Goal: Transaction & Acquisition: Purchase product/service

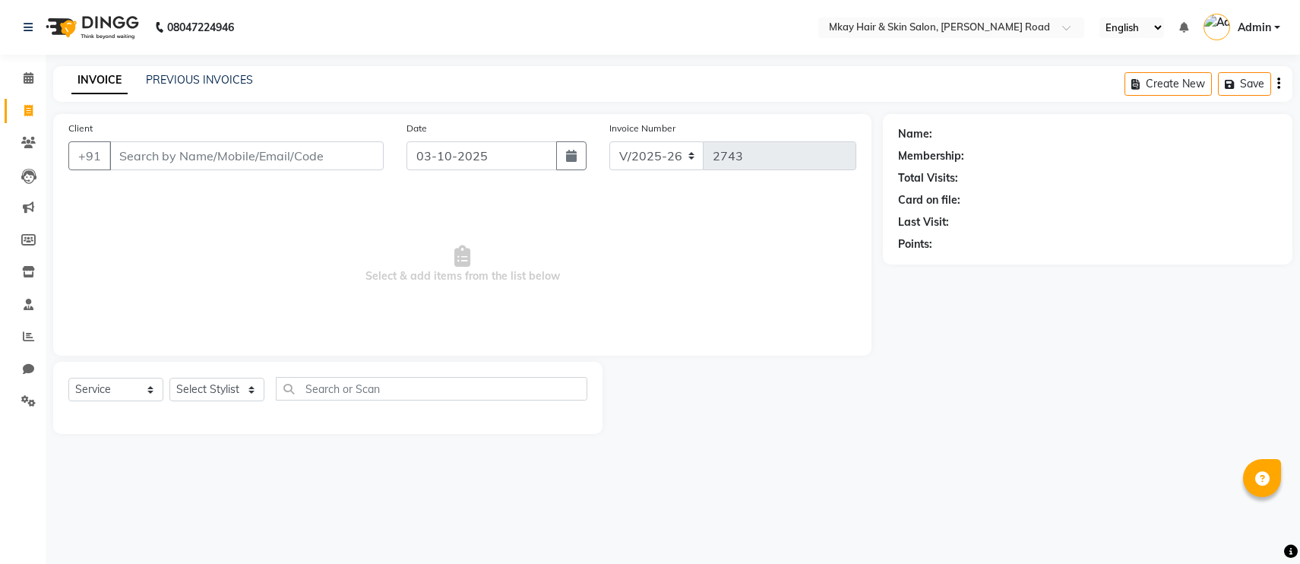
select select "5258"
select select "service"
click at [261, 159] on input "Client" at bounding box center [246, 155] width 274 height 29
type input "9"
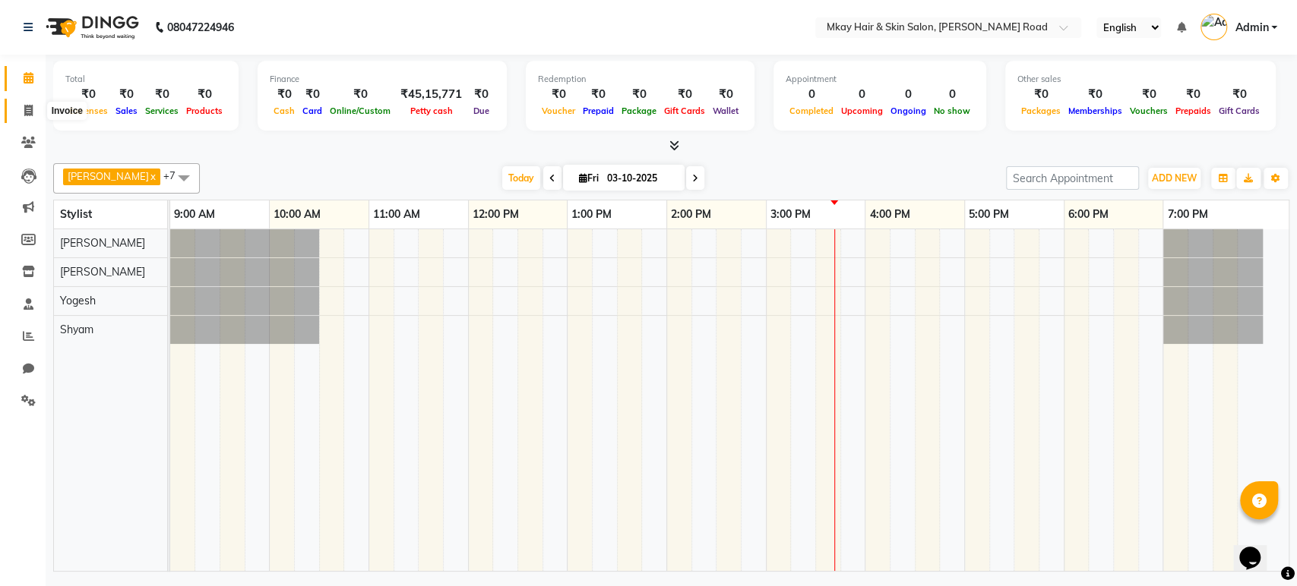
click at [33, 115] on span at bounding box center [28, 111] width 27 height 17
select select "5258"
select select "service"
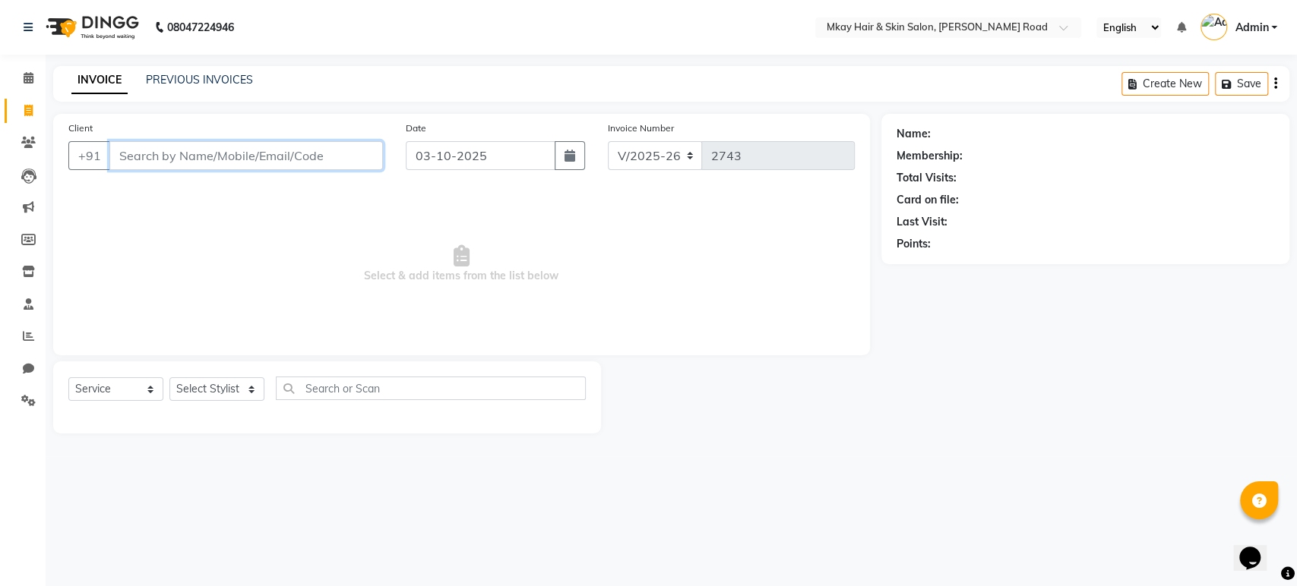
click at [229, 147] on input "Client" at bounding box center [245, 155] width 273 height 29
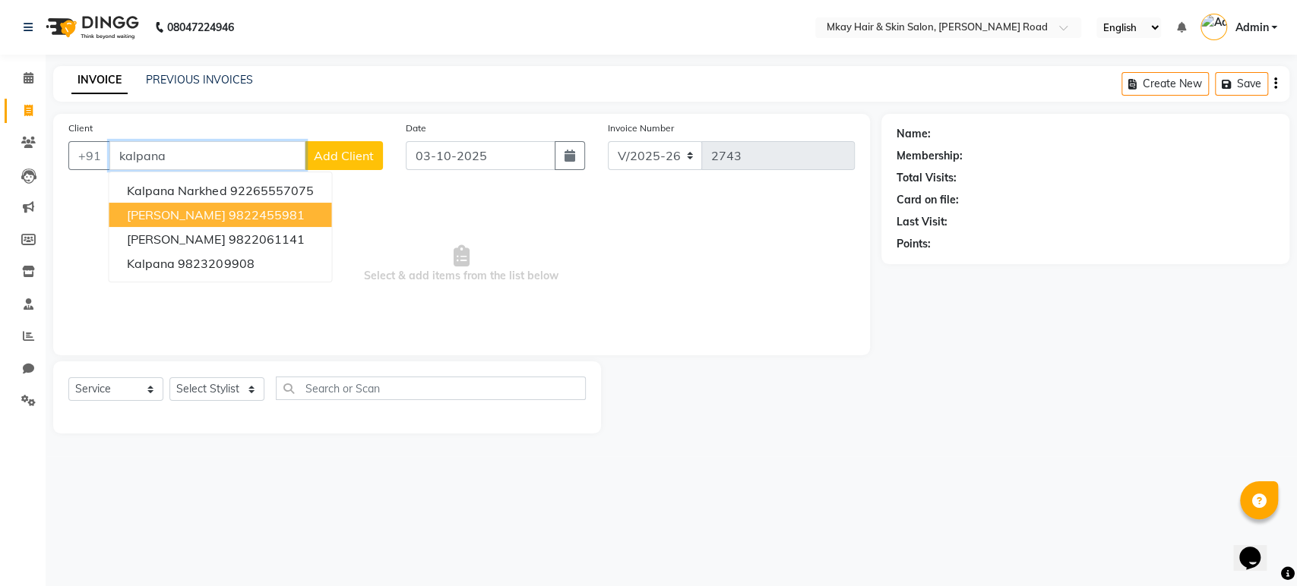
click at [239, 210] on ngb-highlight "9822455981" at bounding box center [266, 214] width 76 height 15
type input "9822455981"
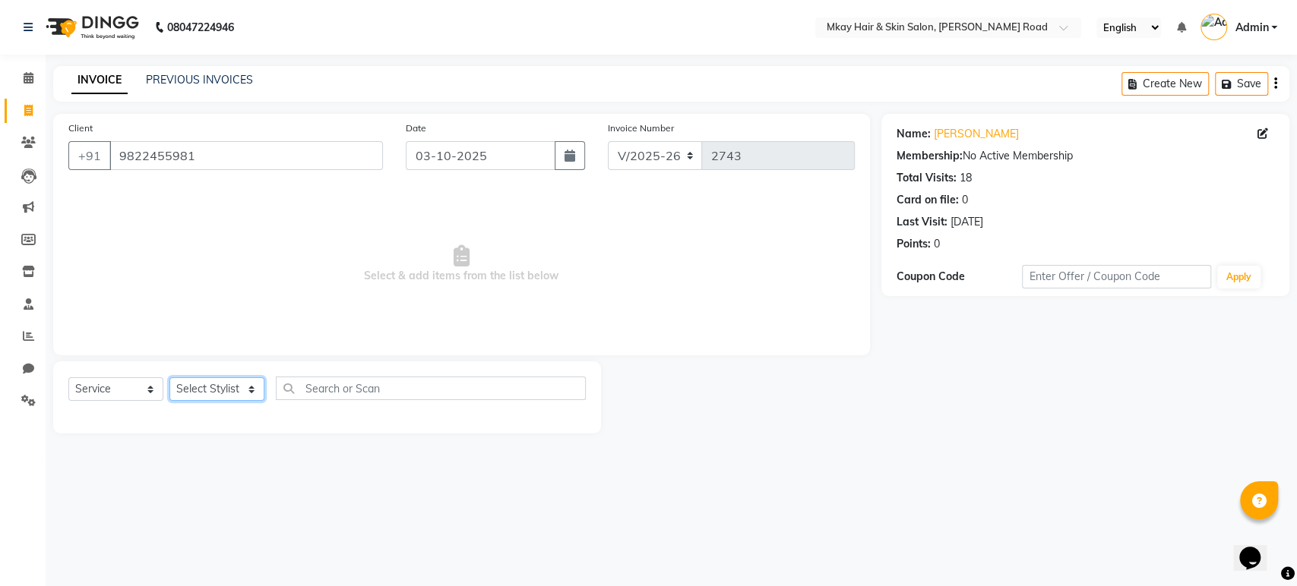
click at [220, 398] on select "Select Stylist [PERSON_NAME] Isha [PERSON_NAME] [PERSON_NAME] Shyam [PERSON_NAM…" at bounding box center [216, 390] width 95 height 24
select select "38226"
click at [169, 378] on select "Select Stylist [PERSON_NAME] Isha [PERSON_NAME] [PERSON_NAME] Shyam [PERSON_NAM…" at bounding box center [216, 390] width 95 height 24
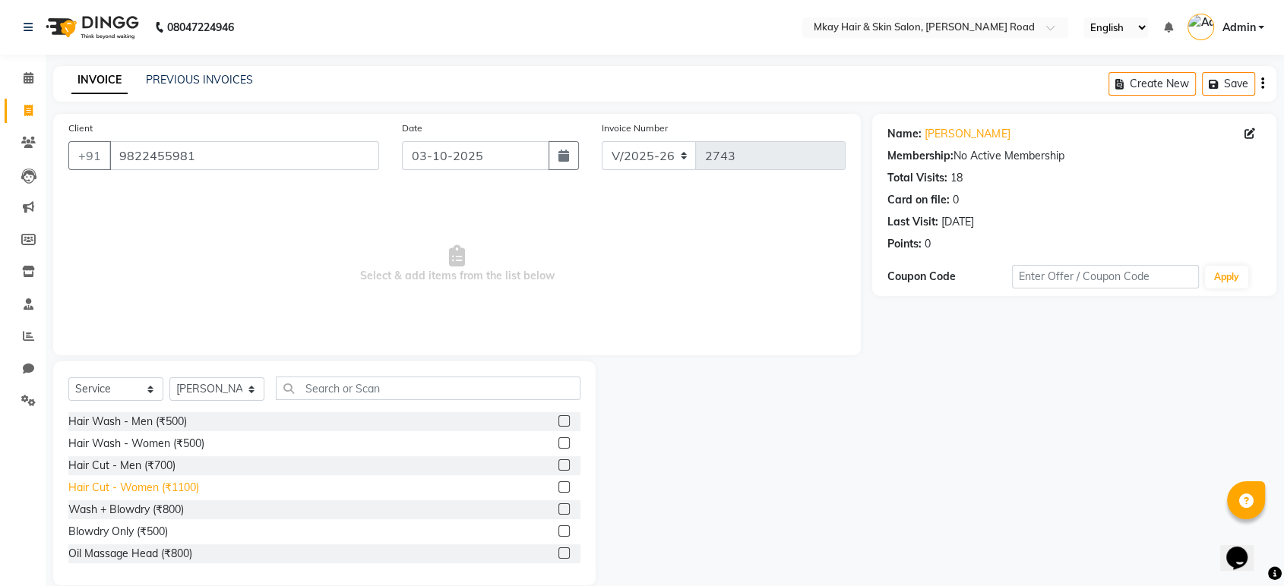
click at [192, 486] on div "Hair Cut - Women (₹1100)" at bounding box center [133, 488] width 131 height 16
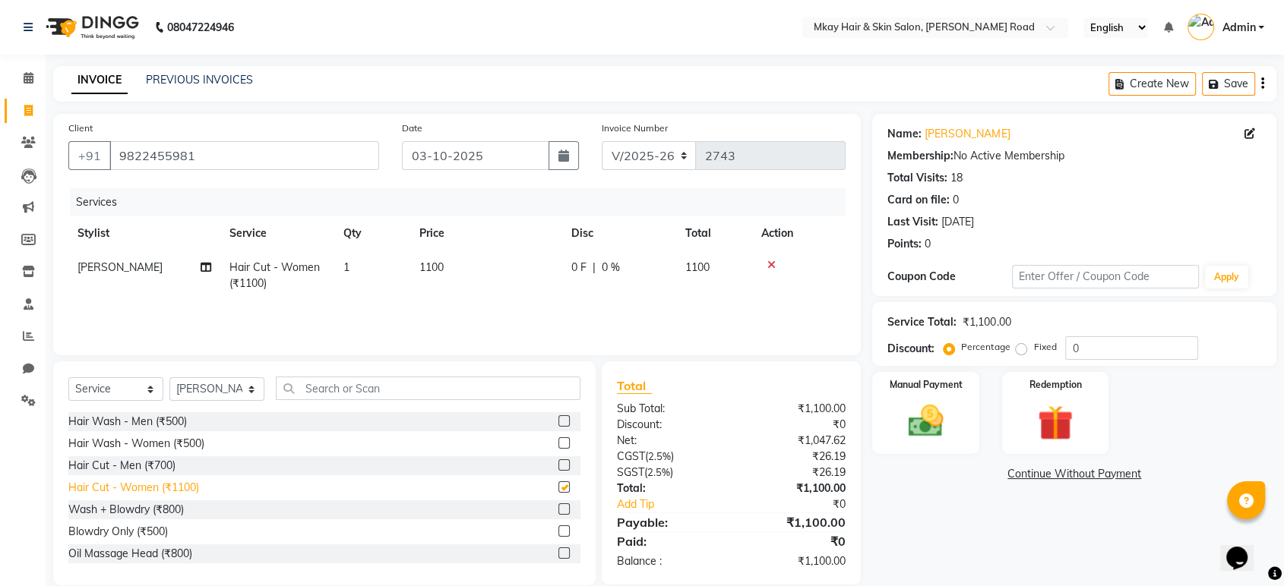
checkbox input "false"
click at [328, 387] on input "text" at bounding box center [428, 389] width 305 height 24
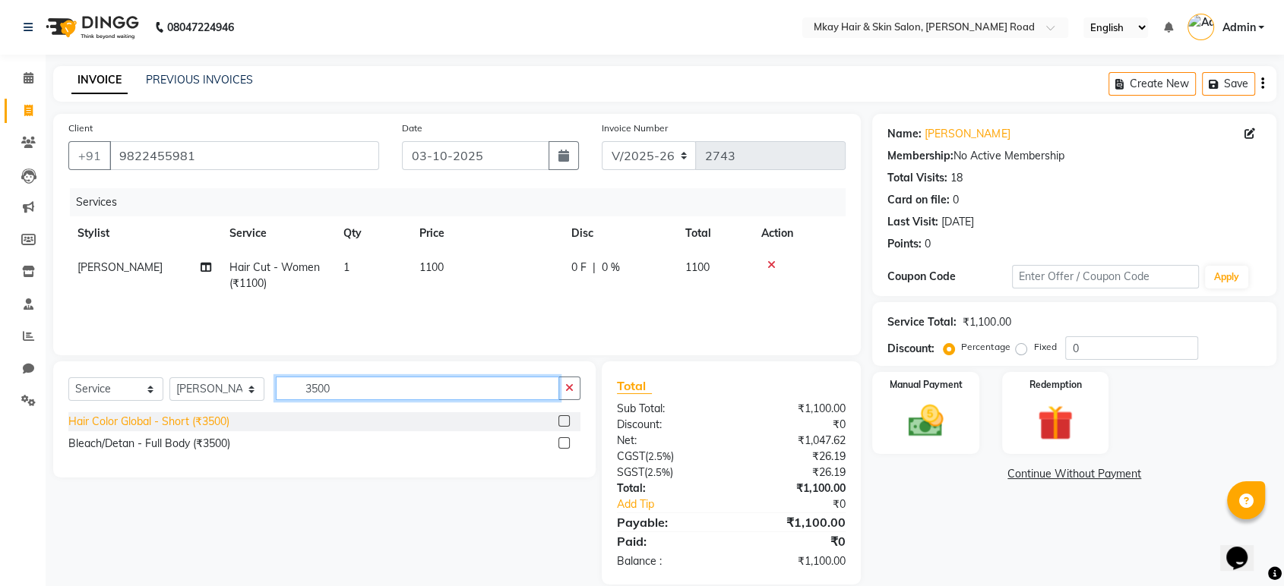
type input "3500"
click at [164, 424] on div "Hair Color Global - Short (₹3500)" at bounding box center [148, 422] width 161 height 16
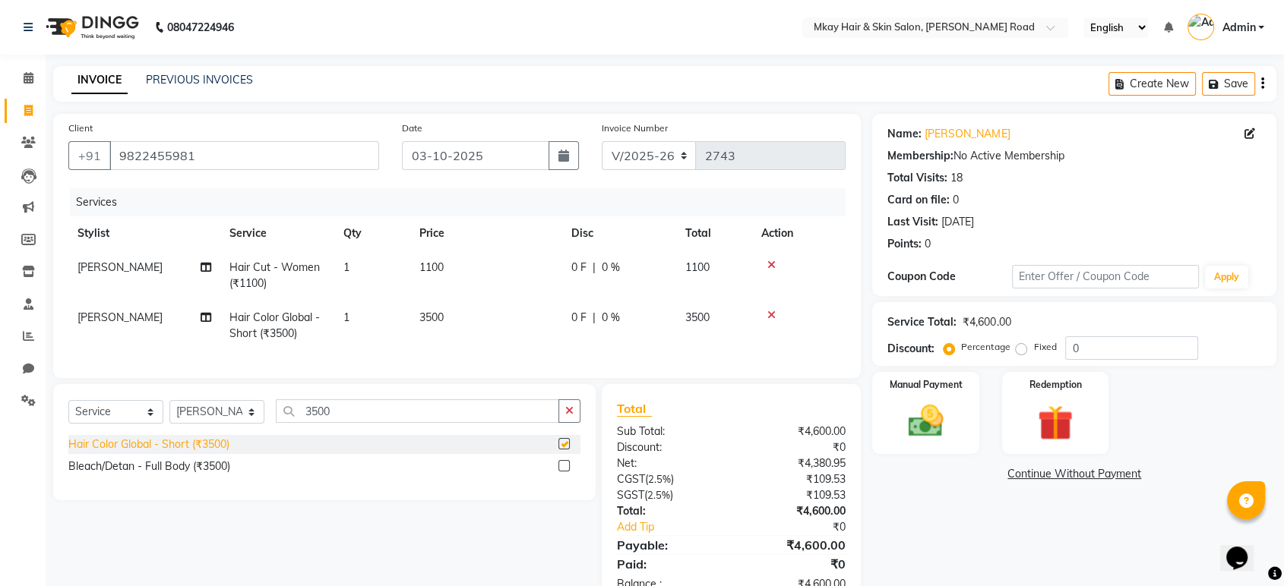
checkbox input "false"
click at [438, 320] on span "3500" at bounding box center [431, 318] width 24 height 14
select select "38226"
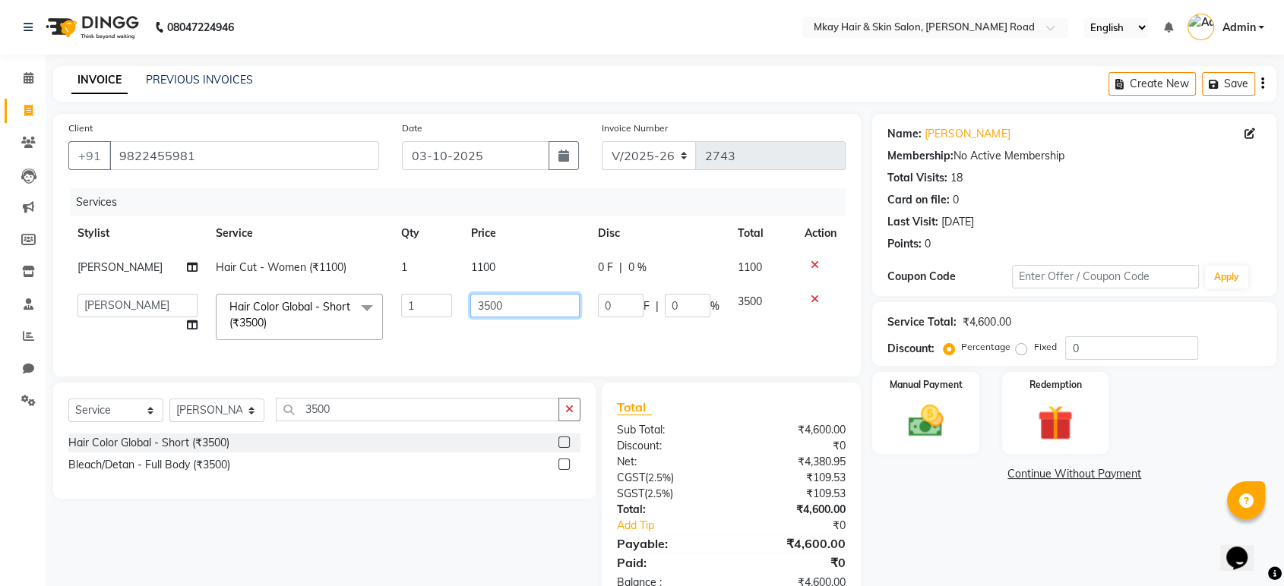
click at [504, 301] on input "3500" at bounding box center [524, 306] width 109 height 24
type input "3"
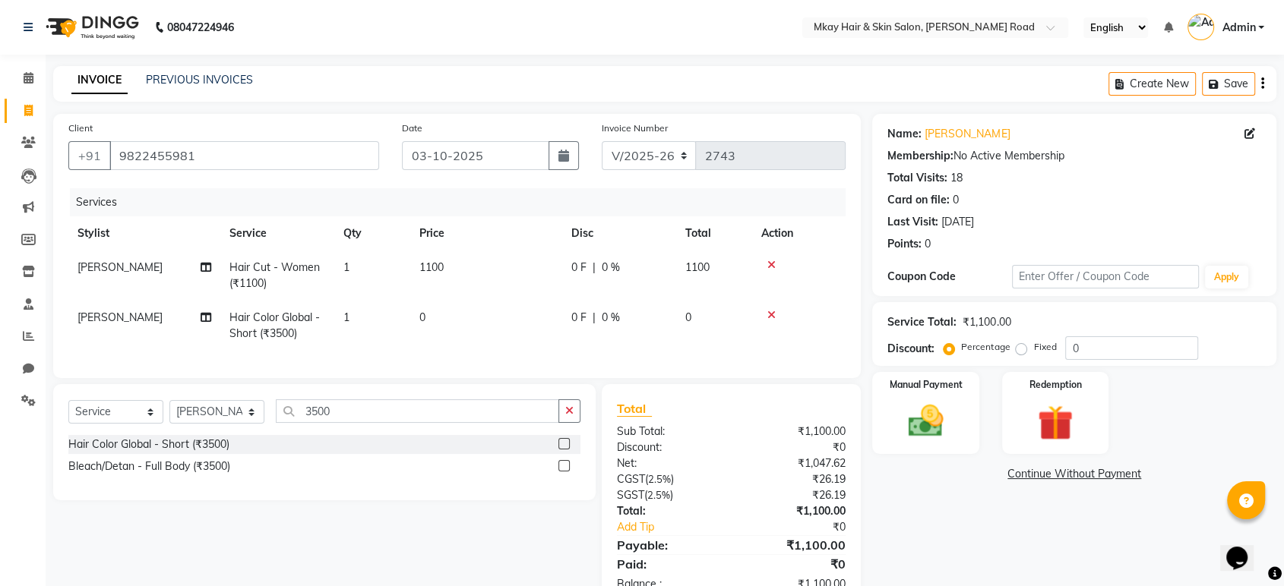
click at [814, 301] on td at bounding box center [798, 326] width 93 height 50
click at [773, 315] on icon at bounding box center [771, 315] width 8 height 11
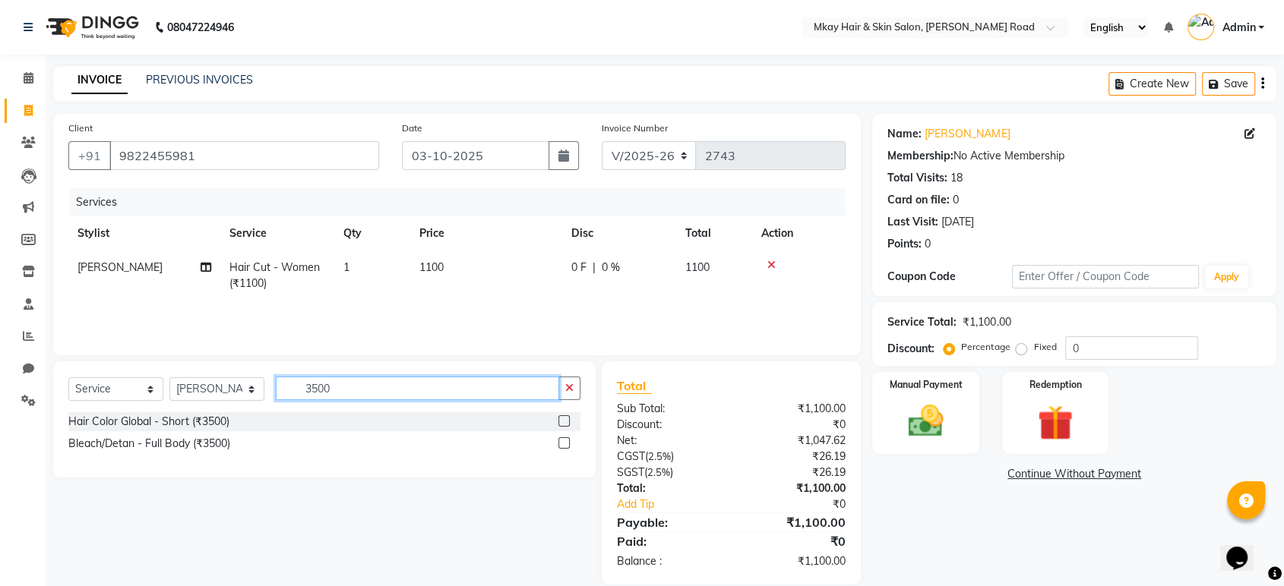
click at [435, 390] on input "3500" at bounding box center [417, 389] width 283 height 24
type input "3"
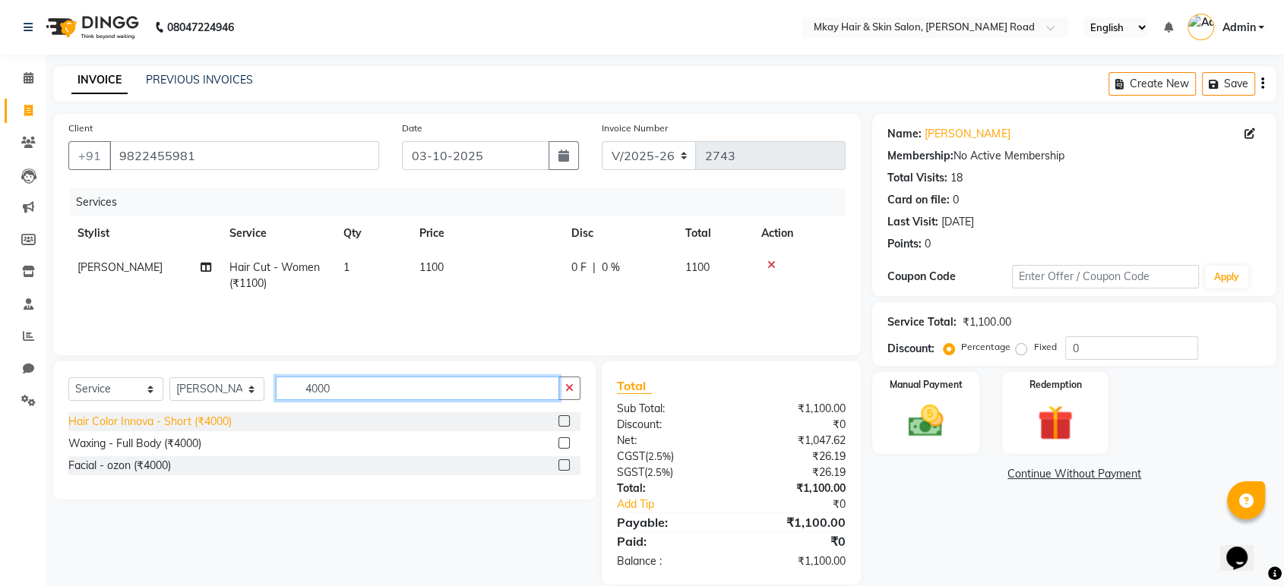
type input "4000"
click at [162, 415] on div "Hair Color Innova - Short (₹4000)" at bounding box center [149, 422] width 163 height 16
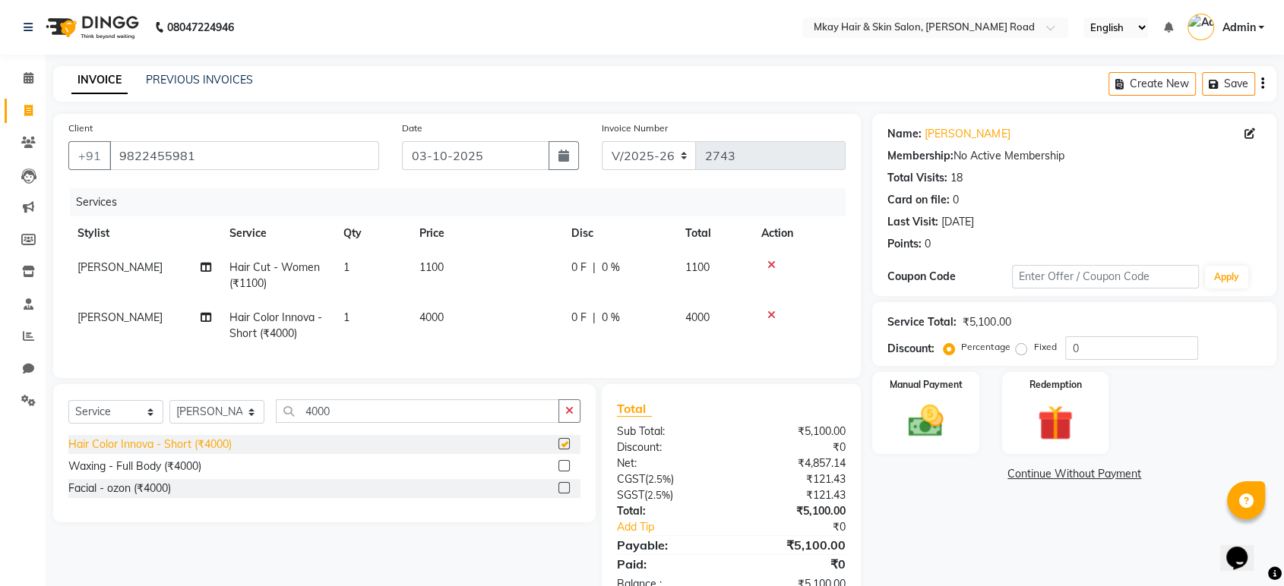
checkbox input "false"
click at [445, 324] on td "4000" at bounding box center [486, 326] width 152 height 50
select select "38226"
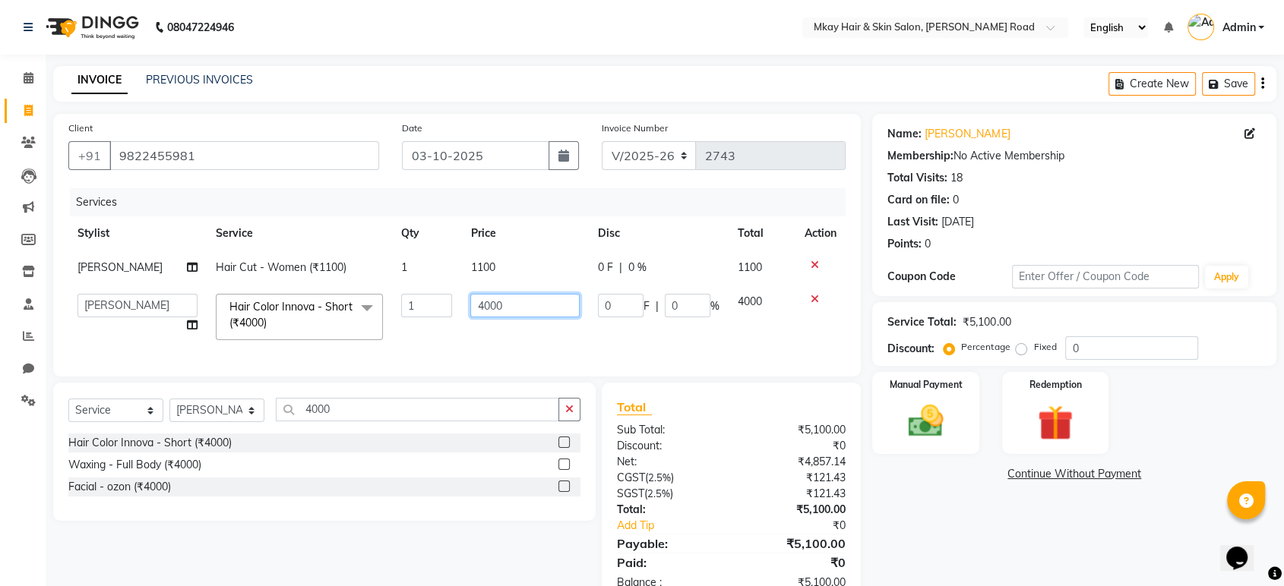
click at [504, 306] on input "4000" at bounding box center [524, 306] width 109 height 24
type input "4500"
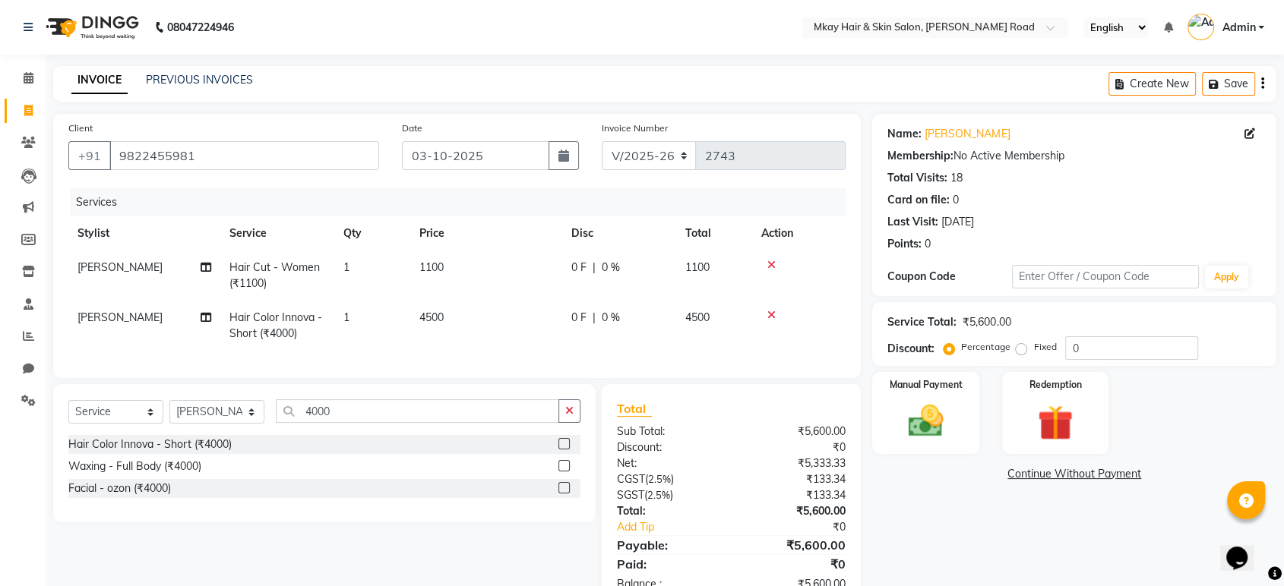
click at [534, 327] on td "4500" at bounding box center [486, 326] width 152 height 50
select select "38226"
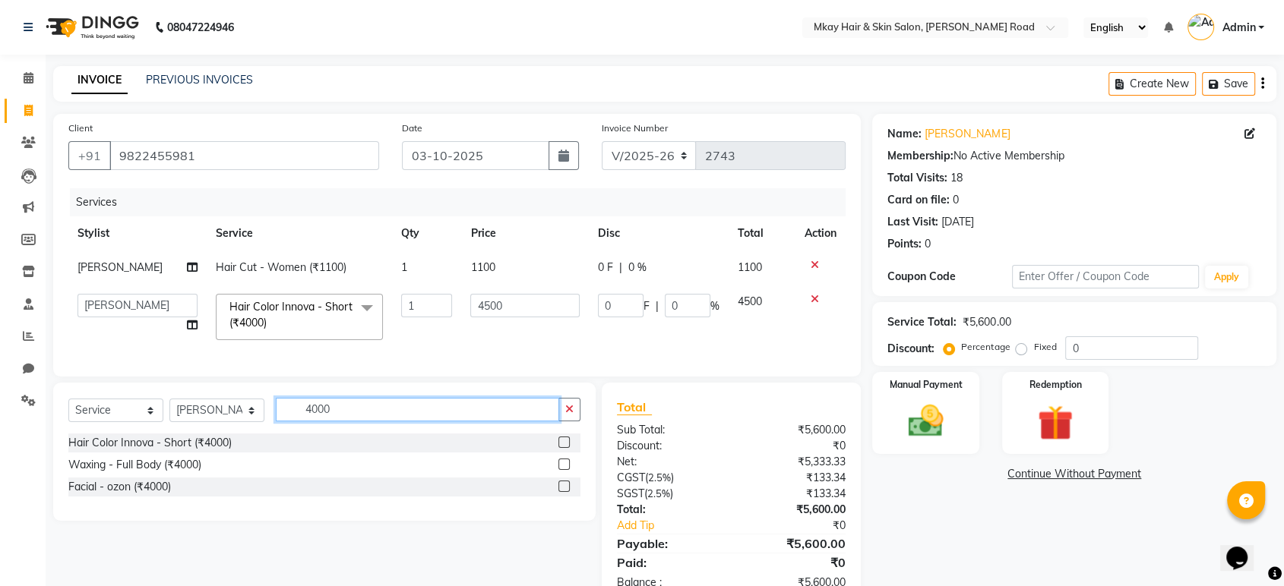
click at [373, 422] on input "4000" at bounding box center [417, 410] width 283 height 24
type input "4"
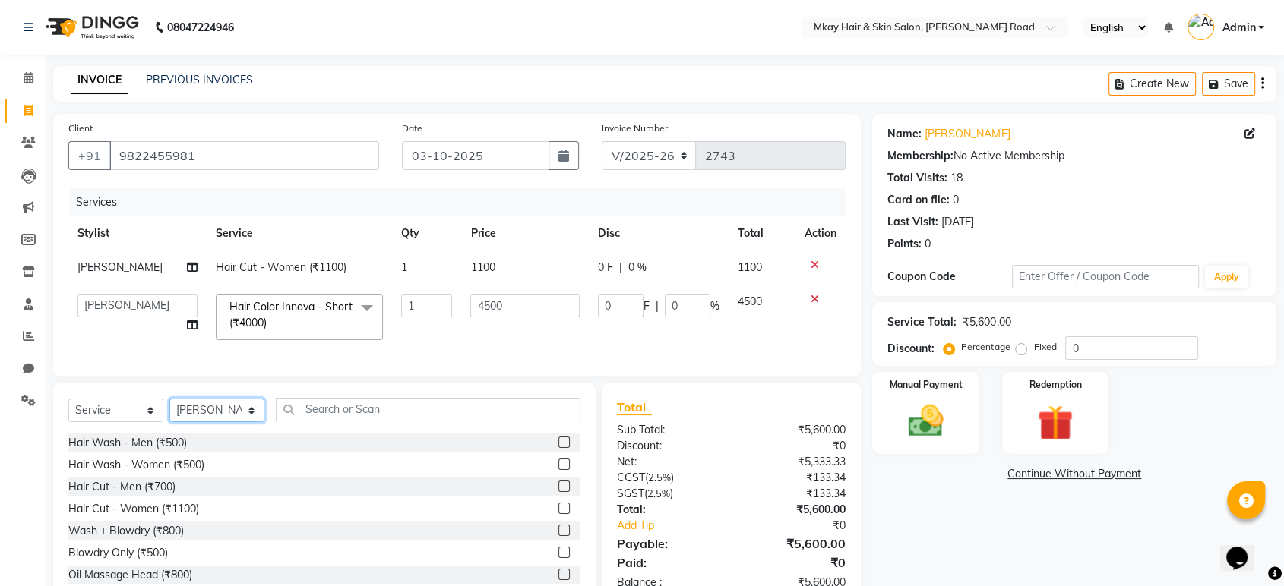
click at [218, 421] on select "Select Stylist [PERSON_NAME] Isha [PERSON_NAME] [PERSON_NAME] Shyam [PERSON_NAM…" at bounding box center [216, 411] width 95 height 24
select select "82666"
click at [169, 411] on select "Select Stylist [PERSON_NAME] Isha [PERSON_NAME] [PERSON_NAME] Shyam [PERSON_NAM…" at bounding box center [216, 411] width 95 height 24
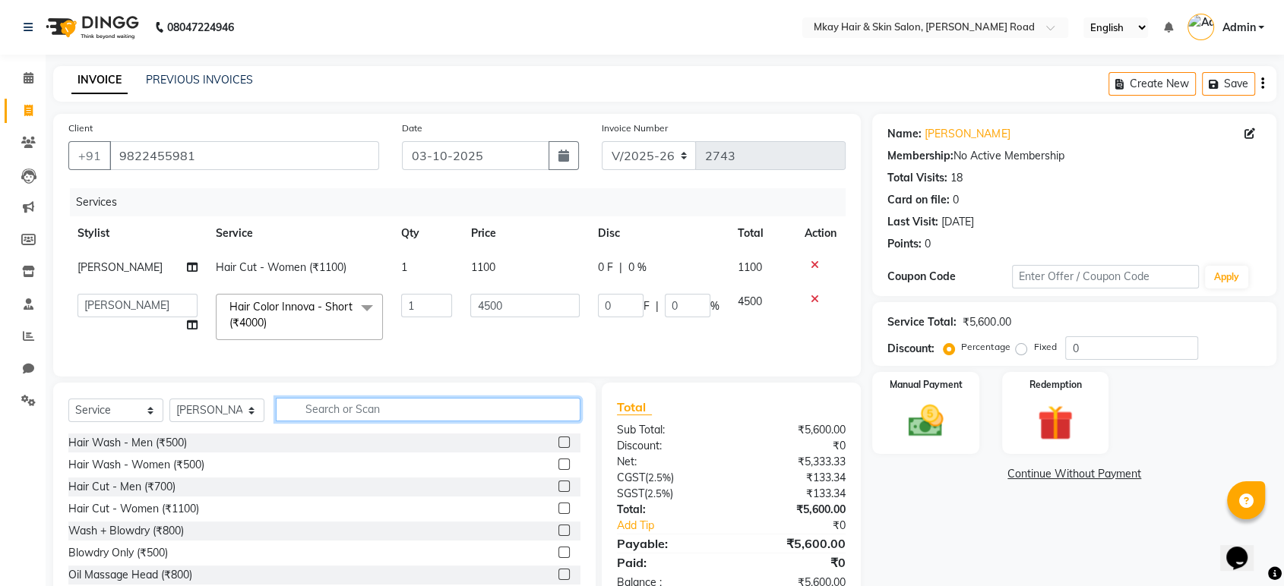
click at [367, 422] on input "text" at bounding box center [428, 410] width 305 height 24
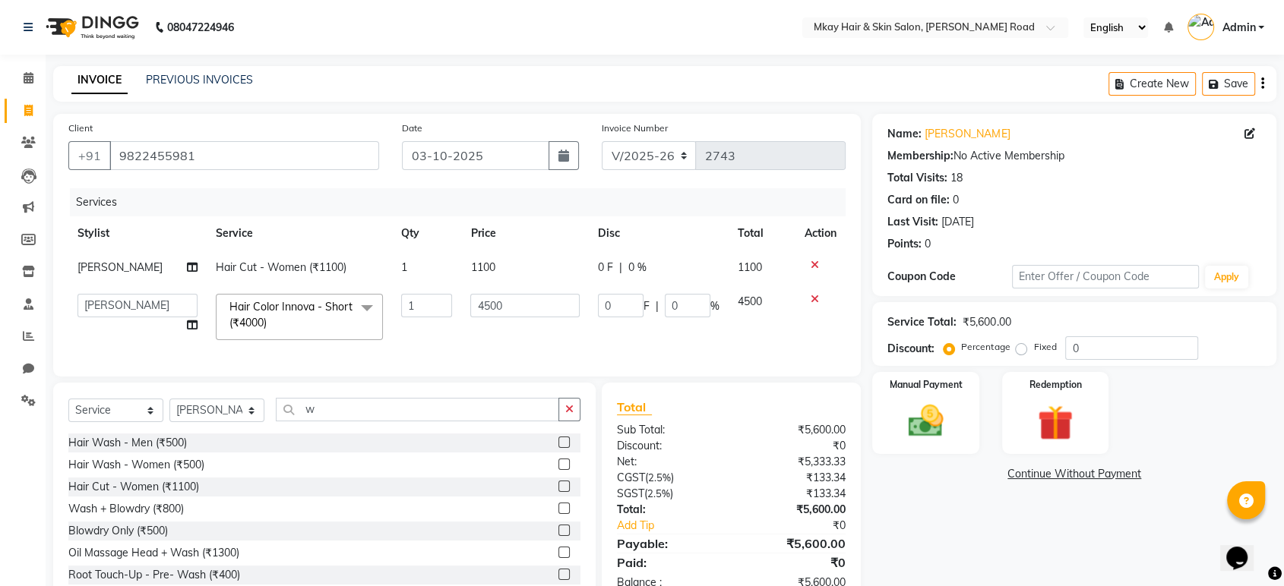
click at [585, 349] on div "Services Stylist Service Qty Price Disc Total Action [PERSON_NAME] Hair Cut - W…" at bounding box center [456, 274] width 777 height 173
click at [344, 422] on input "w" at bounding box center [417, 410] width 283 height 24
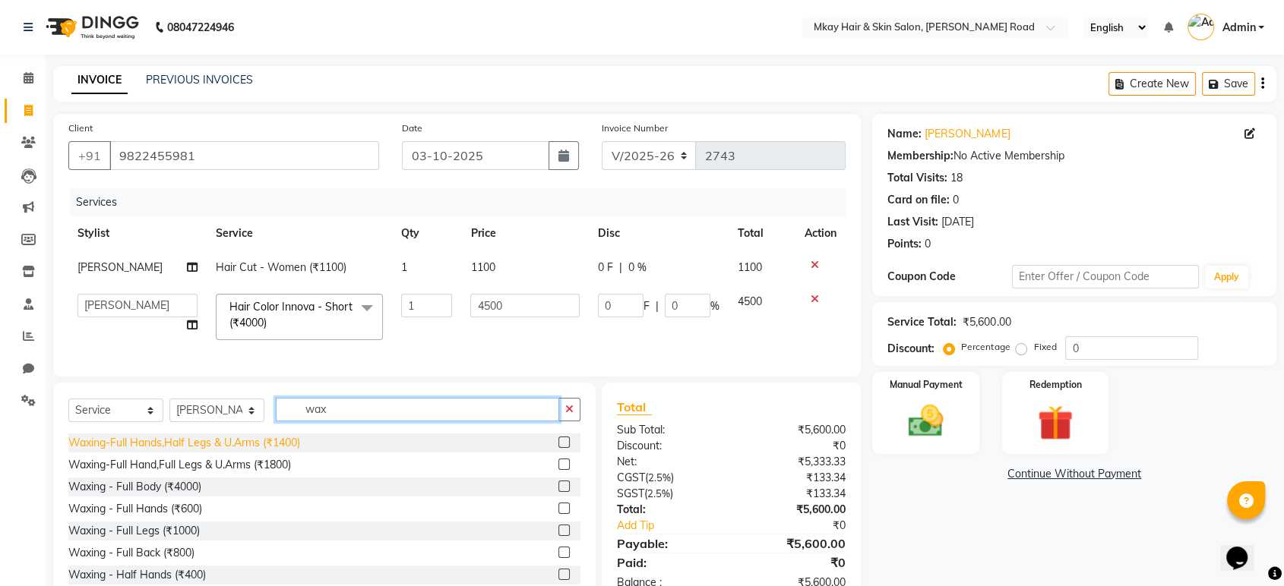
type input "wax"
click at [300, 451] on div "Waxing-Full Hands,Half Legs & U.Arms (₹1400)" at bounding box center [184, 443] width 232 height 16
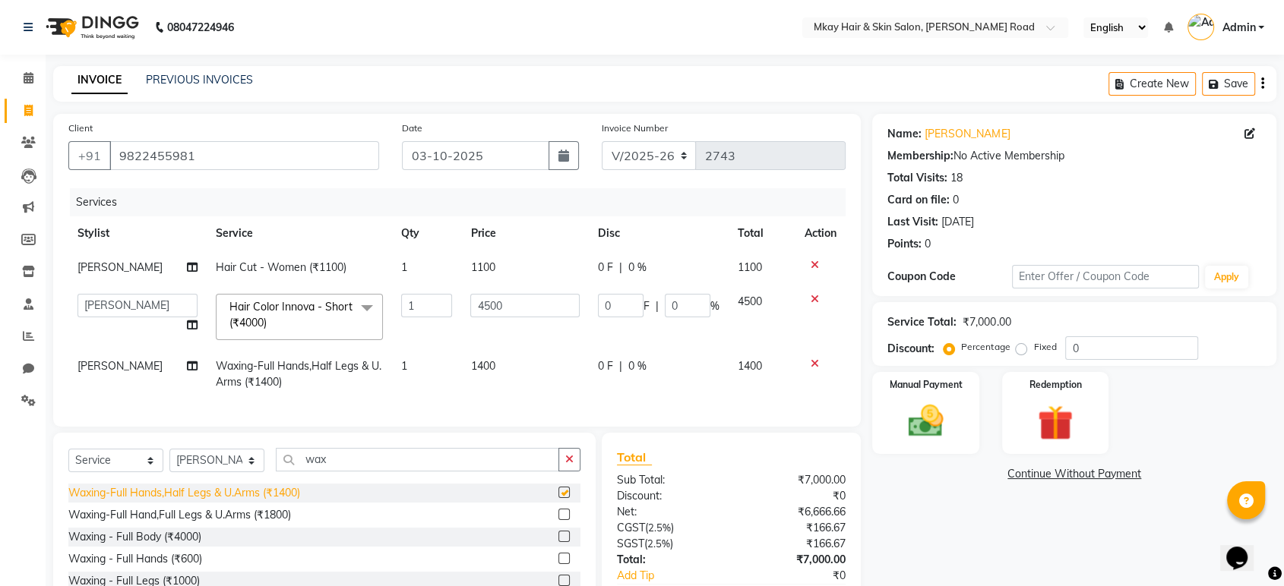
checkbox input "false"
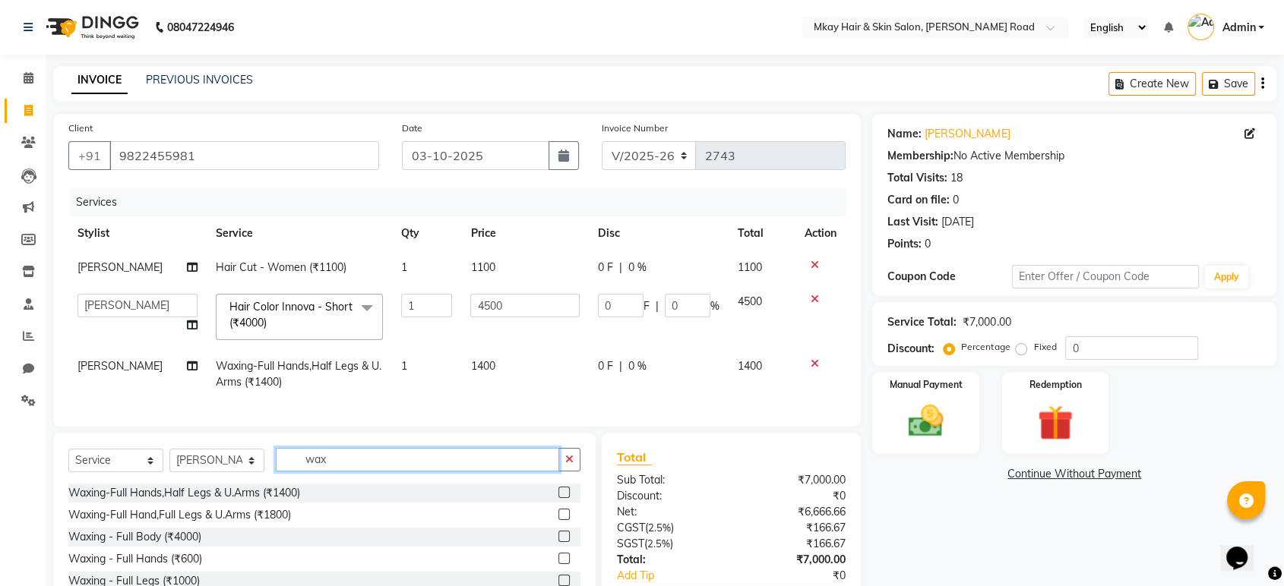
click at [333, 472] on input "wax" at bounding box center [417, 460] width 283 height 24
type input "w"
type input "thr"
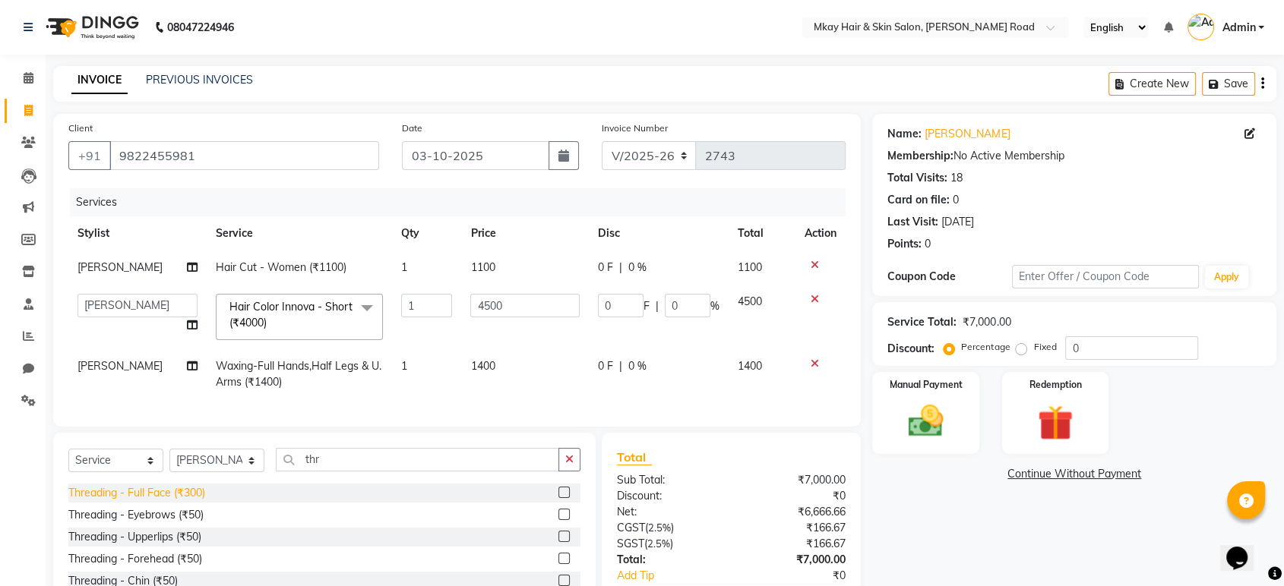
click at [200, 501] on div "Threading - Full Face (₹300)" at bounding box center [136, 493] width 137 height 16
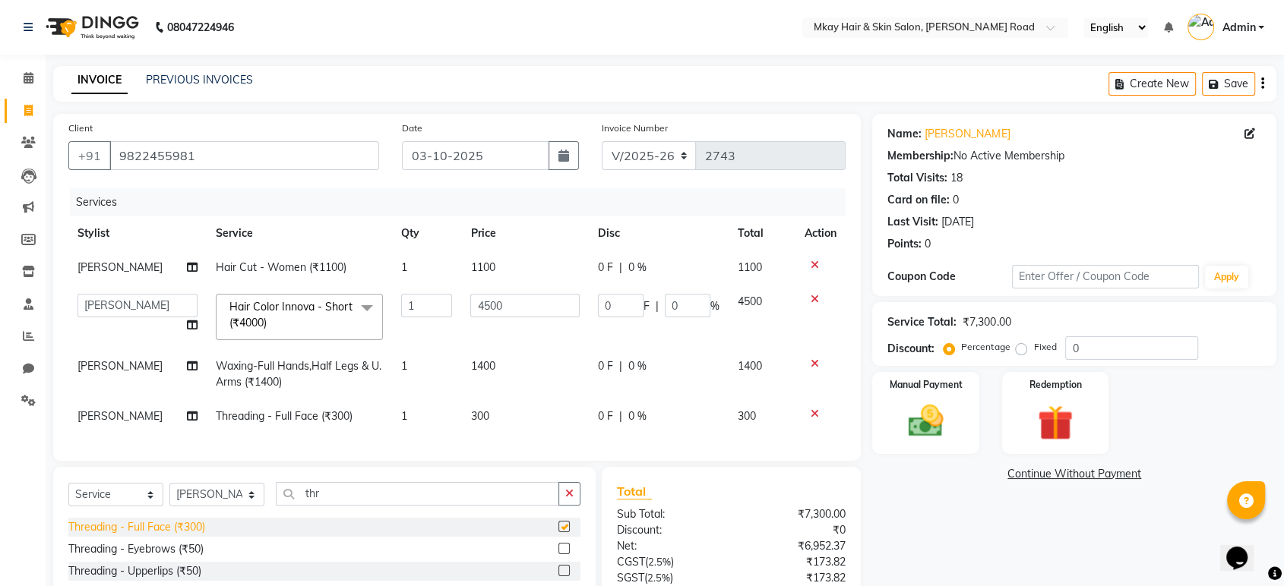
checkbox input "false"
click at [509, 410] on td "300" at bounding box center [525, 417] width 128 height 34
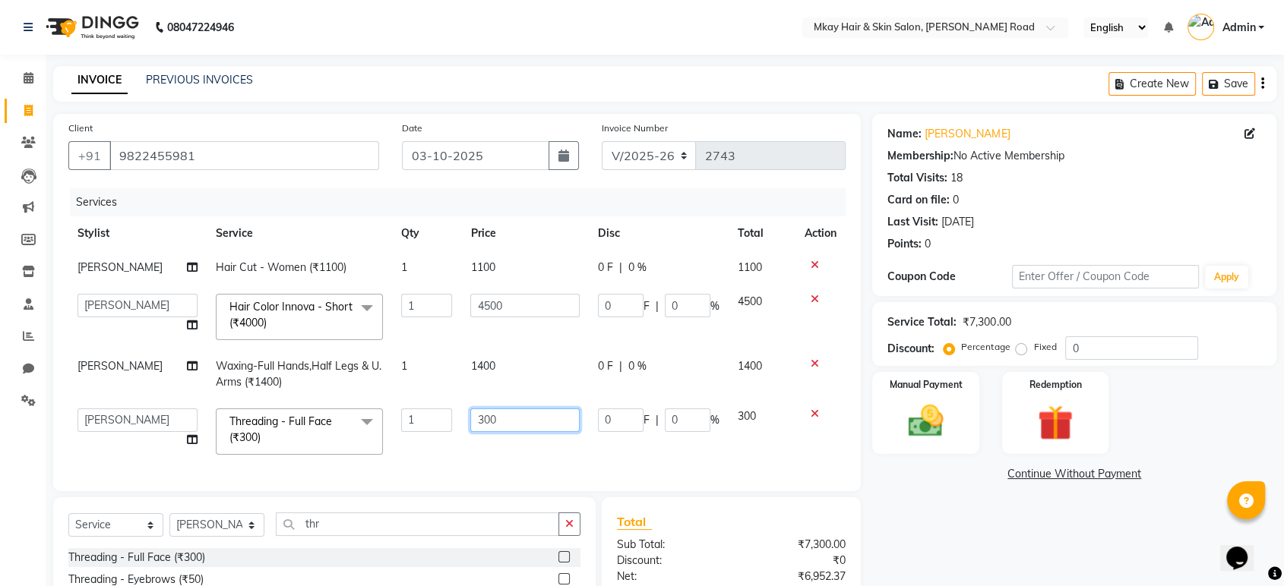
click at [517, 422] on input "300" at bounding box center [524, 421] width 109 height 24
type input "3"
type input "500"
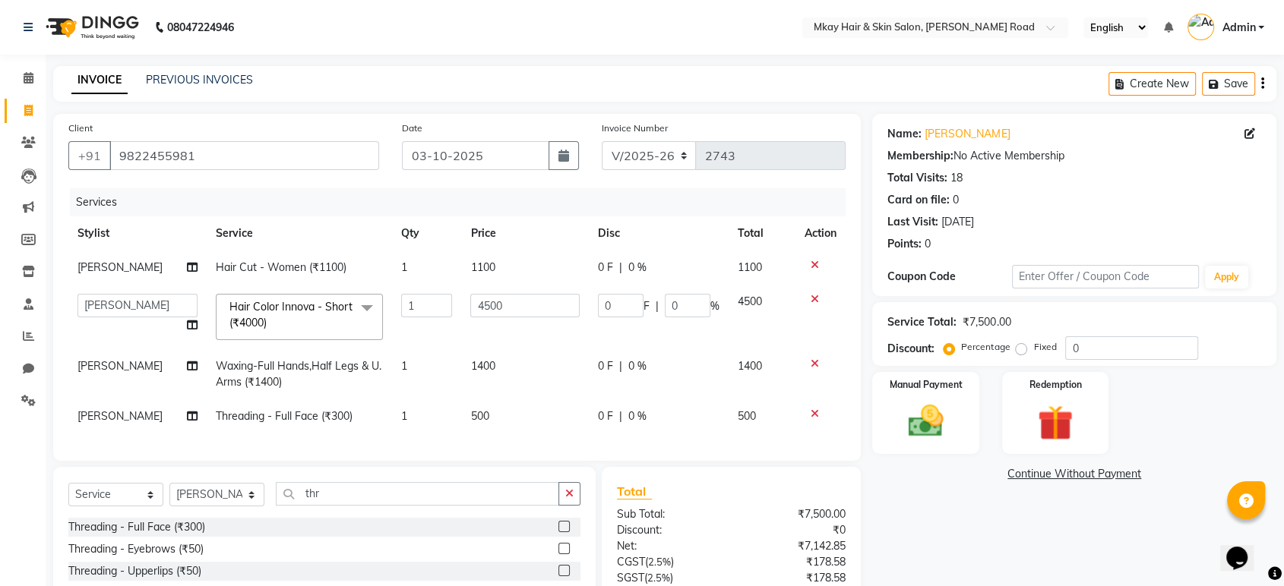
click at [559, 446] on div "Services Stylist Service Qty Price Disc Total Action [PERSON_NAME] Hair Cut - W…" at bounding box center [456, 317] width 777 height 258
click at [926, 413] on img at bounding box center [925, 421] width 59 height 43
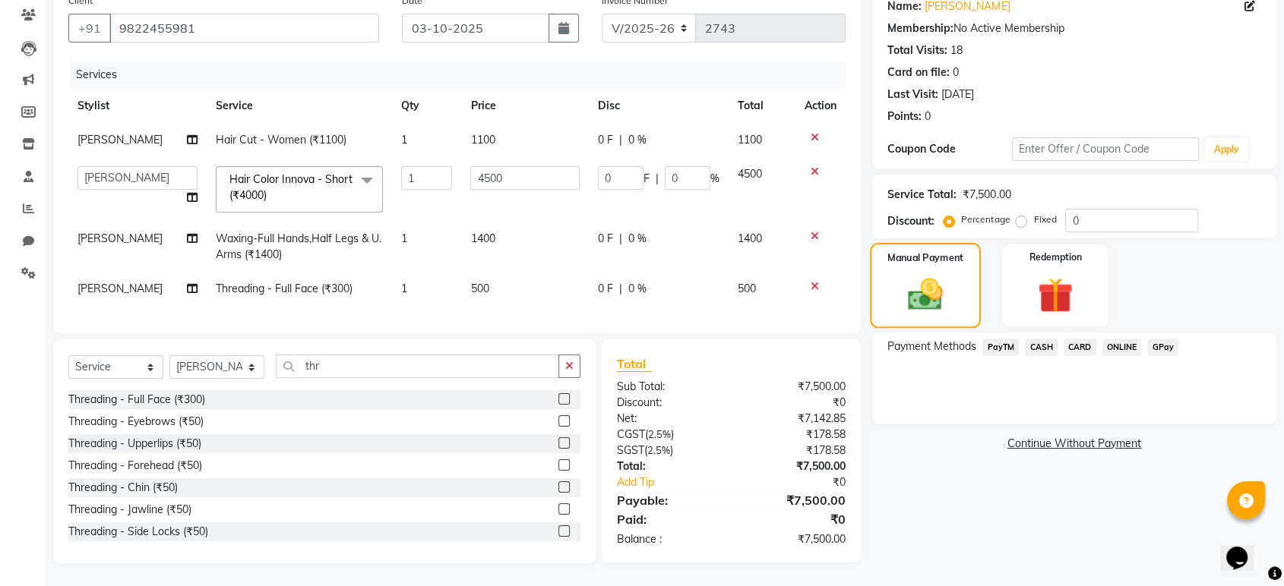
scroll to position [140, 0]
click at [926, 413] on div "Name: [PERSON_NAME] Membership: No Active Membership Total Visits: 18 Card on f…" at bounding box center [1080, 274] width 416 height 577
click at [1037, 339] on span "CASH" at bounding box center [1041, 347] width 33 height 17
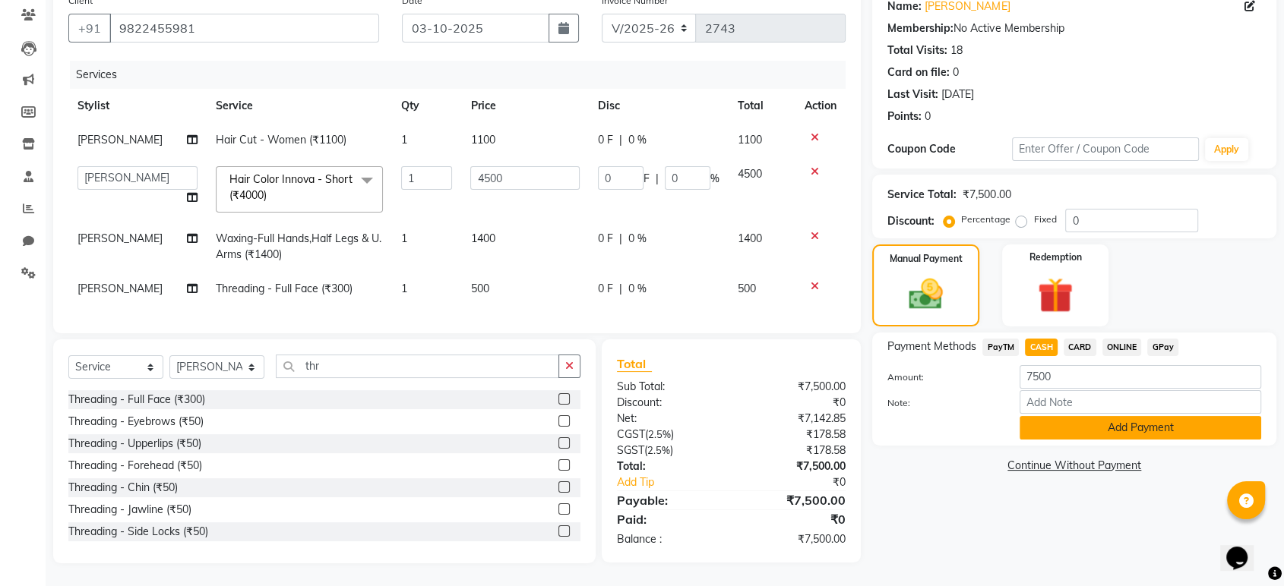
click at [1077, 418] on button "Add Payment" at bounding box center [1141, 428] width 242 height 24
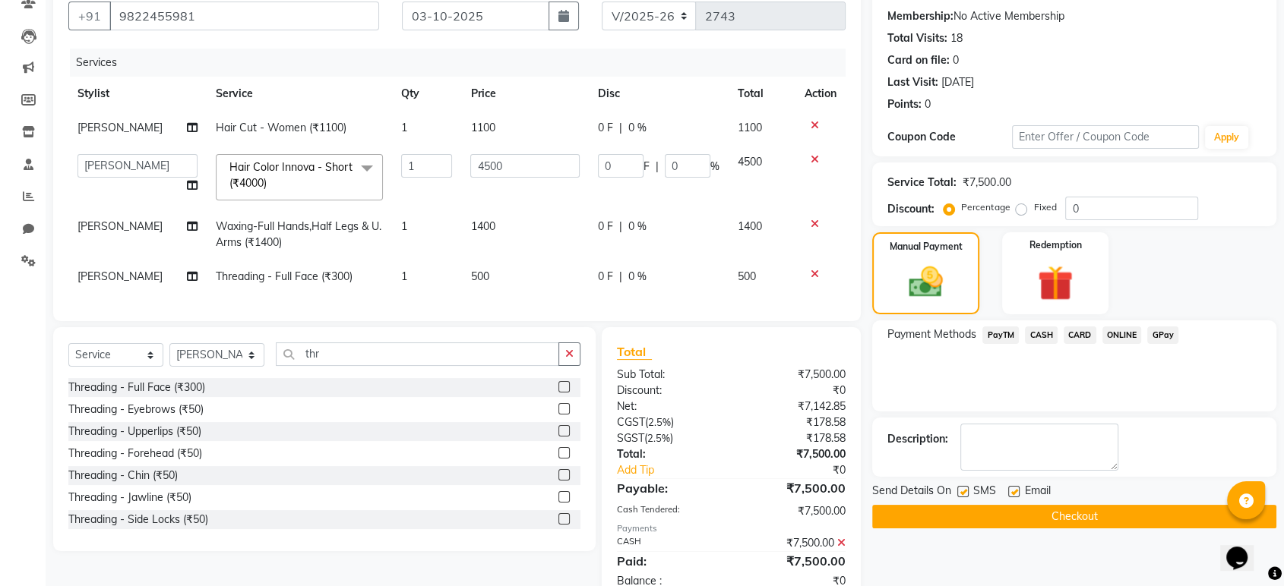
click at [1013, 488] on label at bounding box center [1013, 491] width 11 height 11
click at [1013, 488] on input "checkbox" at bounding box center [1013, 493] width 10 height 10
checkbox input "false"
click at [962, 489] on label at bounding box center [962, 491] width 11 height 11
click at [962, 489] on input "checkbox" at bounding box center [962, 493] width 10 height 10
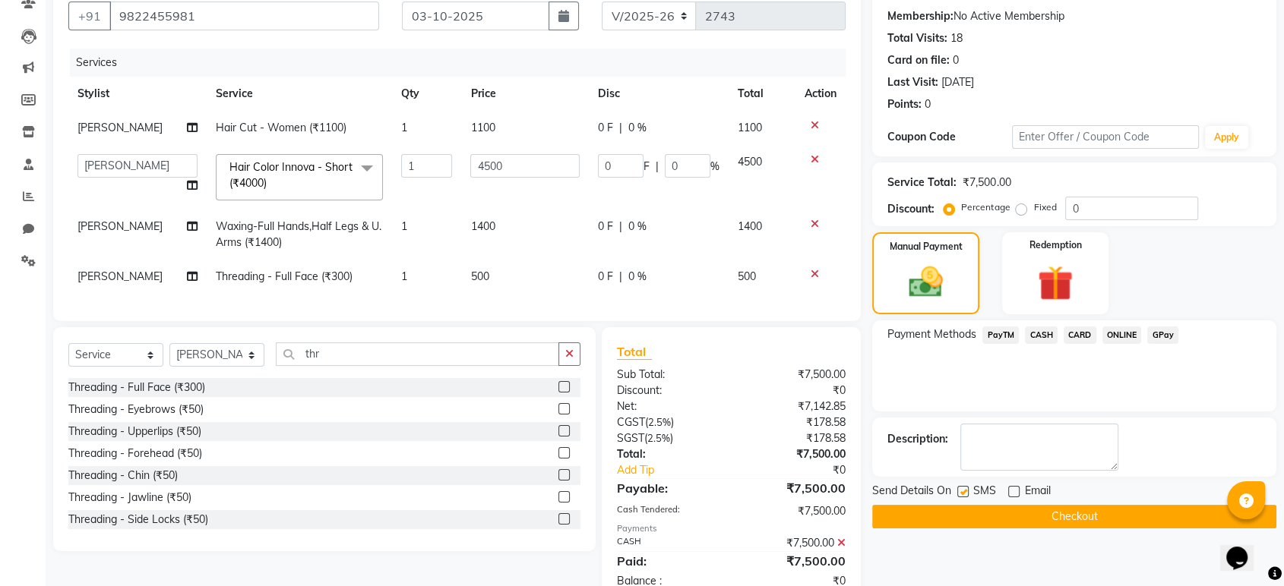
checkbox input "false"
click at [975, 507] on button "Checkout" at bounding box center [1074, 517] width 404 height 24
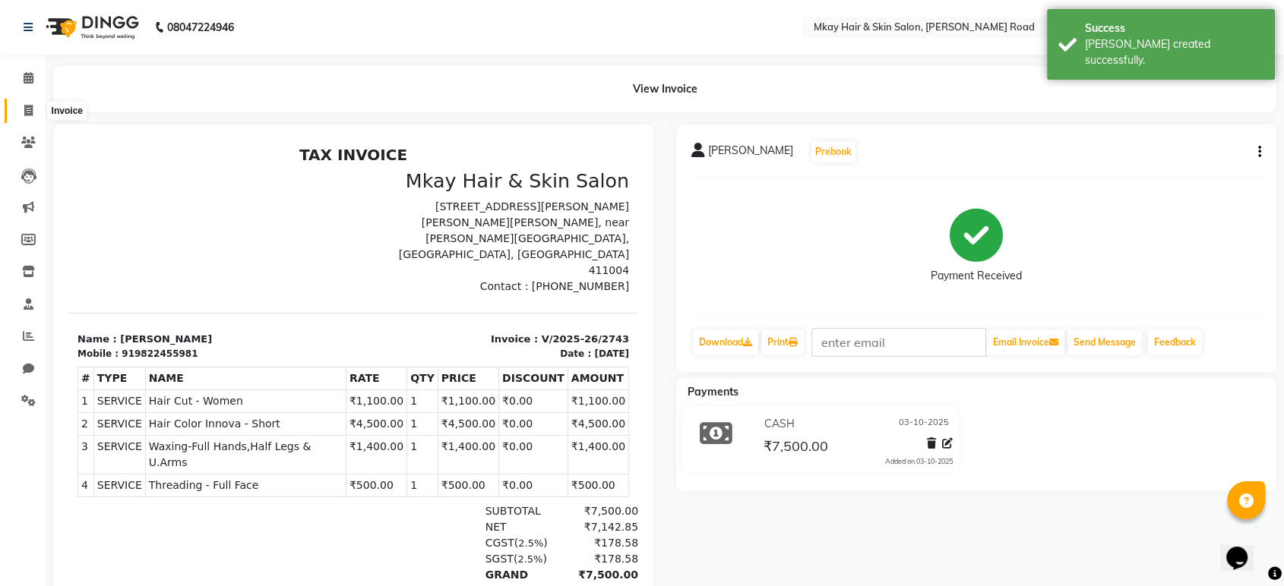
click at [24, 106] on icon at bounding box center [28, 110] width 8 height 11
select select "service"
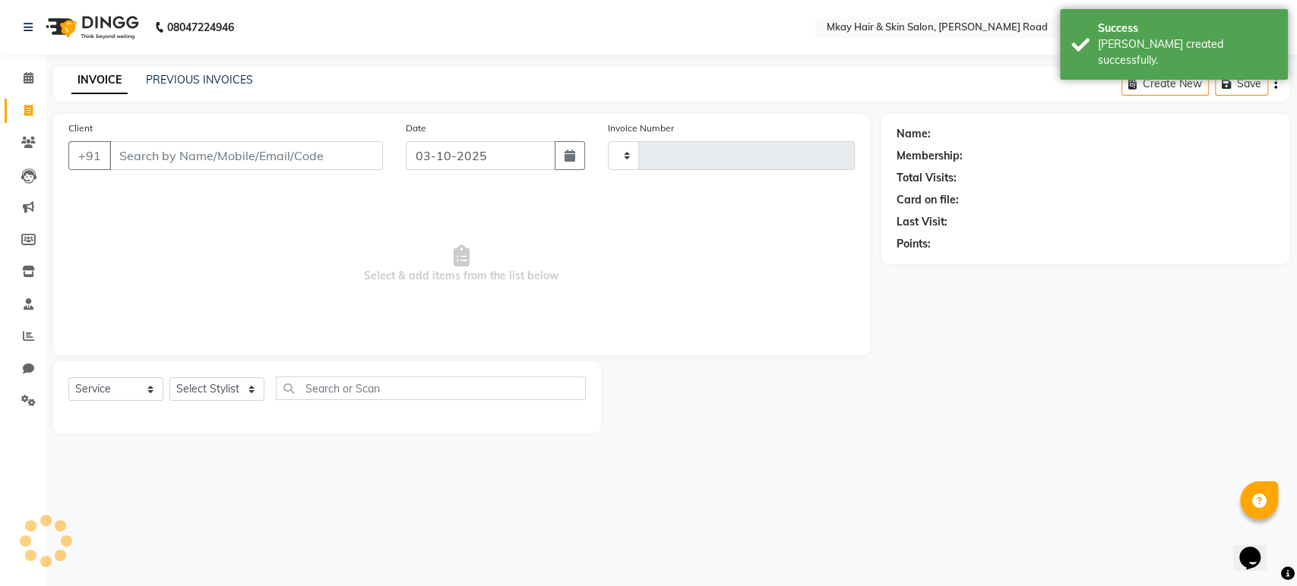
type input "2744"
select select "5258"
click at [162, 158] on input "Client" at bounding box center [245, 155] width 273 height 29
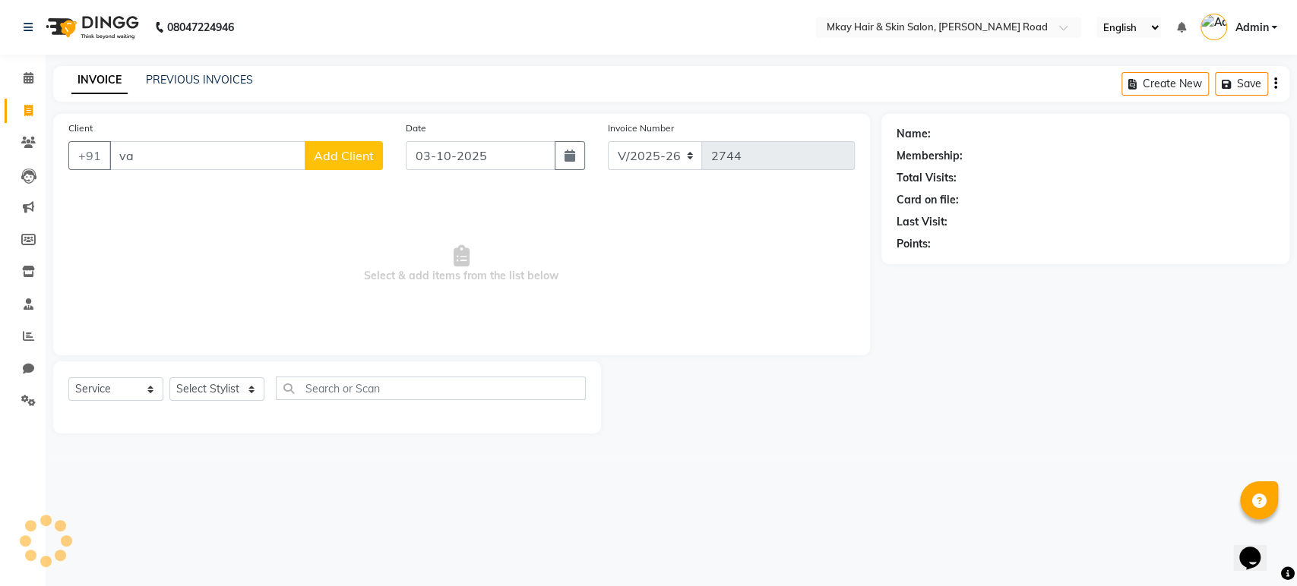
type input "v"
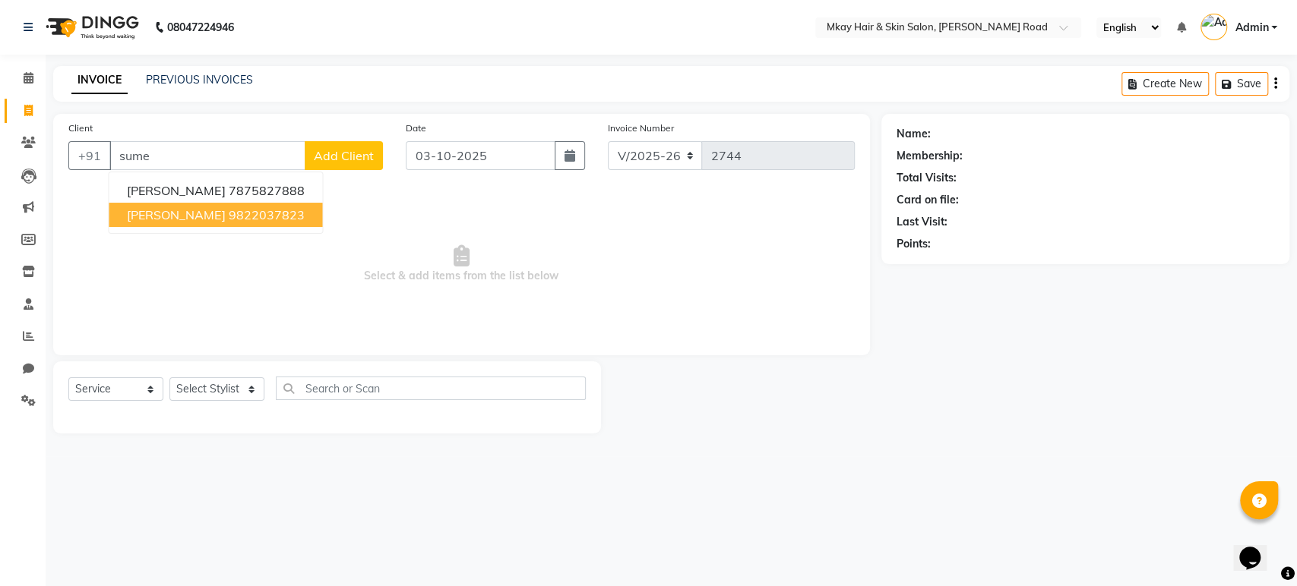
click at [162, 217] on span "[PERSON_NAME]" at bounding box center [176, 214] width 98 height 15
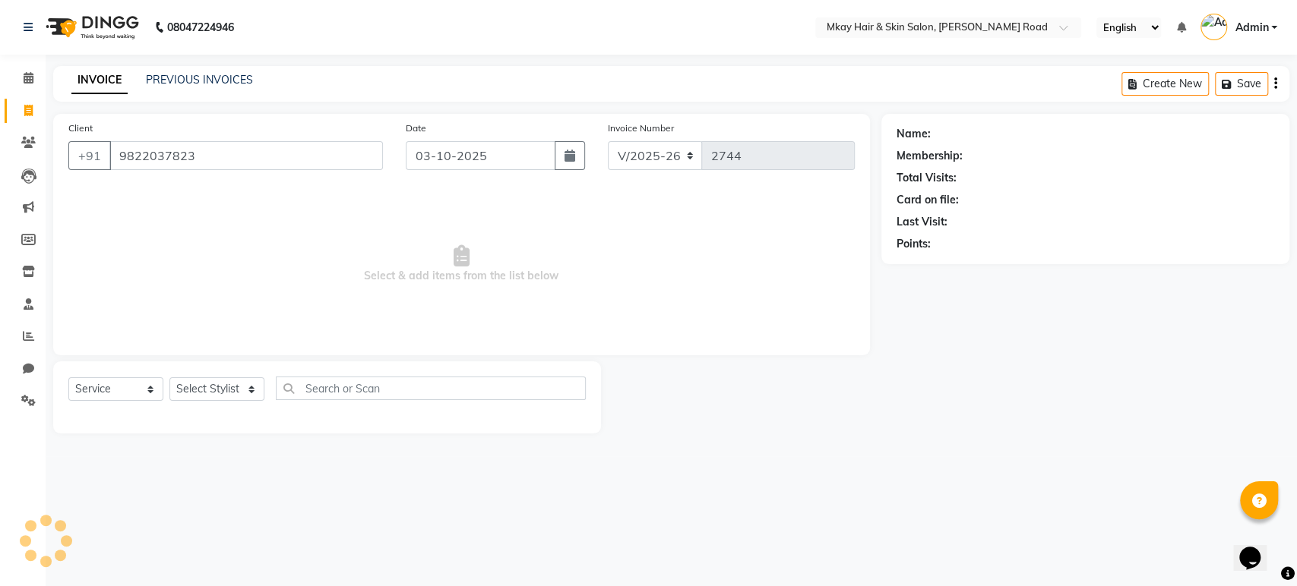
type input "9822037823"
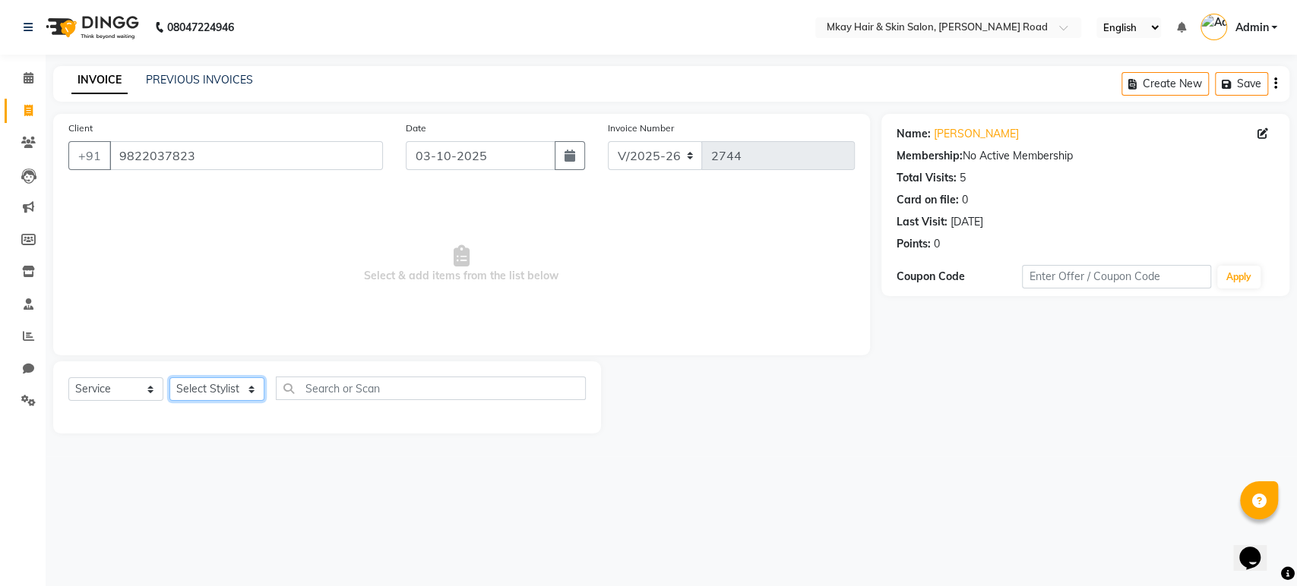
click at [187, 387] on select "Select Stylist [PERSON_NAME] Isha [PERSON_NAME] [PERSON_NAME] Shyam [PERSON_NAM…" at bounding box center [216, 390] width 95 height 24
select select "38226"
click at [169, 378] on select "Select Stylist [PERSON_NAME] Isha [PERSON_NAME] [PERSON_NAME] Shyam [PERSON_NAM…" at bounding box center [216, 390] width 95 height 24
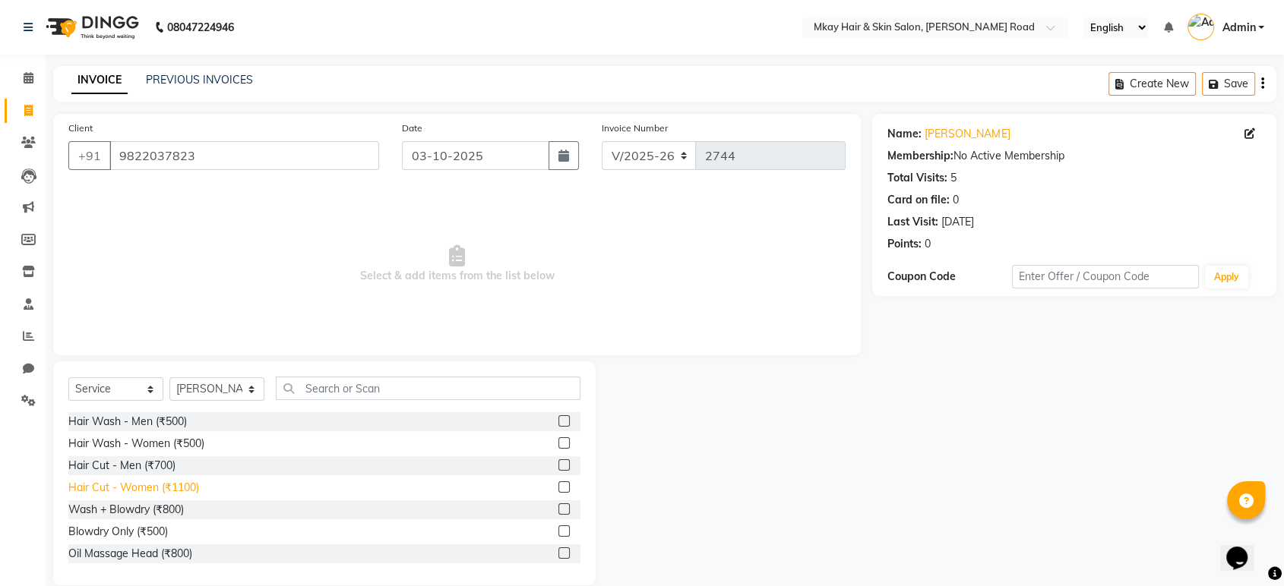
click at [188, 485] on div "Hair Cut - Women (₹1100)" at bounding box center [133, 488] width 131 height 16
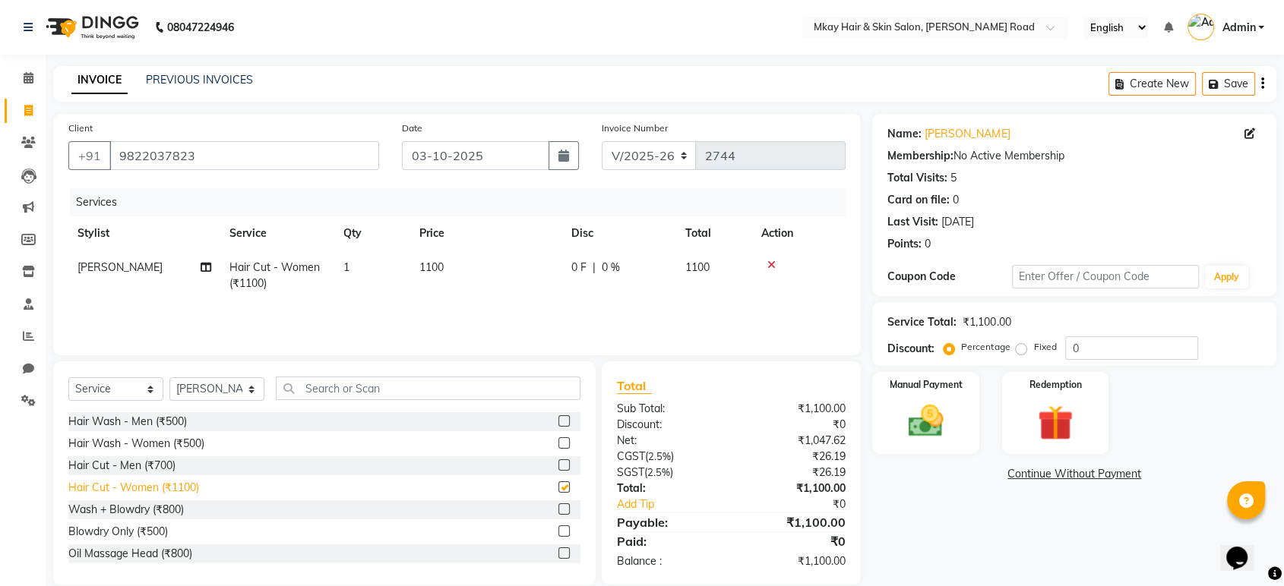
checkbox input "false"
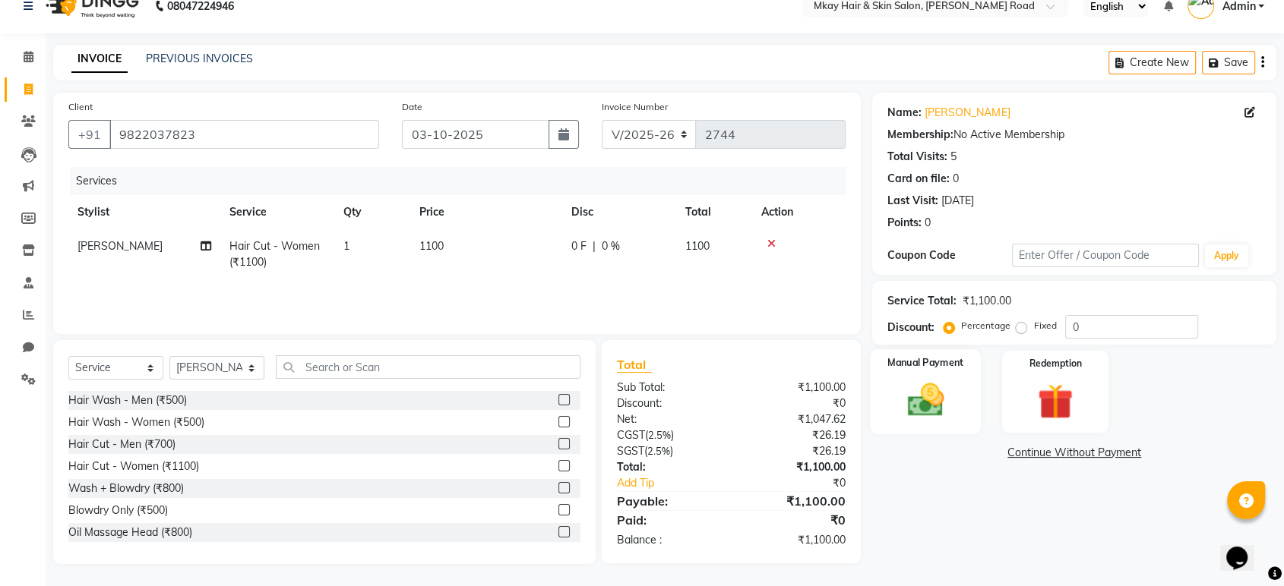
click at [906, 389] on img at bounding box center [925, 400] width 59 height 43
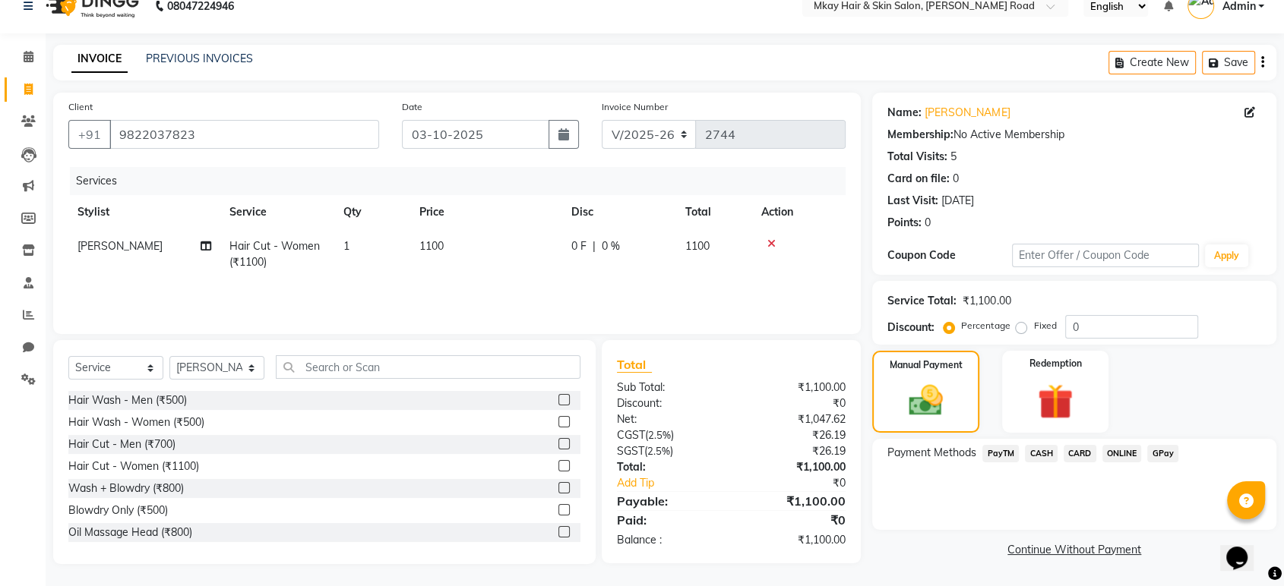
click at [1161, 450] on span "GPay" at bounding box center [1162, 453] width 31 height 17
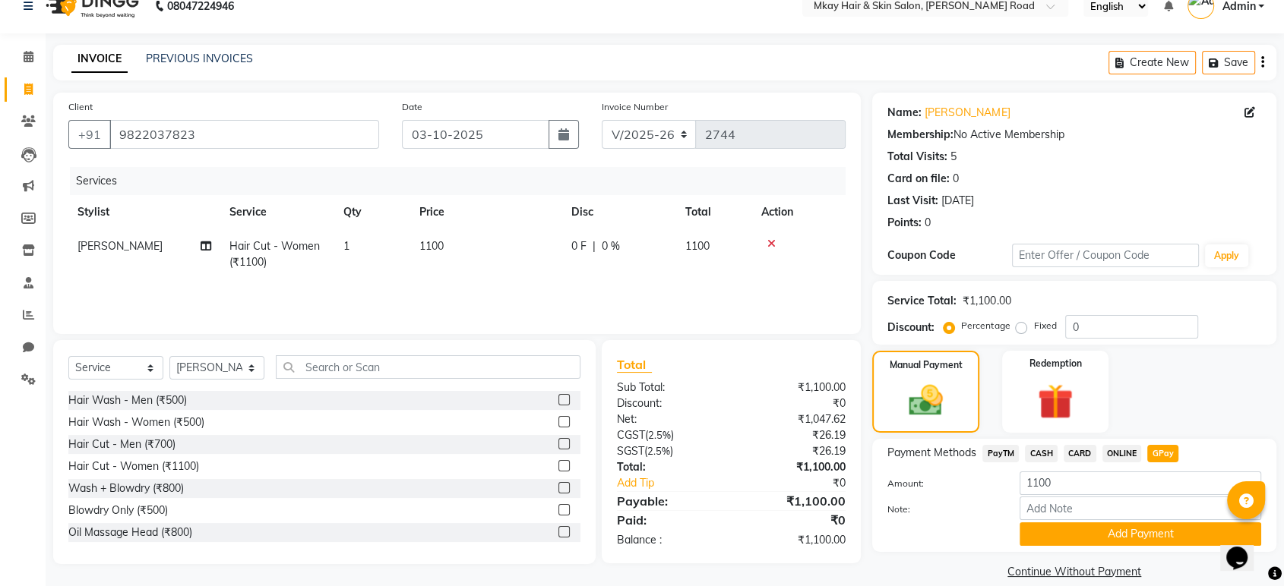
scroll to position [40, 0]
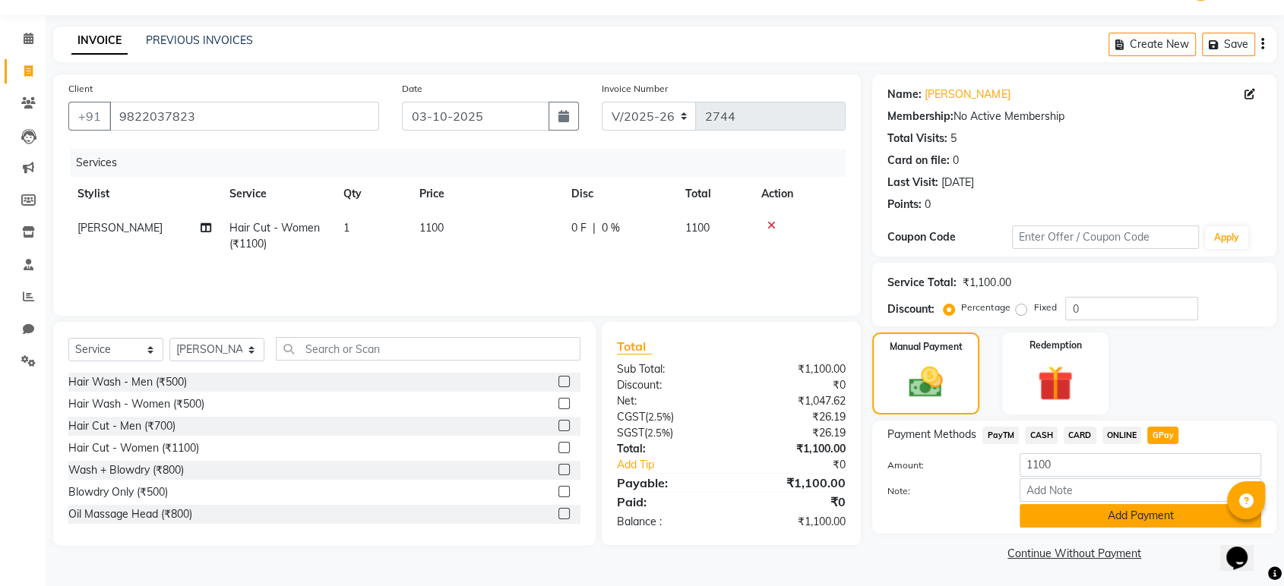
click at [1152, 522] on button "Add Payment" at bounding box center [1141, 516] width 242 height 24
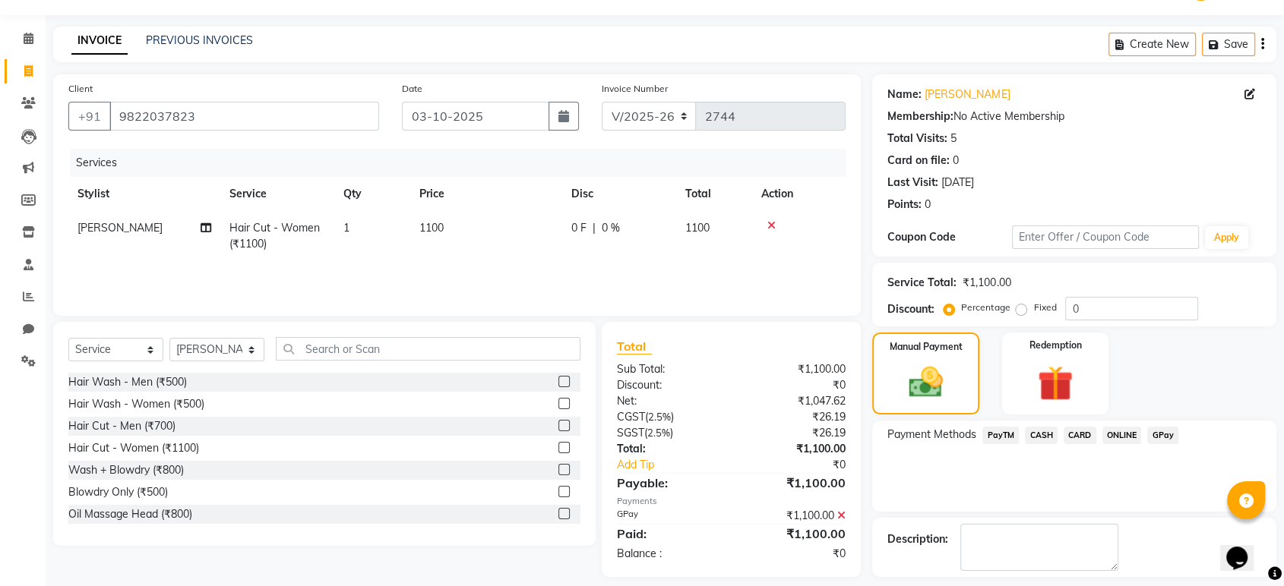
scroll to position [103, 0]
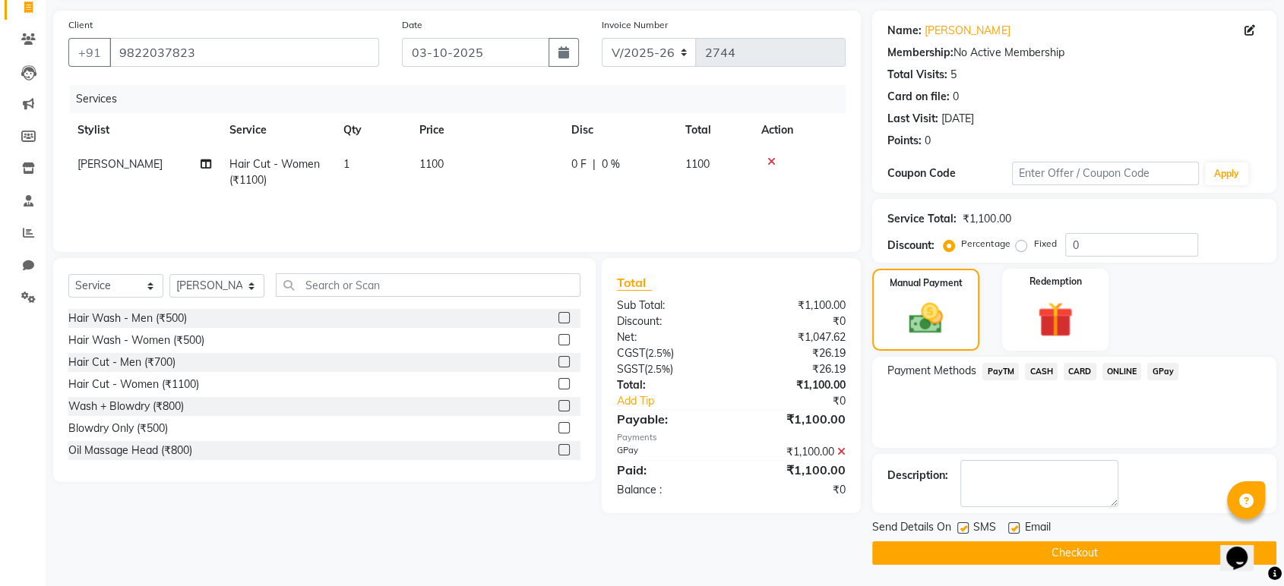
click at [1010, 526] on label at bounding box center [1013, 528] width 11 height 11
click at [1010, 526] on input "checkbox" at bounding box center [1013, 529] width 10 height 10
checkbox input "false"
click at [965, 528] on label at bounding box center [962, 528] width 11 height 11
click at [965, 528] on input "checkbox" at bounding box center [962, 529] width 10 height 10
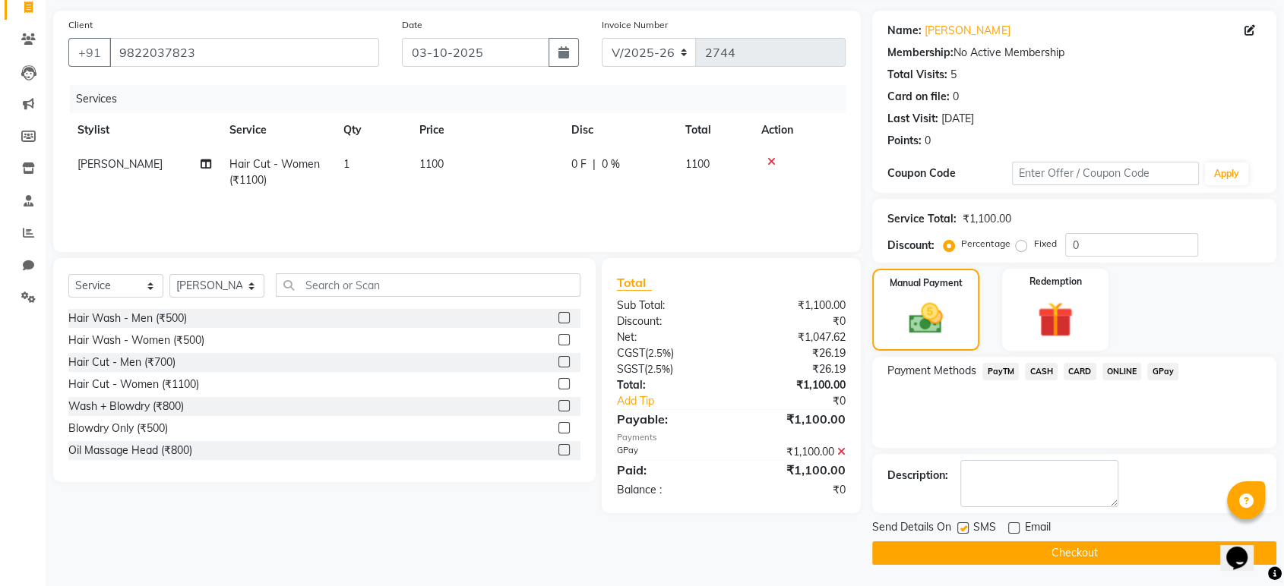
checkbox input "false"
click at [979, 549] on button "Checkout" at bounding box center [1074, 554] width 404 height 24
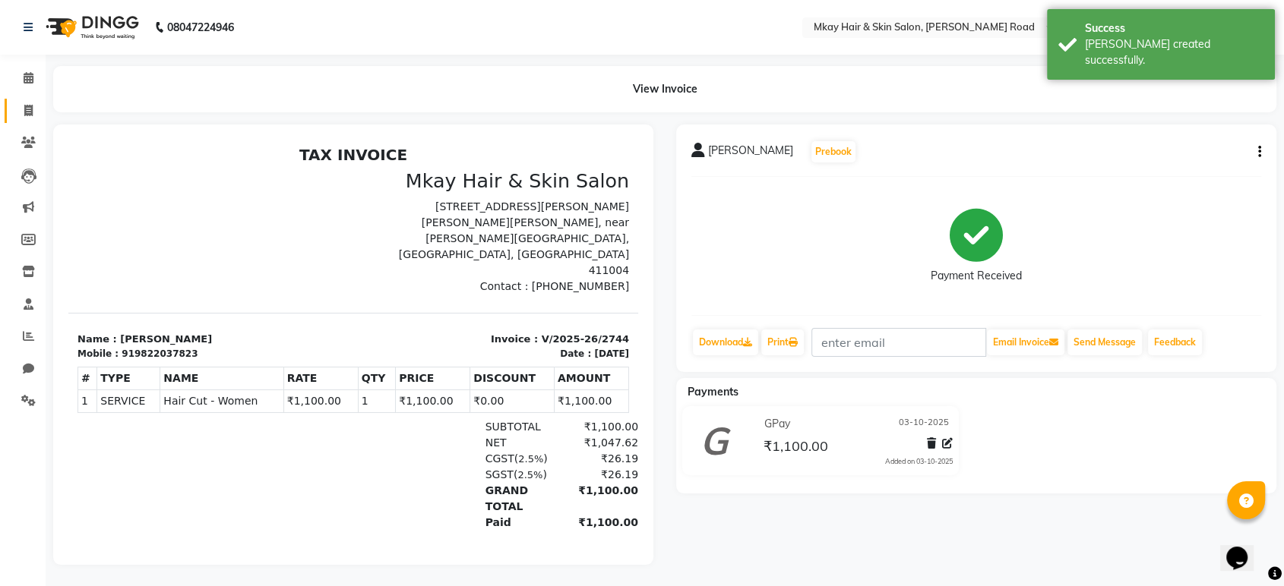
click at [30, 108] on icon at bounding box center [28, 110] width 8 height 11
select select "service"
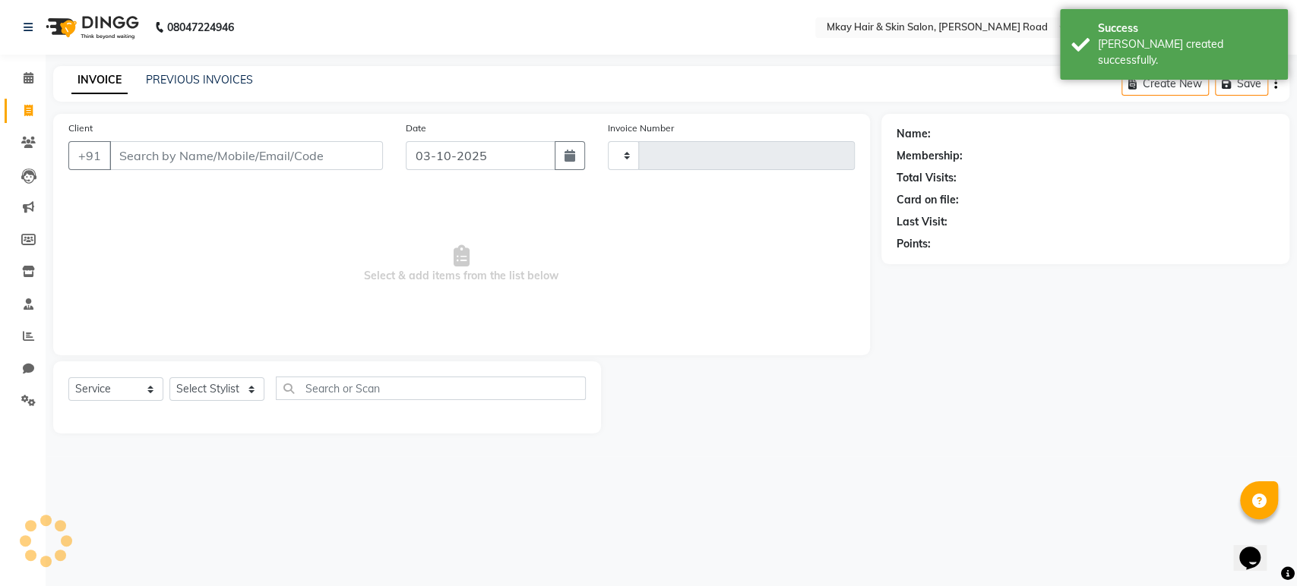
type input "2745"
select select "5258"
click at [189, 151] on input "Client" at bounding box center [245, 155] width 273 height 29
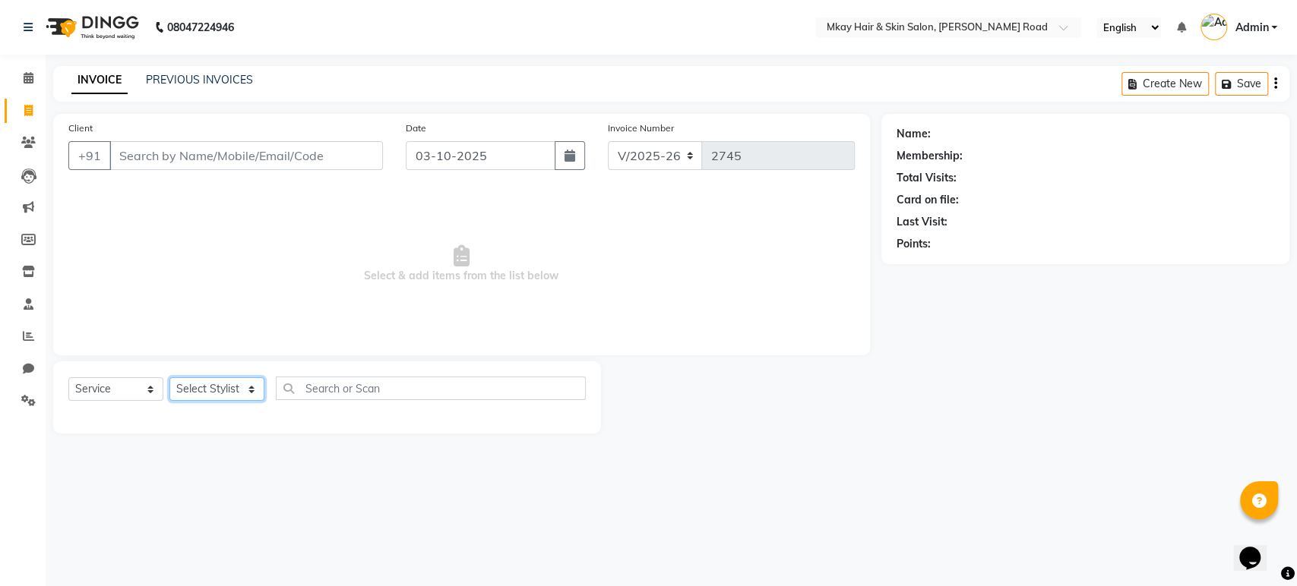
click at [223, 381] on select "Select Stylist [PERSON_NAME] Isha [PERSON_NAME] [PERSON_NAME] Shyam [PERSON_NAM…" at bounding box center [216, 390] width 95 height 24
select select "82666"
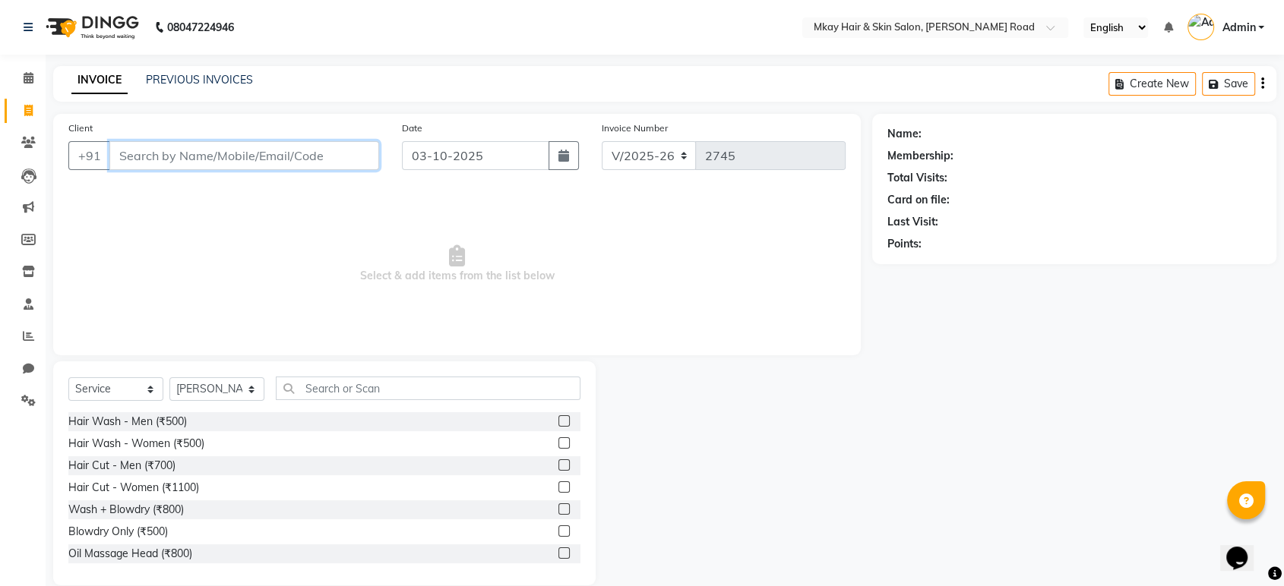
click at [163, 153] on input "Client" at bounding box center [244, 155] width 270 height 29
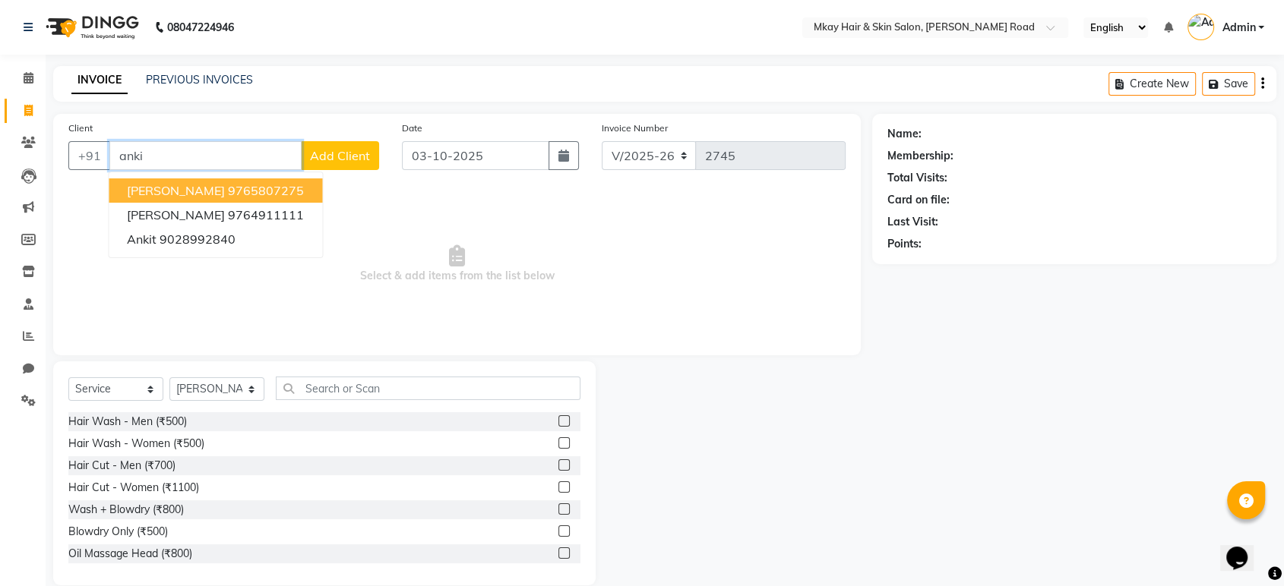
click at [173, 184] on span "[PERSON_NAME]" at bounding box center [176, 190] width 98 height 15
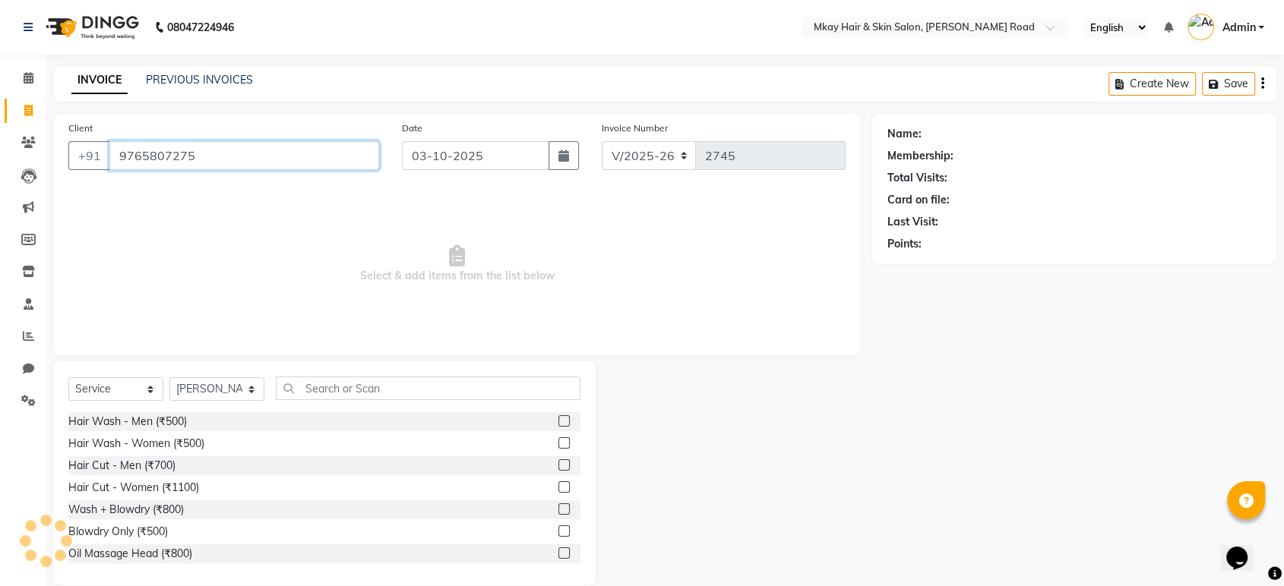
type input "9765807275"
click at [215, 387] on select "Select Stylist [PERSON_NAME] Isha [PERSON_NAME] [PERSON_NAME] Shyam [PERSON_NAM…" at bounding box center [216, 390] width 95 height 24
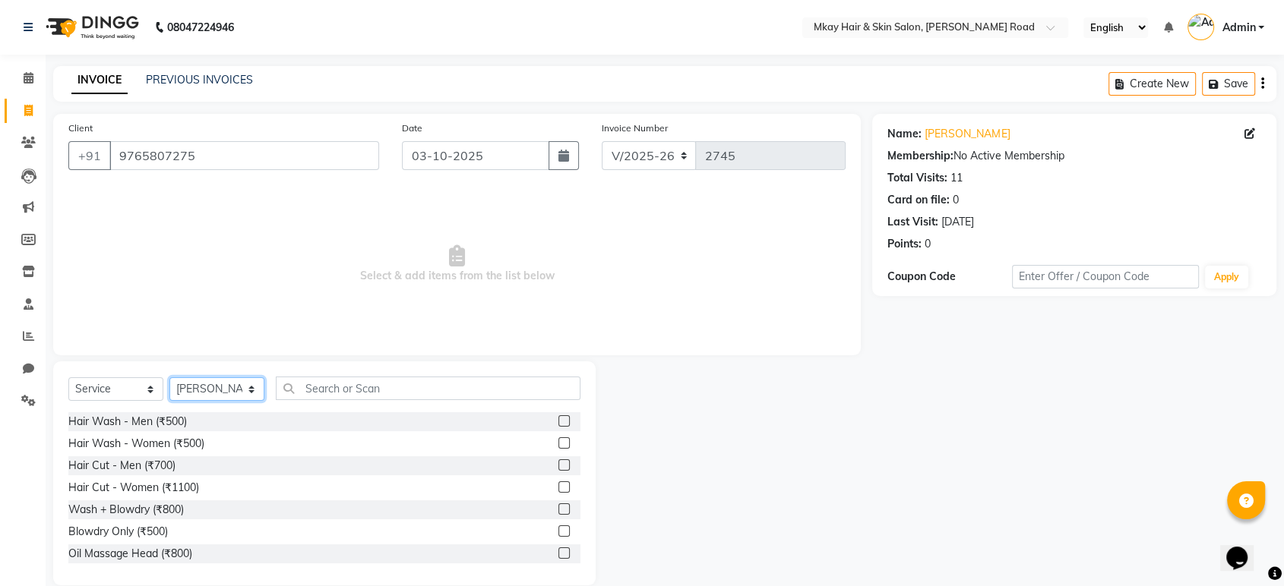
select select "38226"
click at [169, 378] on select "Select Stylist [PERSON_NAME] Isha [PERSON_NAME] [PERSON_NAME] Shyam [PERSON_NAM…" at bounding box center [216, 390] width 95 height 24
click at [150, 488] on div "Hair Cut - Women (₹1100)" at bounding box center [133, 488] width 131 height 16
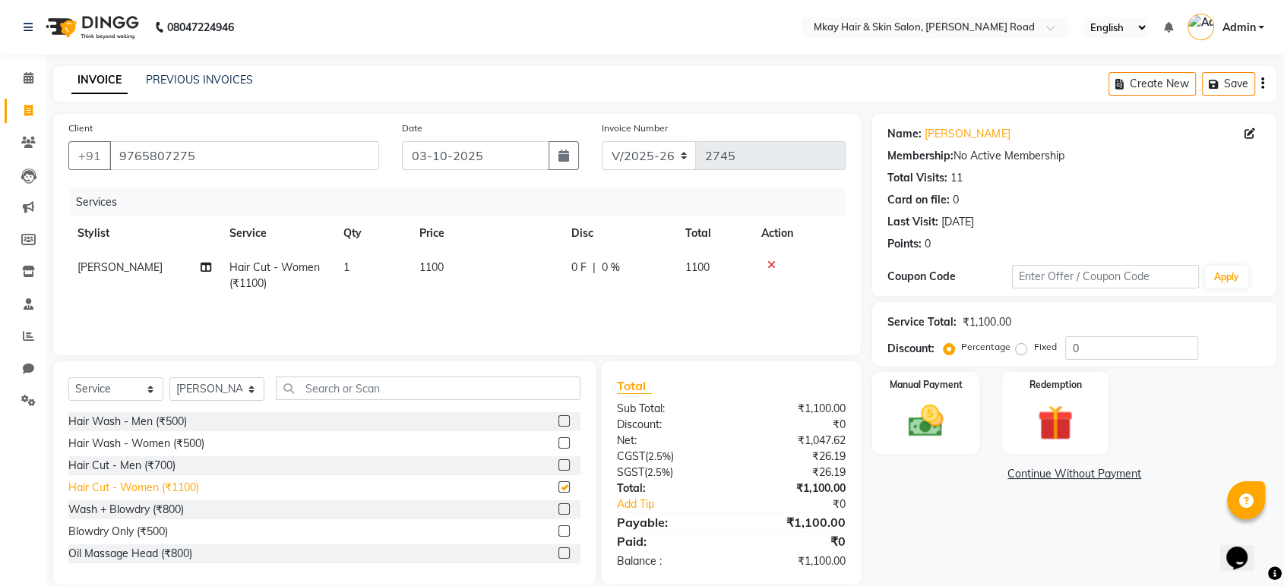
checkbox input "false"
click at [222, 388] on select "Select Stylist [PERSON_NAME] Isha [PERSON_NAME] [PERSON_NAME] Shyam [PERSON_NAM…" at bounding box center [216, 390] width 95 height 24
select select "38228"
click at [169, 378] on select "Select Stylist [PERSON_NAME] Isha [PERSON_NAME] [PERSON_NAME] Shyam [PERSON_NAM…" at bounding box center [216, 390] width 95 height 24
click at [359, 384] on input "text" at bounding box center [428, 389] width 305 height 24
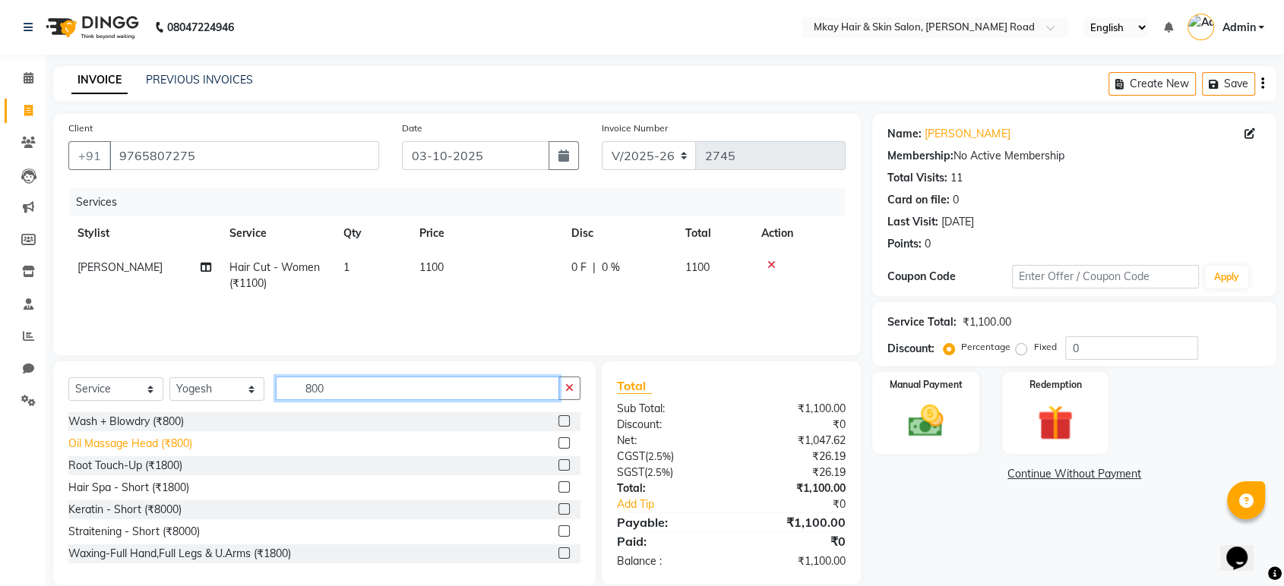
type input "800"
click at [121, 442] on div "Oil Massage Head (₹800)" at bounding box center [130, 444] width 124 height 16
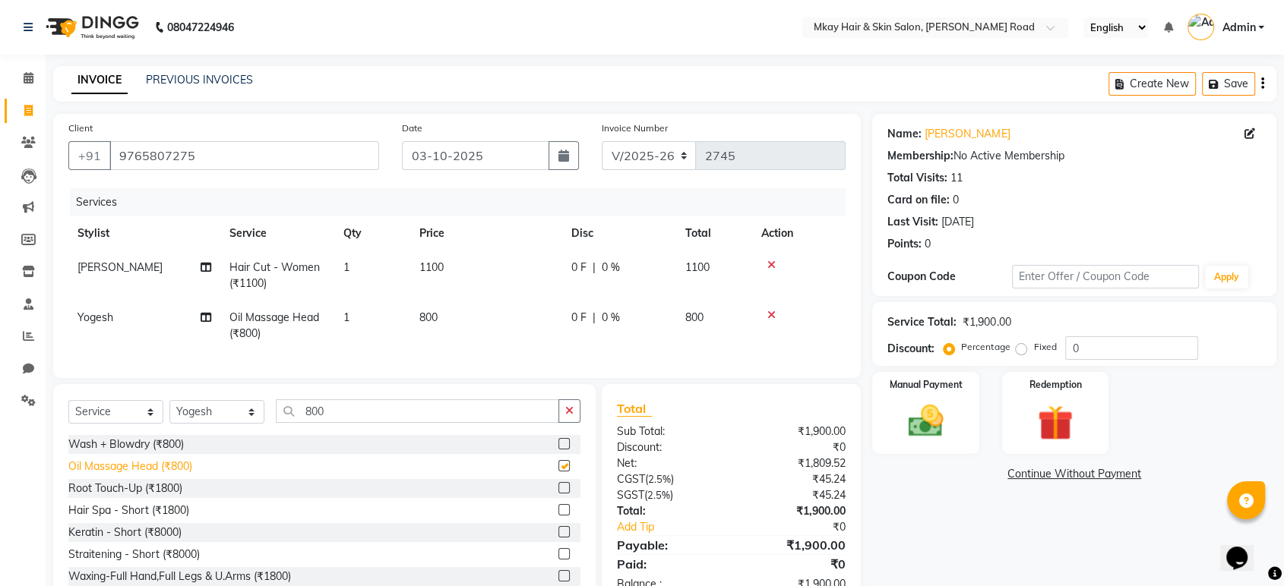
checkbox input "false"
click at [930, 422] on img at bounding box center [925, 421] width 59 height 43
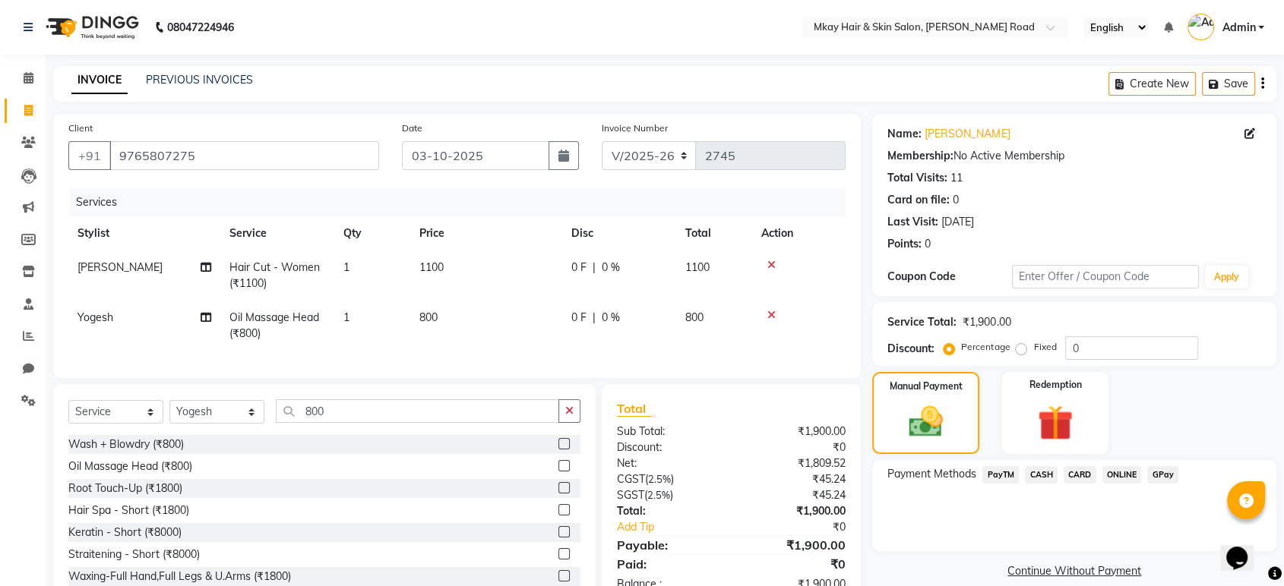
scroll to position [56, 0]
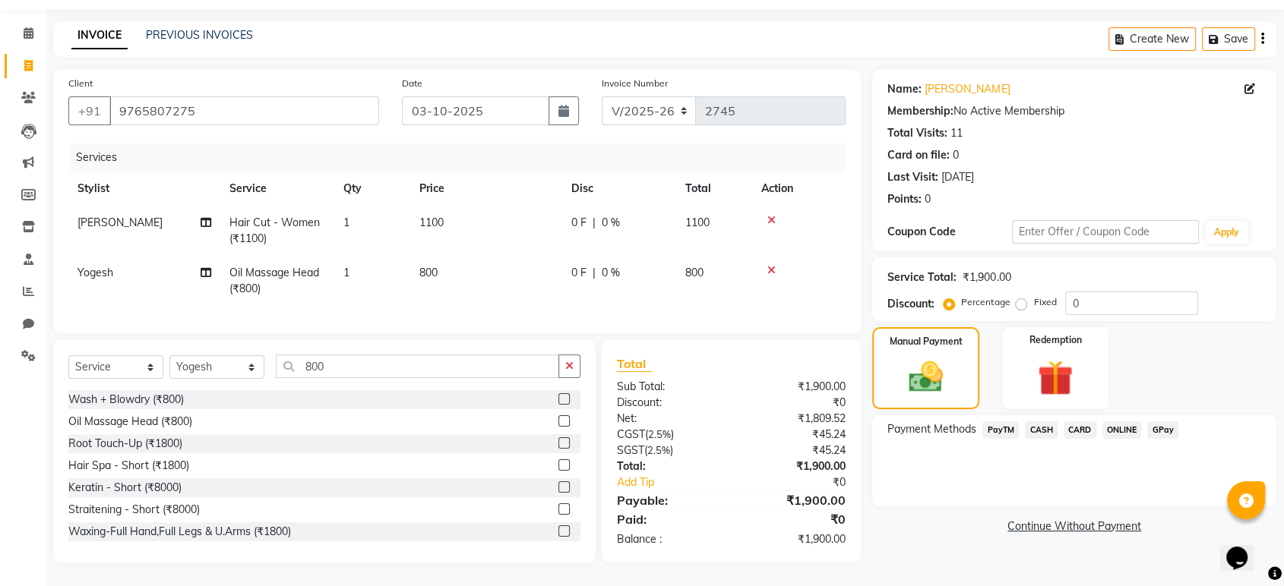
click at [1072, 422] on span "CARD" at bounding box center [1080, 430] width 33 height 17
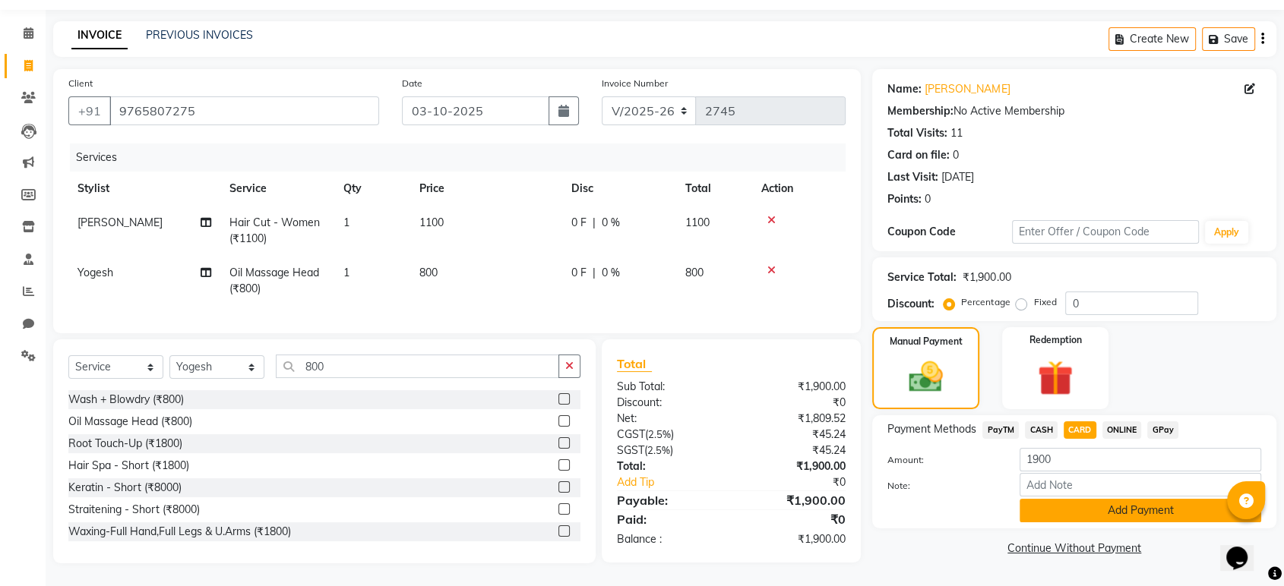
click at [1096, 499] on button "Add Payment" at bounding box center [1141, 511] width 242 height 24
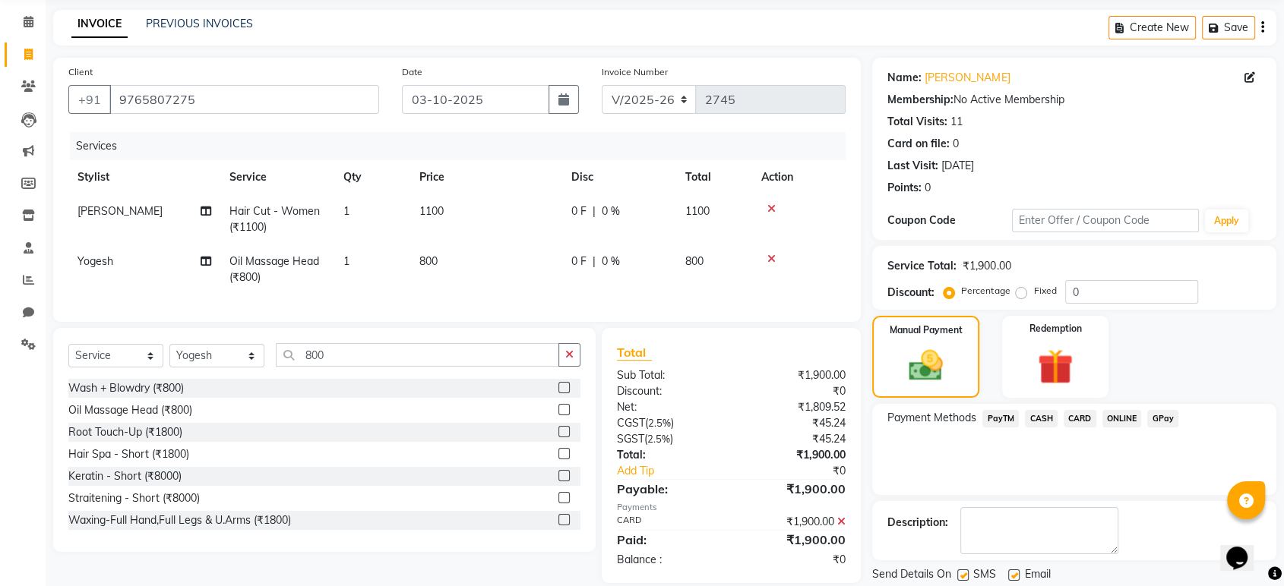
scroll to position [103, 0]
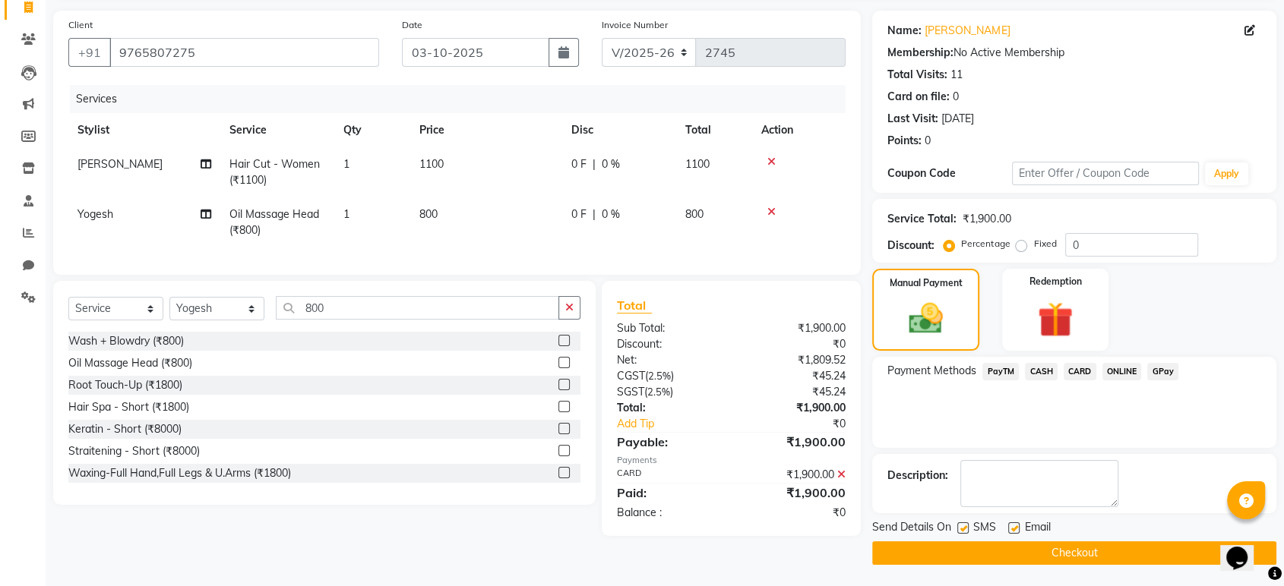
click at [1015, 527] on label at bounding box center [1013, 528] width 11 height 11
click at [1015, 527] on input "checkbox" at bounding box center [1013, 529] width 10 height 10
checkbox input "false"
click at [960, 523] on label at bounding box center [962, 528] width 11 height 11
click at [960, 524] on input "checkbox" at bounding box center [962, 529] width 10 height 10
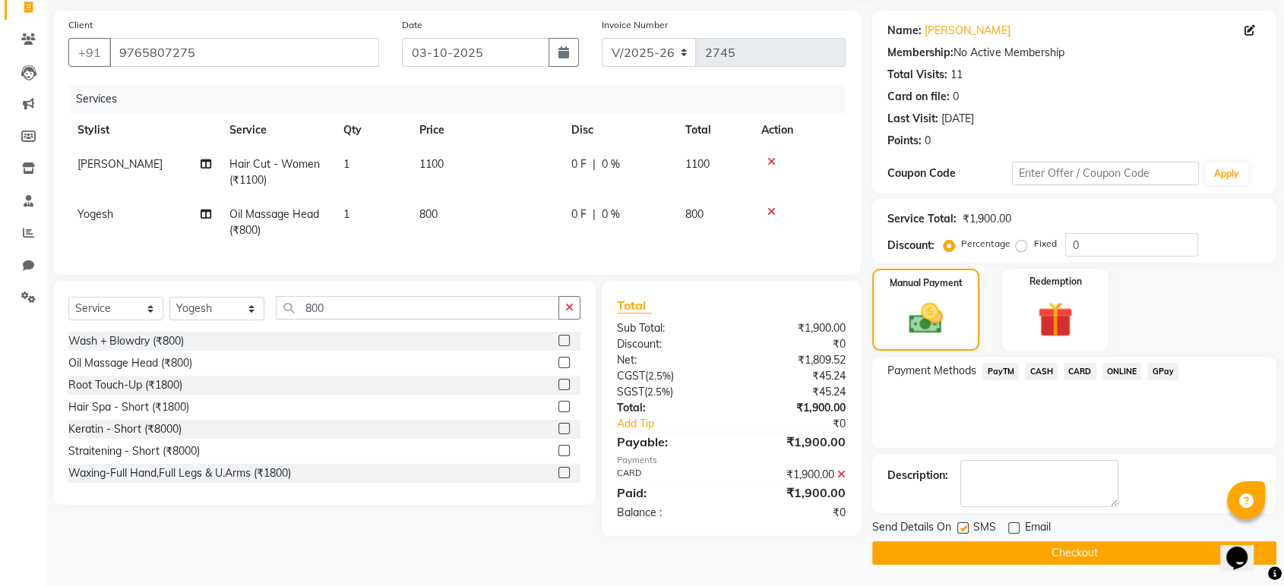
checkbox input "false"
click at [977, 553] on button "Checkout" at bounding box center [1074, 554] width 404 height 24
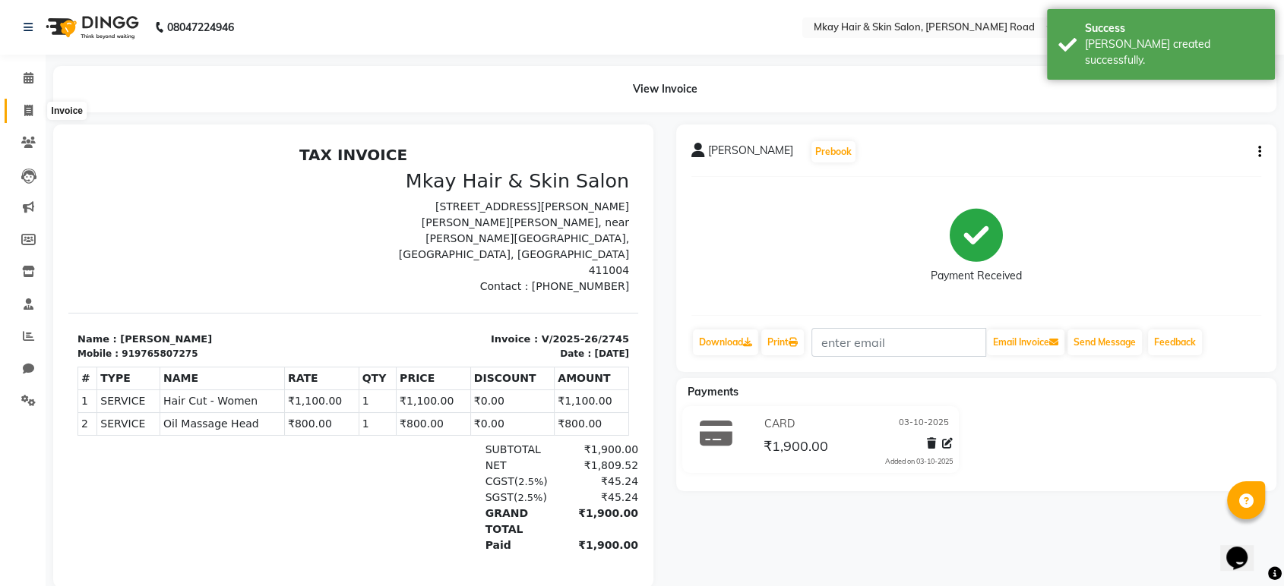
click at [21, 112] on span at bounding box center [28, 111] width 27 height 17
select select "service"
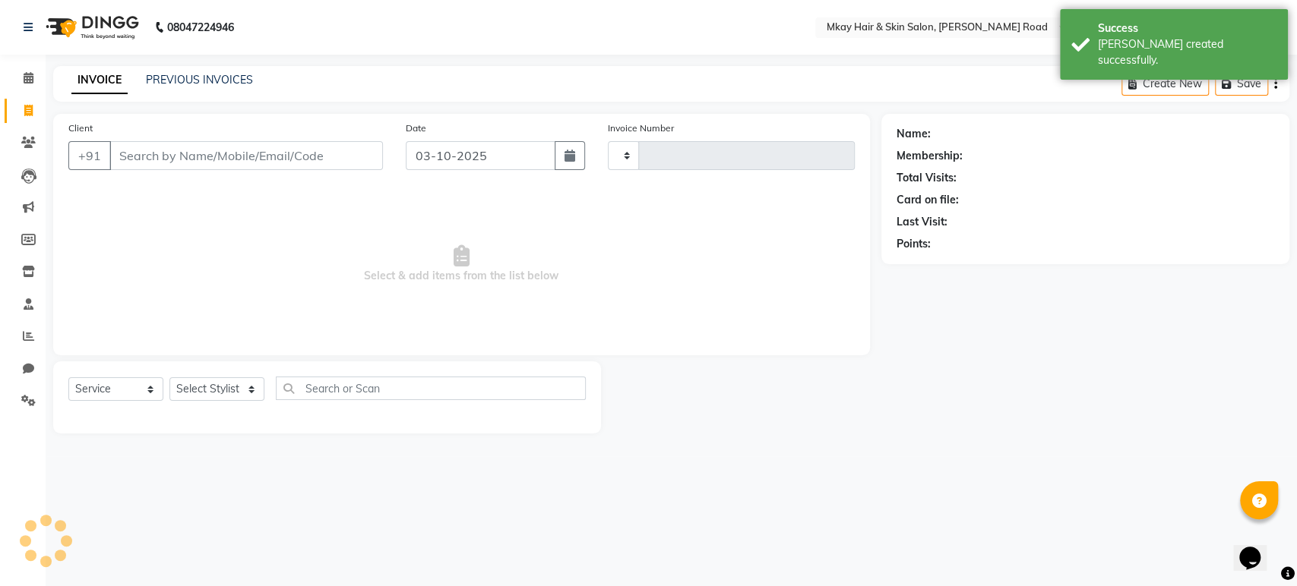
type input "2746"
select select "5258"
click at [171, 159] on input "Client" at bounding box center [245, 155] width 273 height 29
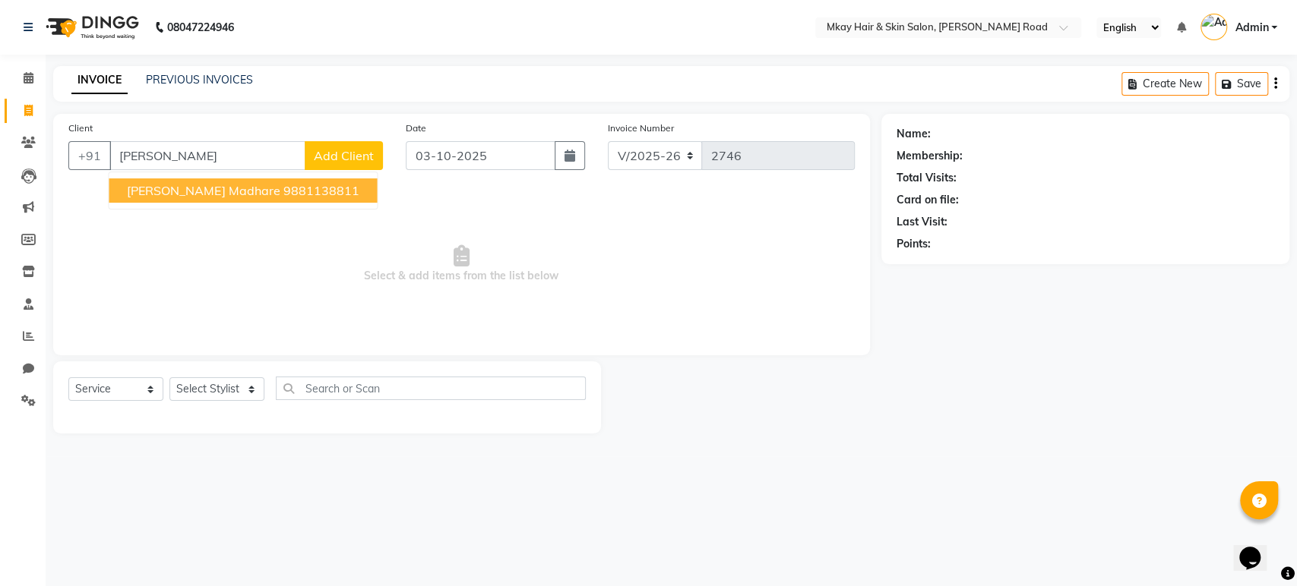
click at [182, 192] on span "[PERSON_NAME] madhare" at bounding box center [203, 190] width 153 height 15
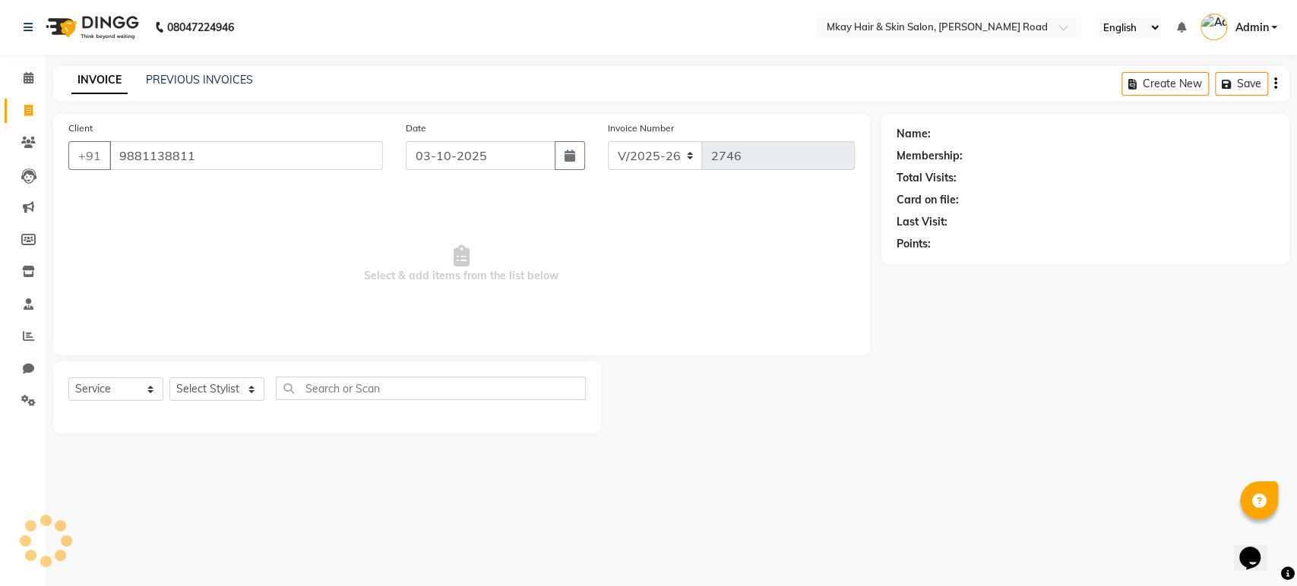
type input "9881138811"
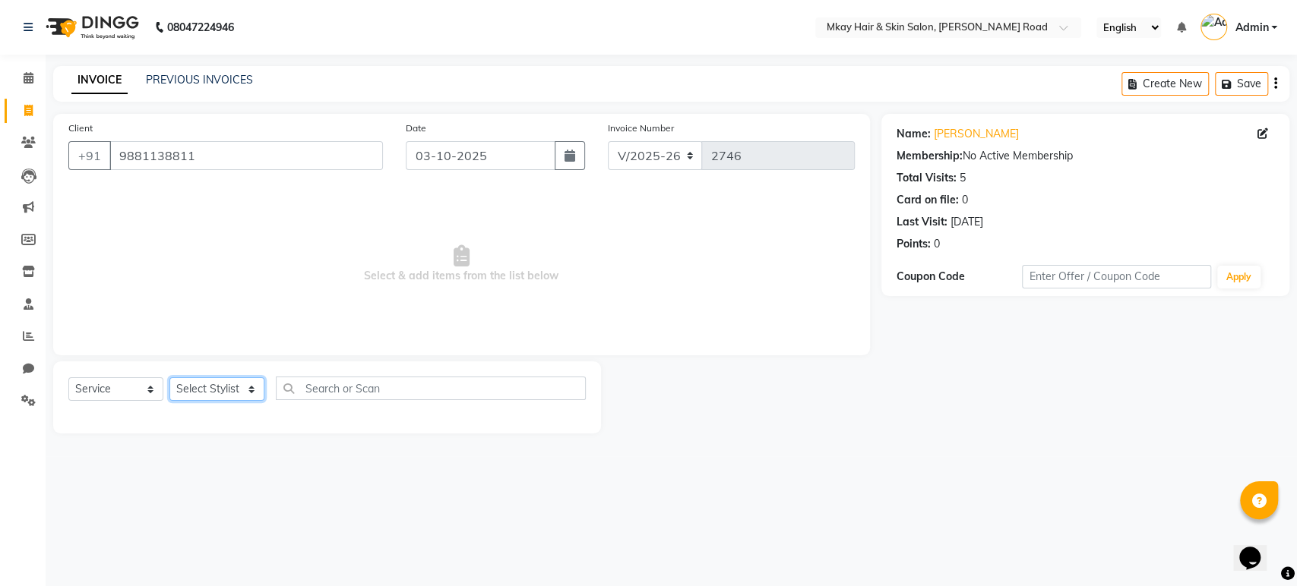
click at [188, 394] on select "Select Stylist [PERSON_NAME] Isha [PERSON_NAME] [PERSON_NAME] Shyam [PERSON_NAM…" at bounding box center [216, 390] width 95 height 24
select select "38226"
click at [169, 378] on select "Select Stylist [PERSON_NAME] Isha [PERSON_NAME] [PERSON_NAME] Shyam [PERSON_NAM…" at bounding box center [216, 390] width 95 height 24
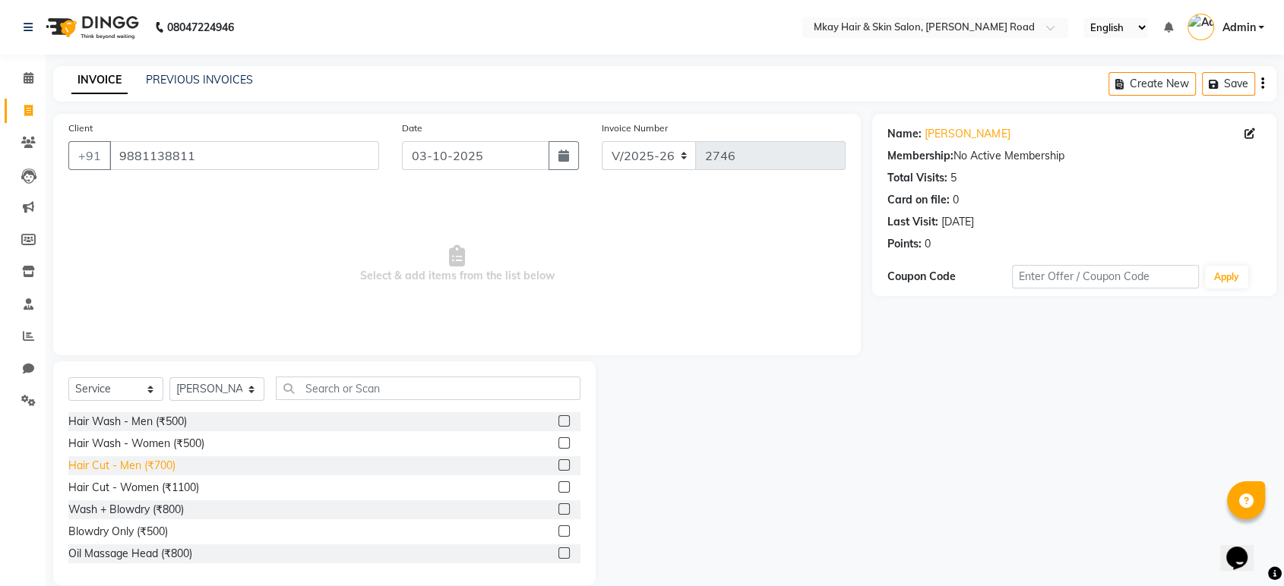
click at [152, 467] on div "Hair Cut - Men (₹700)" at bounding box center [121, 466] width 107 height 16
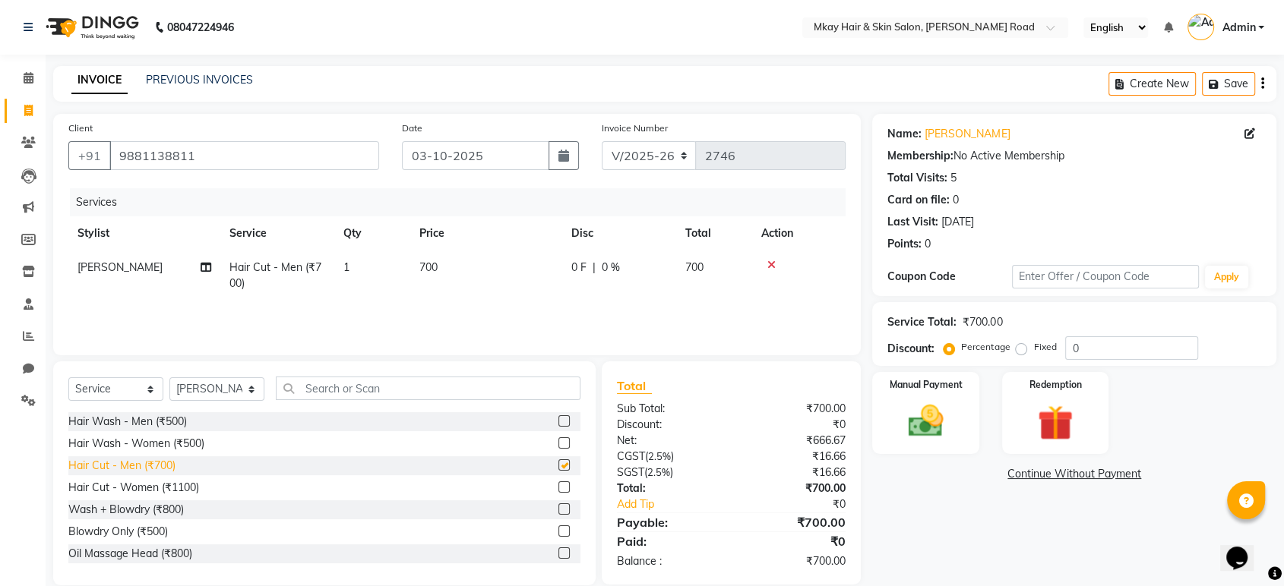
checkbox input "false"
click at [225, 395] on select "Select Stylist [PERSON_NAME] Isha [PERSON_NAME] [PERSON_NAME] Shyam [PERSON_NAM…" at bounding box center [216, 390] width 95 height 24
select select "38228"
click at [169, 378] on select "Select Stylist [PERSON_NAME] Isha [PERSON_NAME] [PERSON_NAME] Shyam [PERSON_NAM…" at bounding box center [216, 390] width 95 height 24
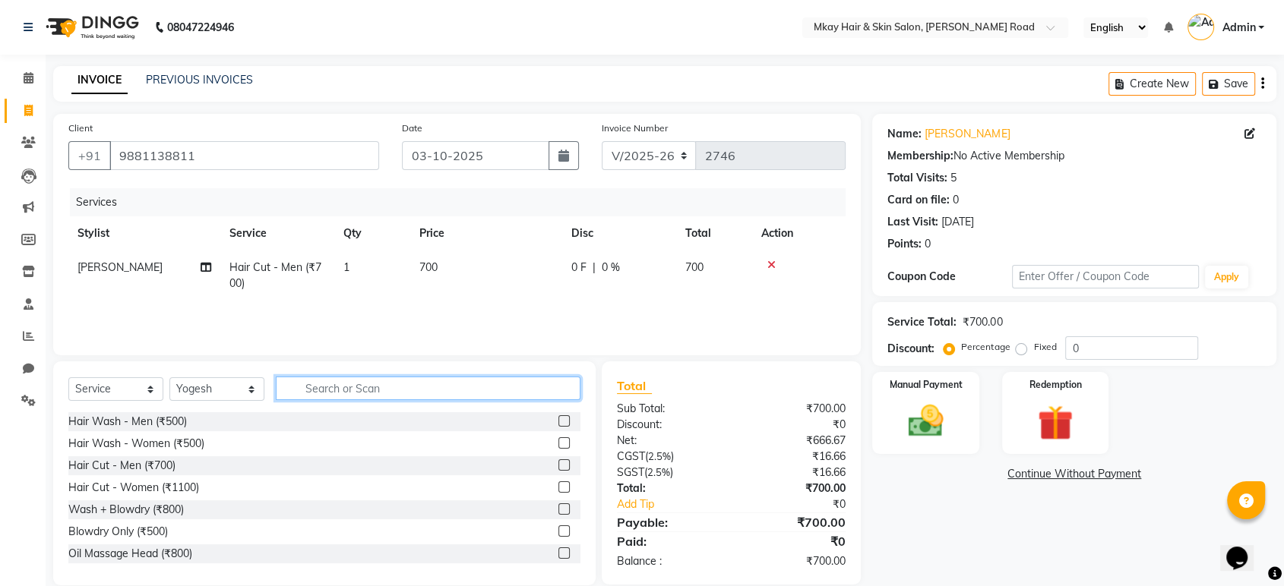
click at [343, 394] on input "text" at bounding box center [428, 389] width 305 height 24
type input "800"
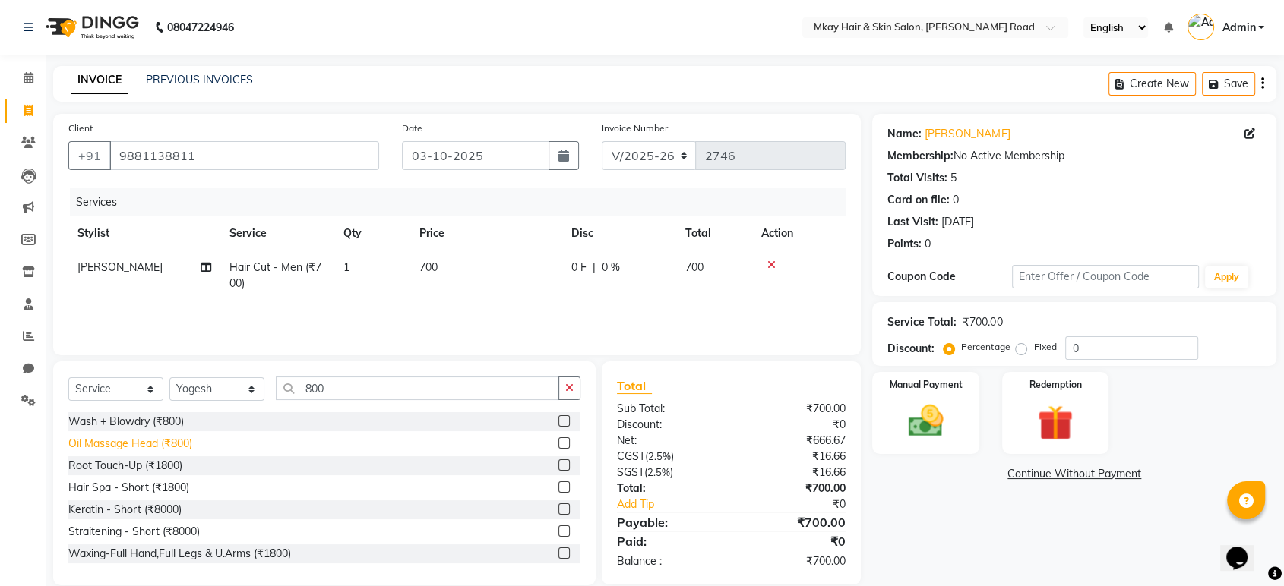
click at [146, 446] on div "Oil Massage Head (₹800)" at bounding box center [130, 444] width 124 height 16
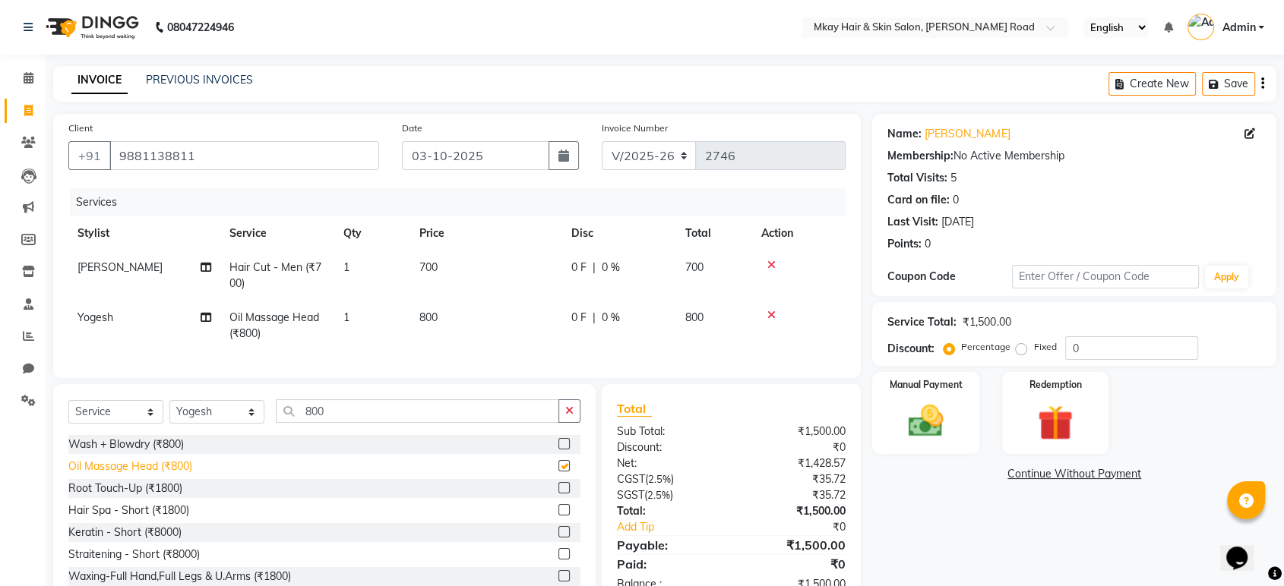
checkbox input "false"
click at [918, 428] on img at bounding box center [925, 421] width 59 height 43
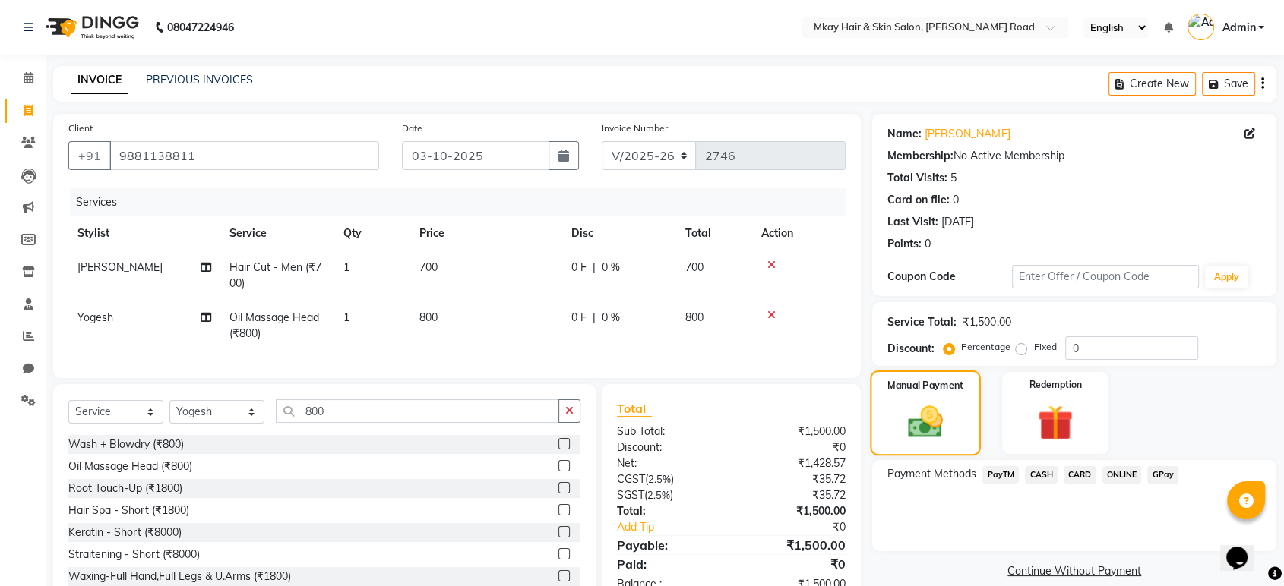
scroll to position [56, 0]
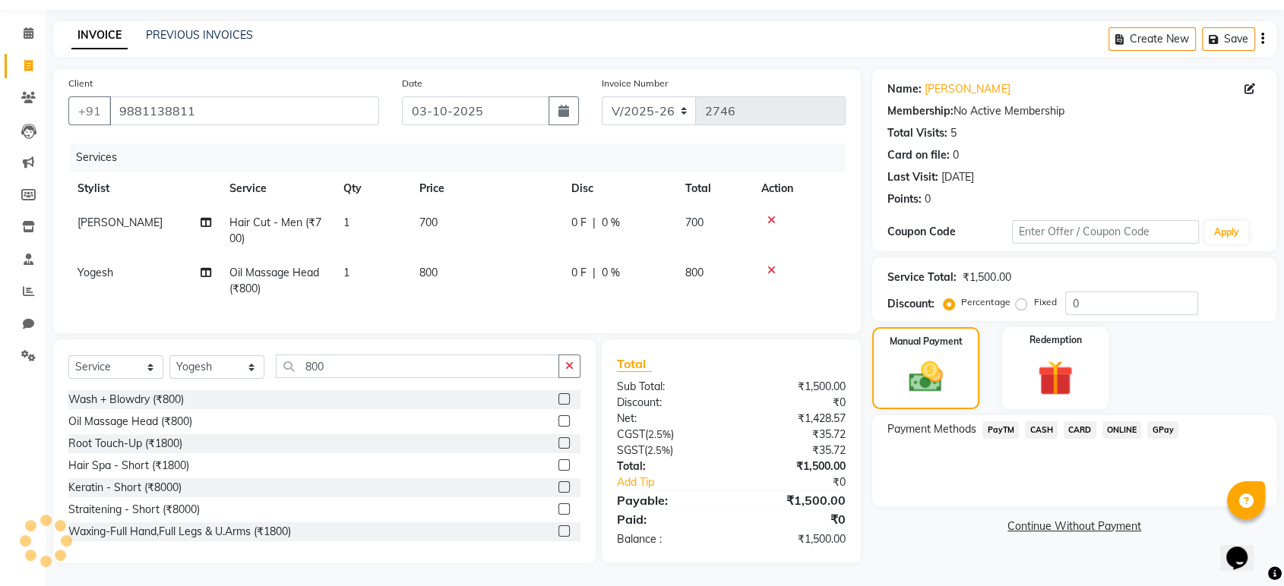
click at [1161, 422] on span "GPay" at bounding box center [1162, 430] width 31 height 17
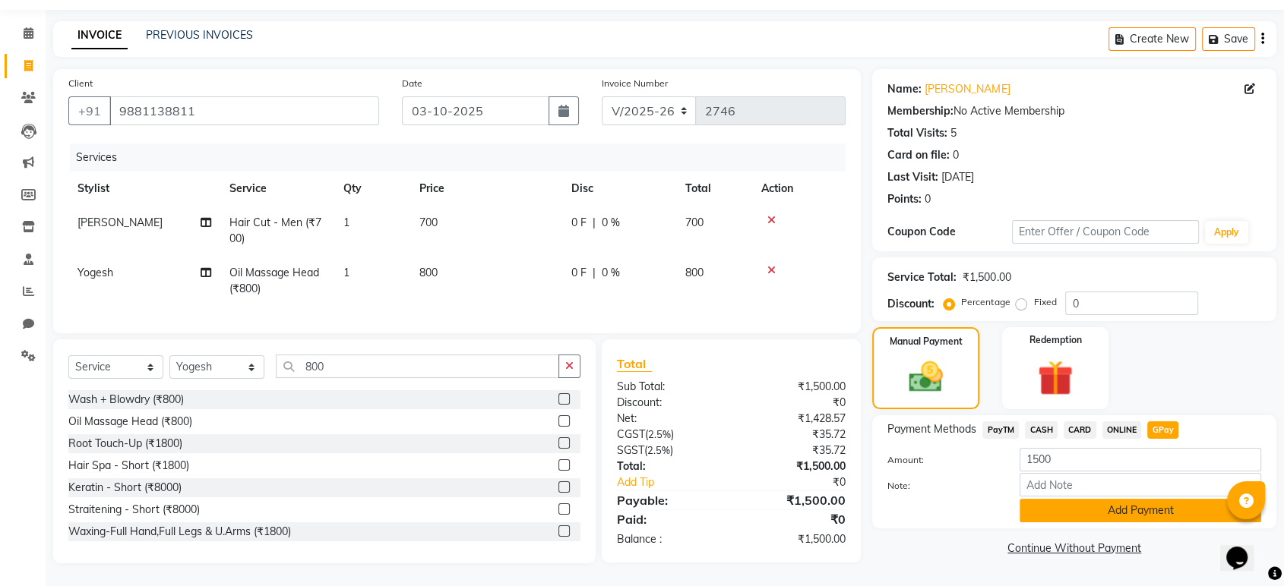
click at [1131, 499] on button "Add Payment" at bounding box center [1141, 511] width 242 height 24
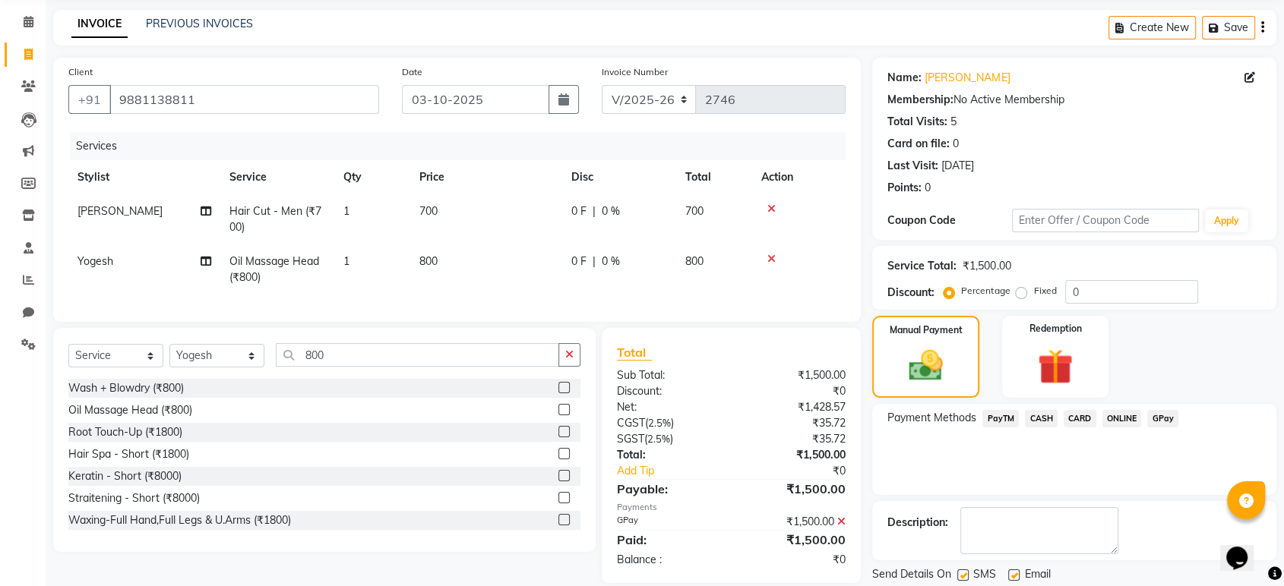
scroll to position [103, 0]
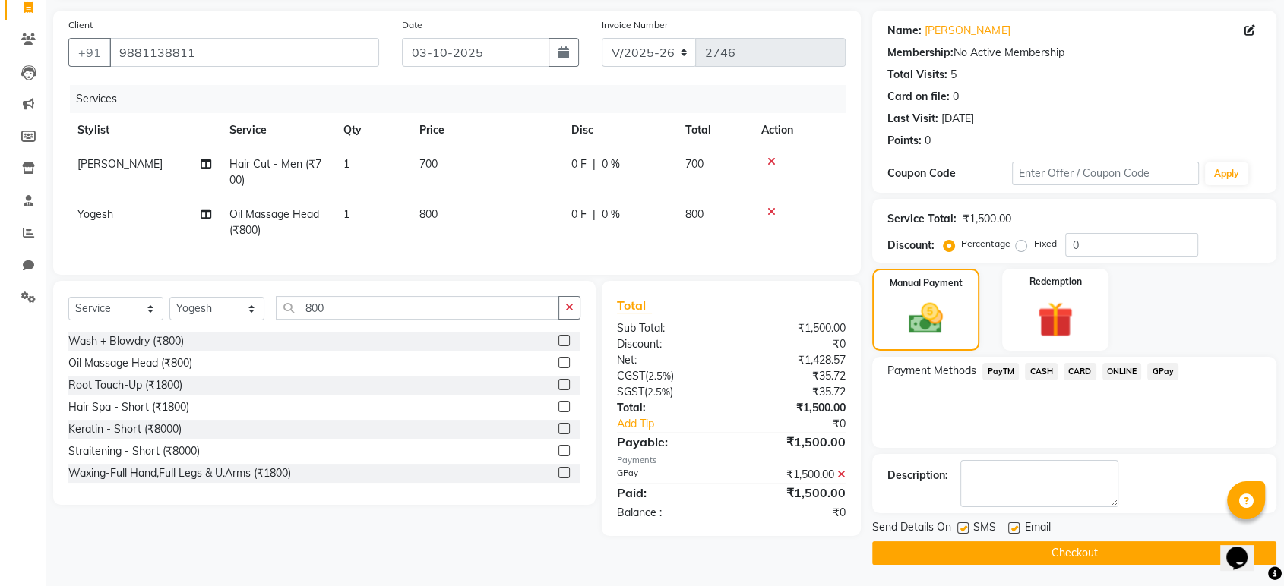
click at [1013, 525] on label at bounding box center [1013, 528] width 11 height 11
click at [1013, 525] on input "checkbox" at bounding box center [1013, 529] width 10 height 10
checkbox input "false"
click at [963, 529] on label at bounding box center [962, 528] width 11 height 11
click at [963, 529] on input "checkbox" at bounding box center [962, 529] width 10 height 10
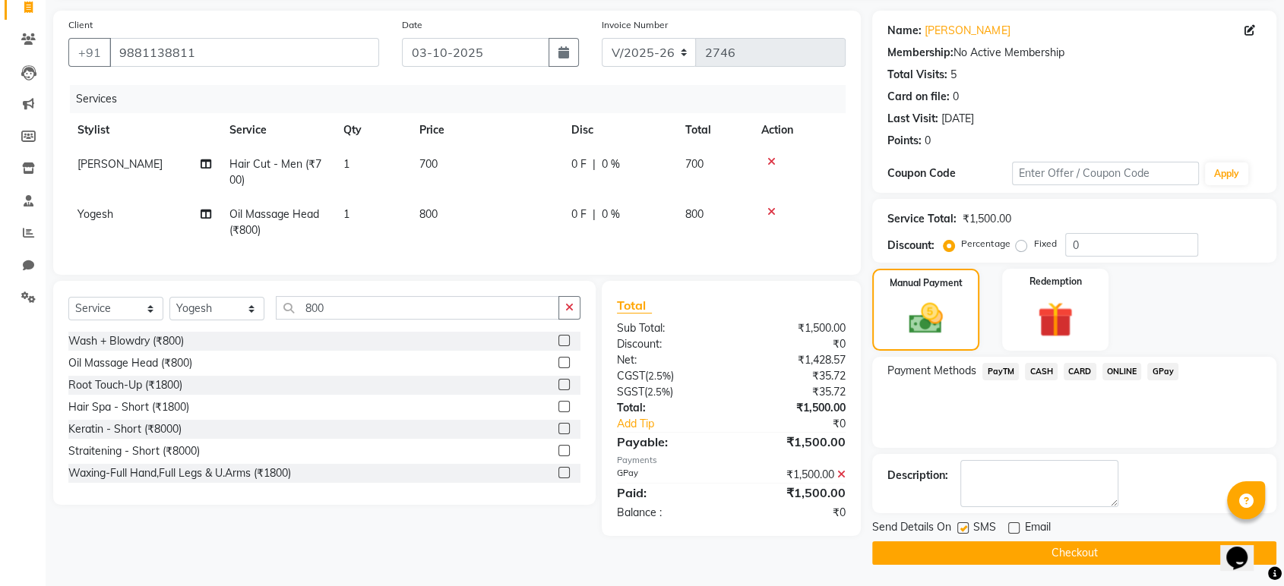
checkbox input "false"
click at [985, 546] on button "Checkout" at bounding box center [1074, 554] width 404 height 24
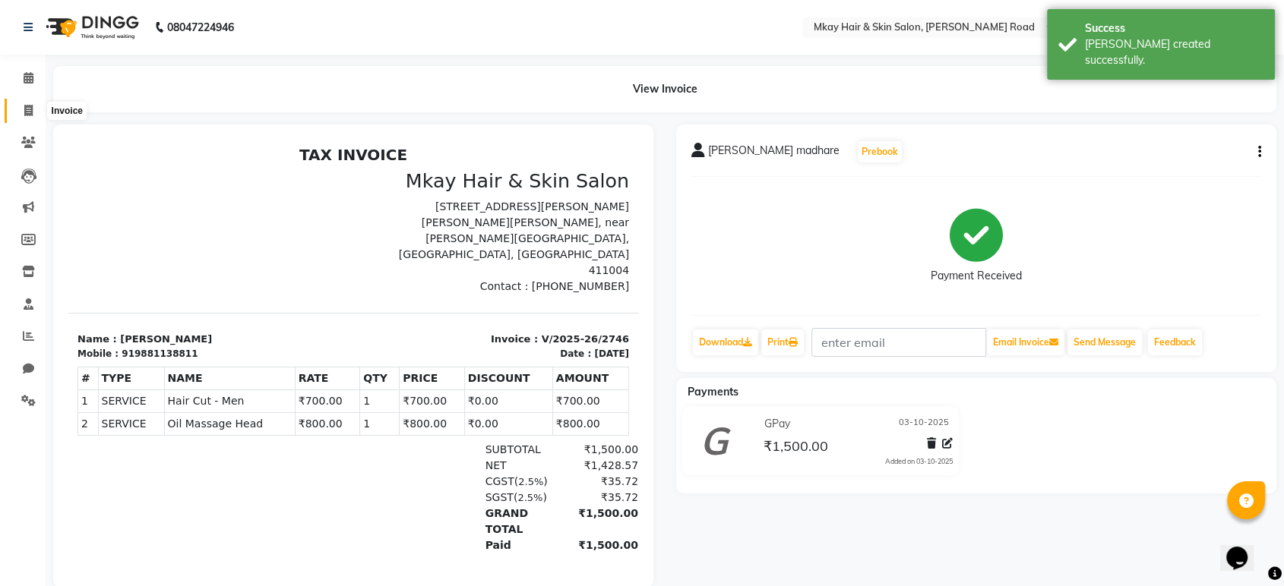
click at [24, 107] on icon at bounding box center [28, 110] width 8 height 11
select select "service"
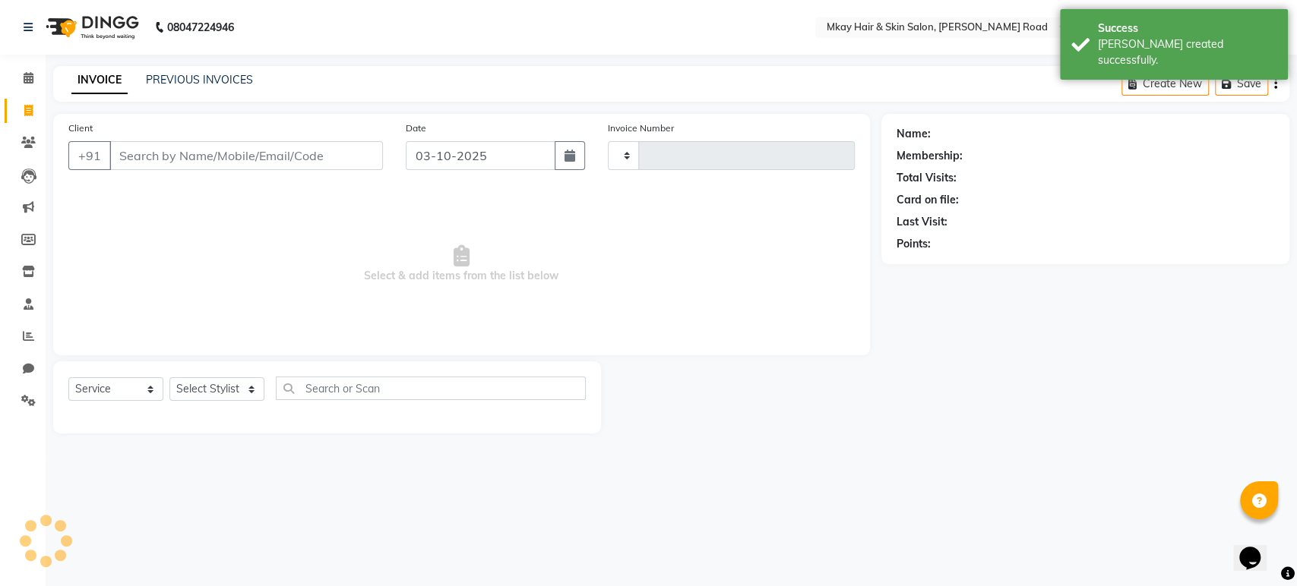
type input "2747"
select select "5258"
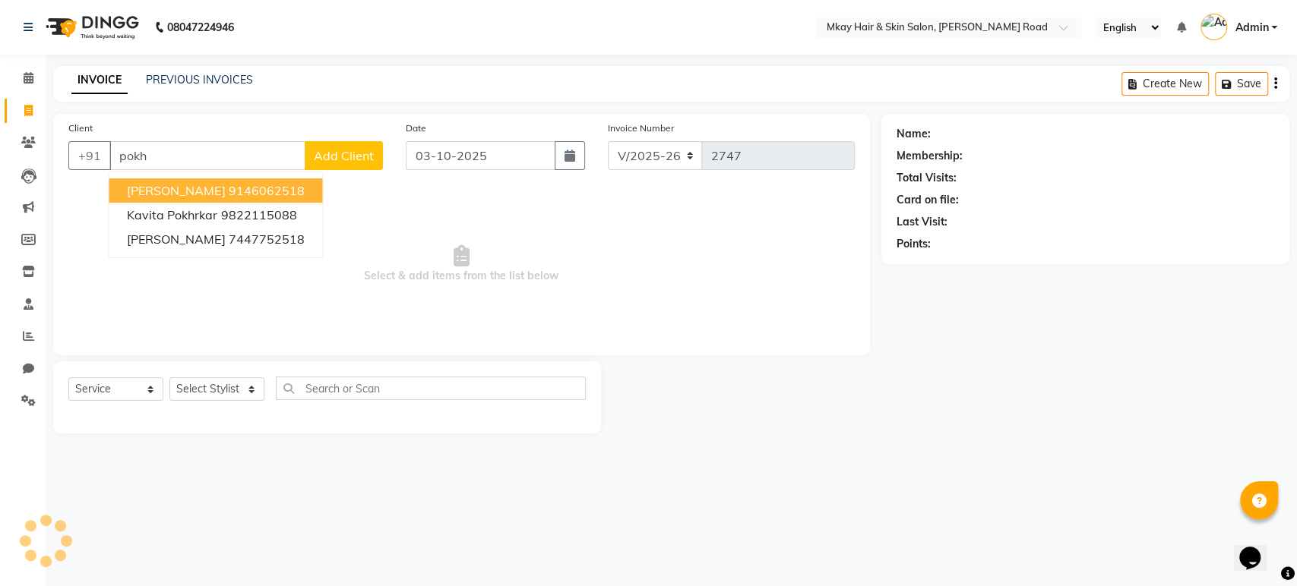
click at [165, 191] on span "[PERSON_NAME]" at bounding box center [176, 190] width 98 height 15
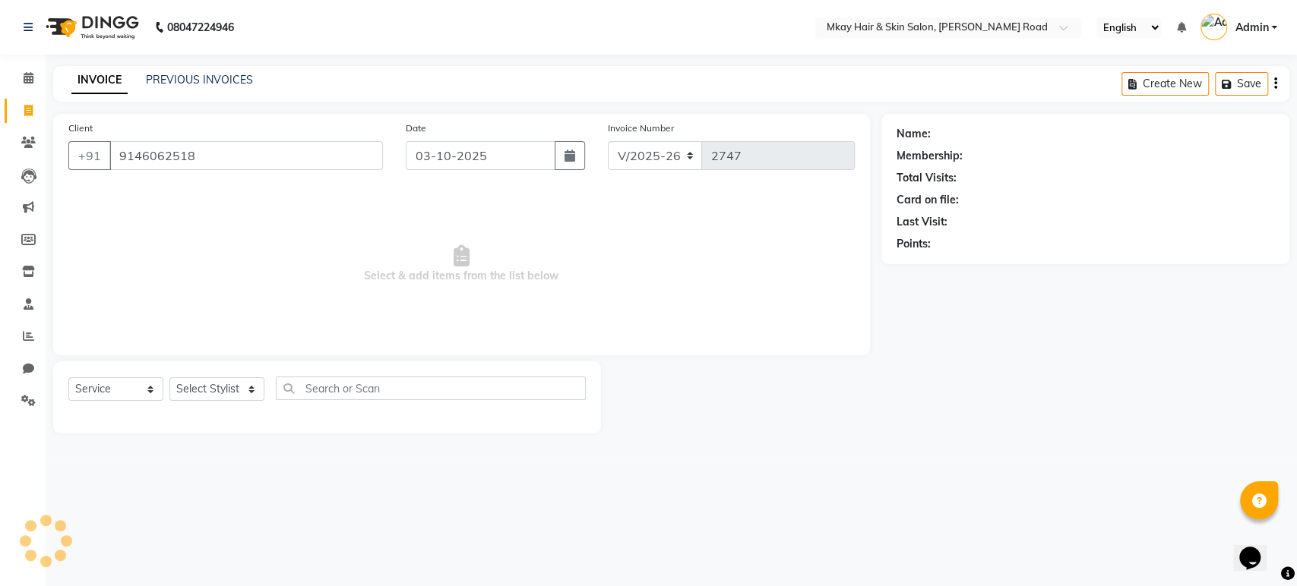
type input "9146062518"
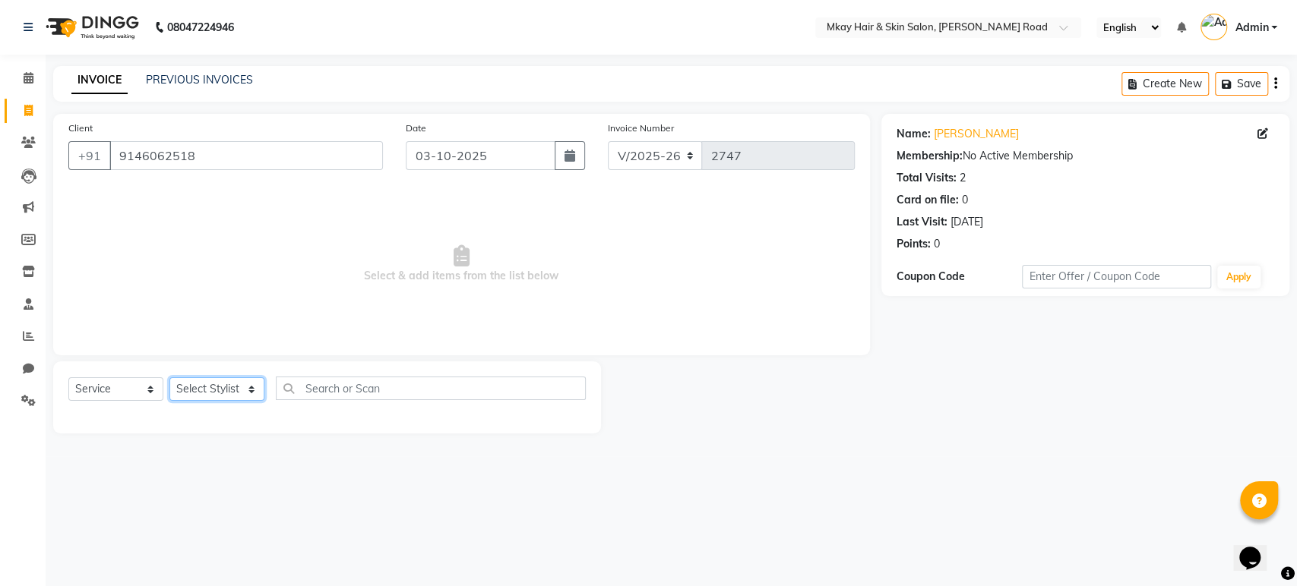
click at [188, 387] on select "Select Stylist [PERSON_NAME] Isha [PERSON_NAME] [PERSON_NAME] Shyam [PERSON_NAM…" at bounding box center [216, 390] width 95 height 24
select select "38226"
click at [169, 378] on select "Select Stylist [PERSON_NAME] Isha [PERSON_NAME] [PERSON_NAME] Shyam [PERSON_NAM…" at bounding box center [216, 390] width 95 height 24
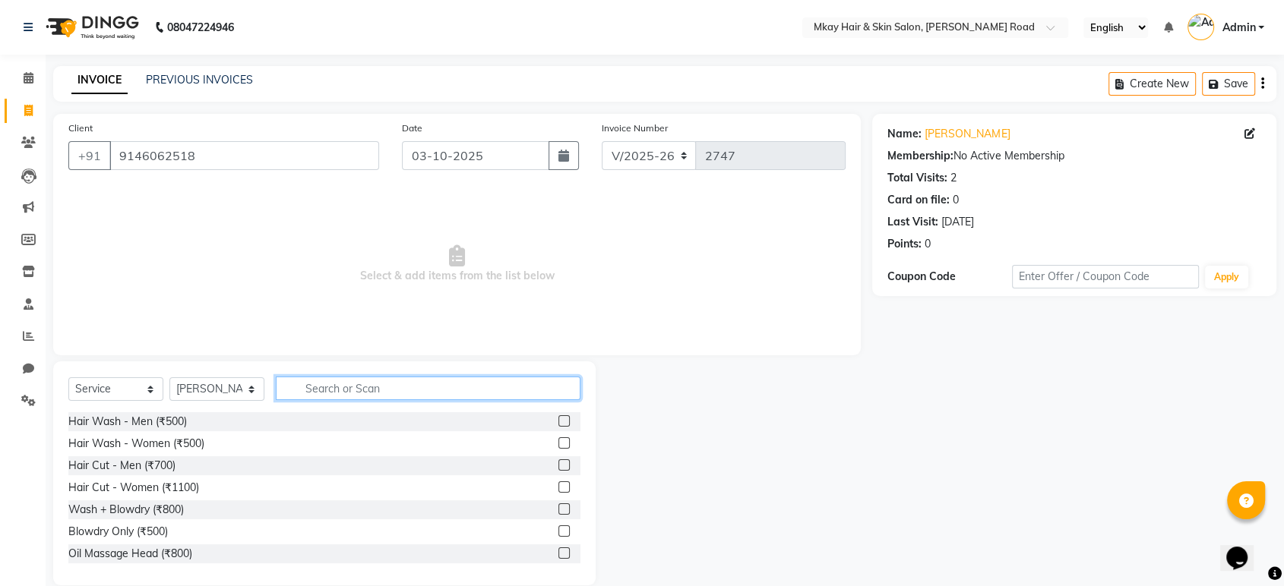
click at [308, 390] on input "text" at bounding box center [428, 389] width 305 height 24
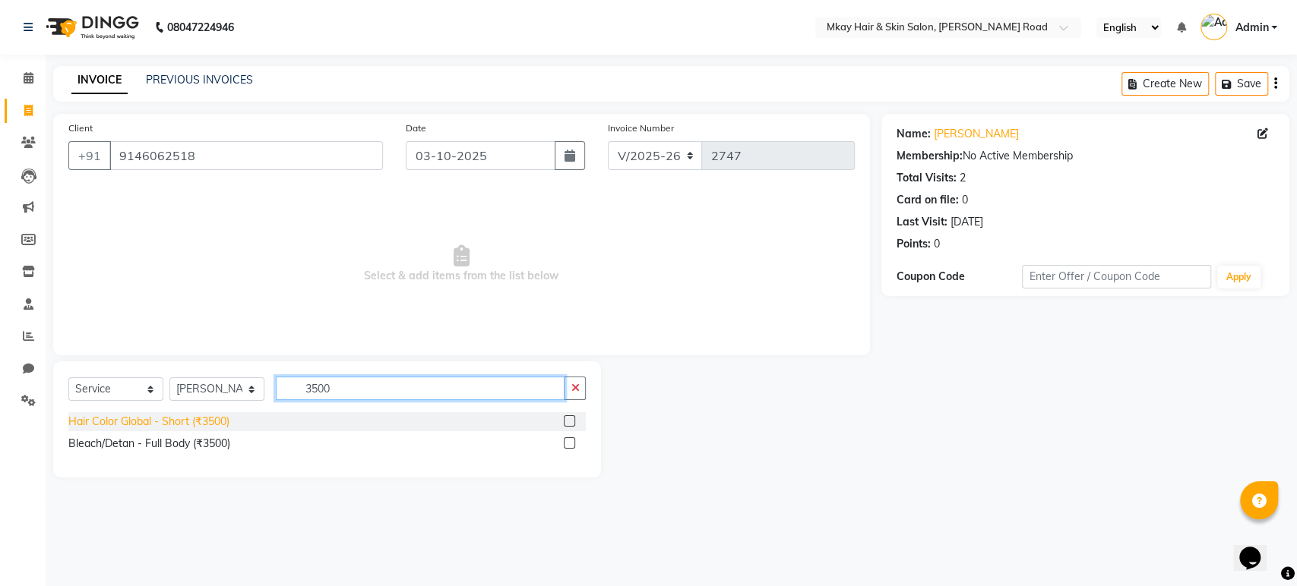
type input "3500"
click at [177, 423] on div "Hair Color Global - Short (₹3500)" at bounding box center [148, 422] width 161 height 16
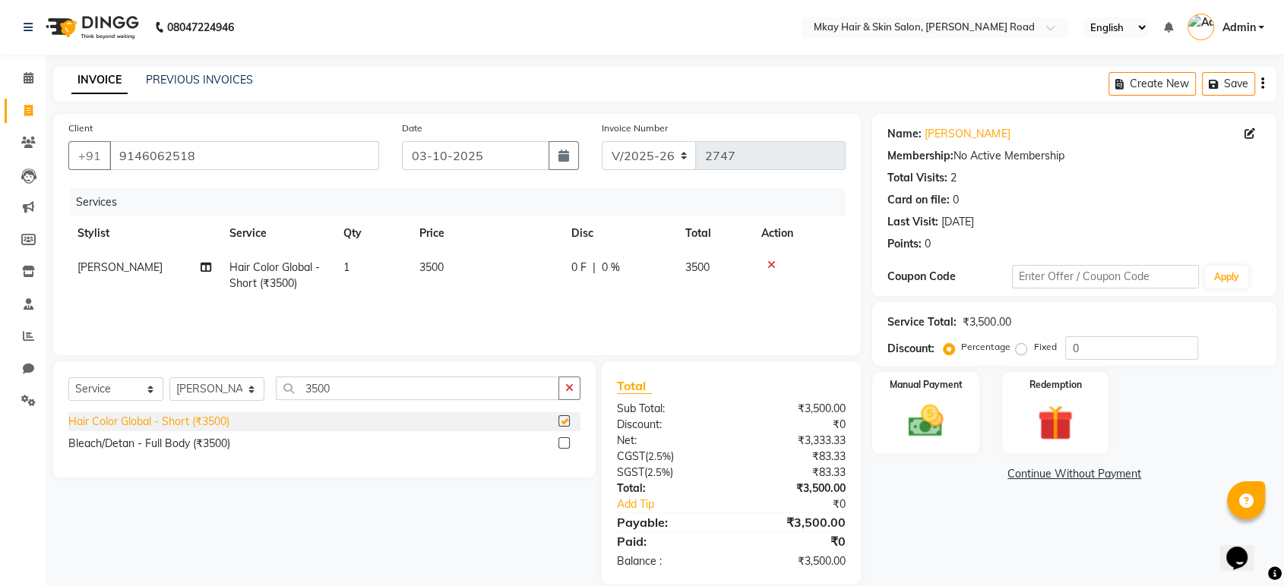
checkbox input "false"
click at [930, 406] on img at bounding box center [925, 421] width 59 height 43
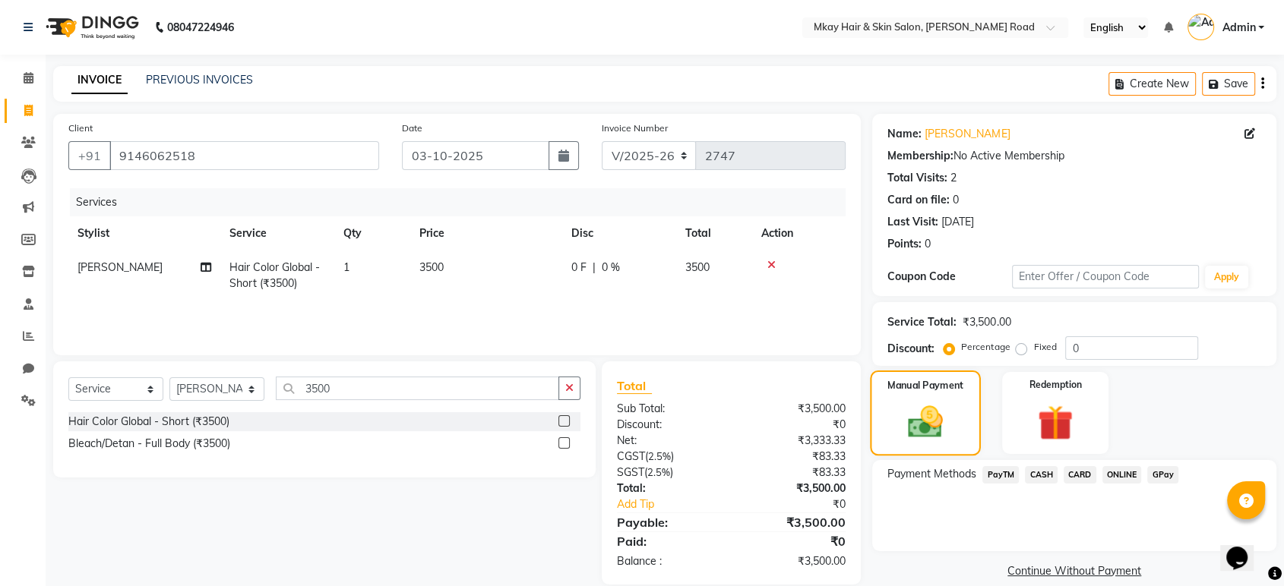
scroll to position [20, 0]
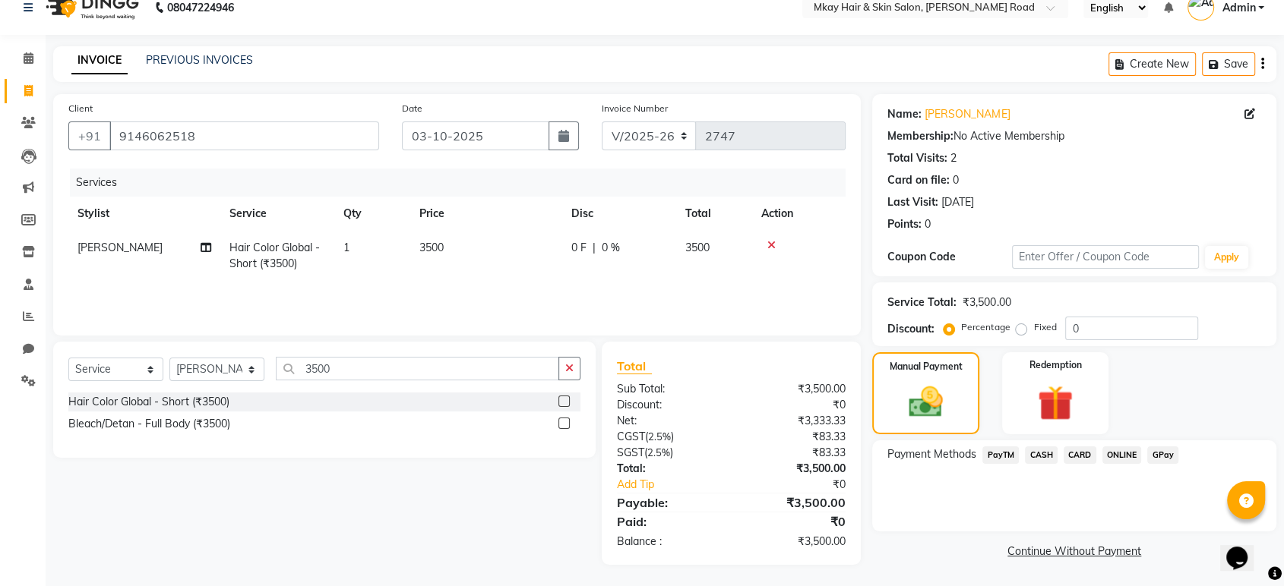
click at [1031, 447] on span "CASH" at bounding box center [1041, 455] width 33 height 17
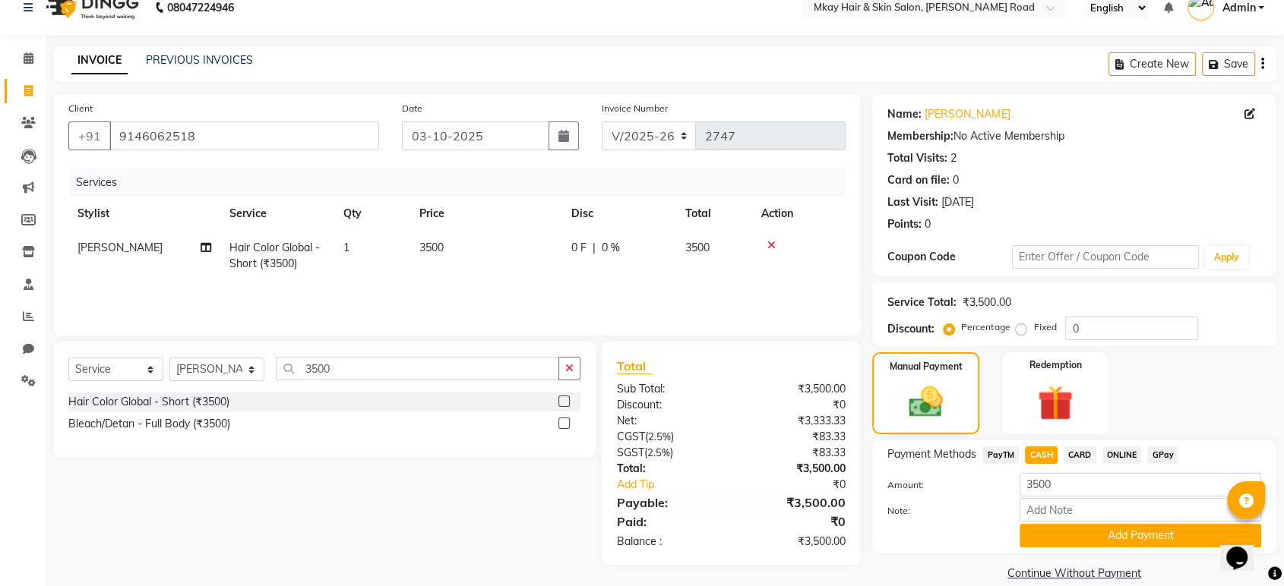
scroll to position [40, 0]
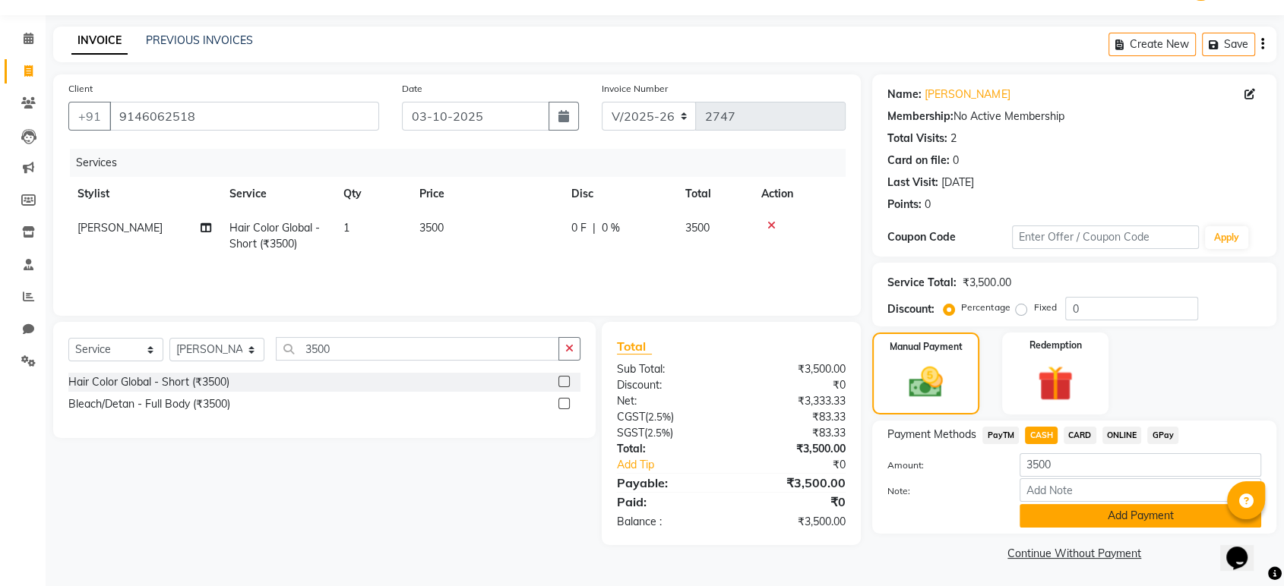
click at [1073, 508] on button "Add Payment" at bounding box center [1141, 516] width 242 height 24
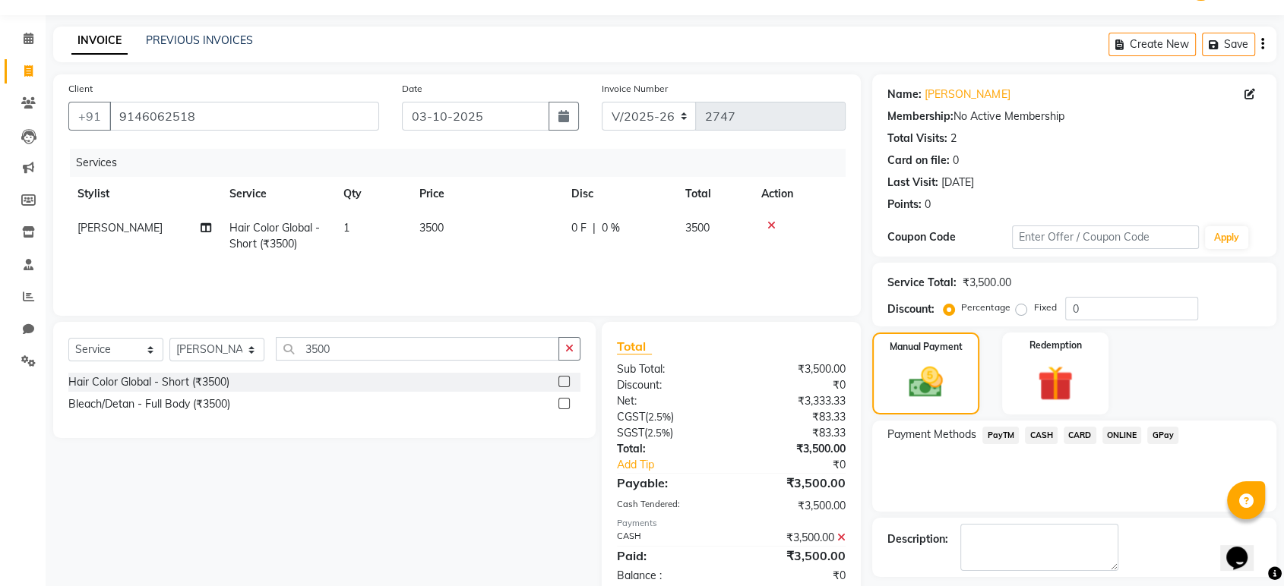
scroll to position [103, 0]
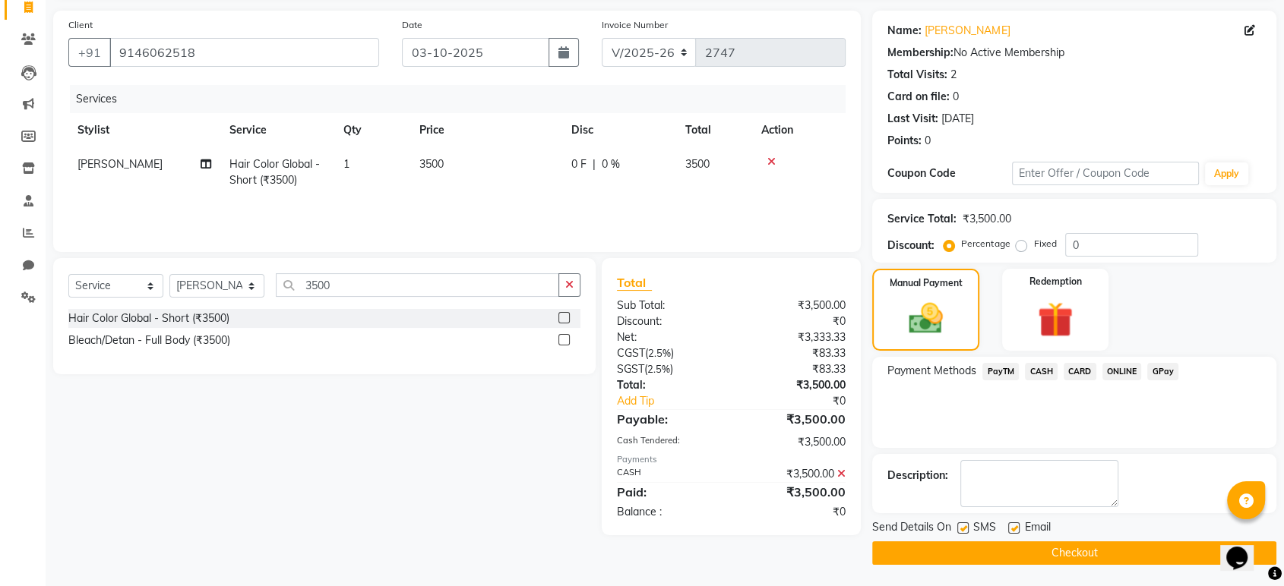
click at [1016, 528] on label at bounding box center [1013, 528] width 11 height 11
click at [1016, 528] on input "checkbox" at bounding box center [1013, 529] width 10 height 10
checkbox input "false"
click at [963, 525] on label at bounding box center [962, 528] width 11 height 11
click at [963, 525] on input "checkbox" at bounding box center [962, 529] width 10 height 10
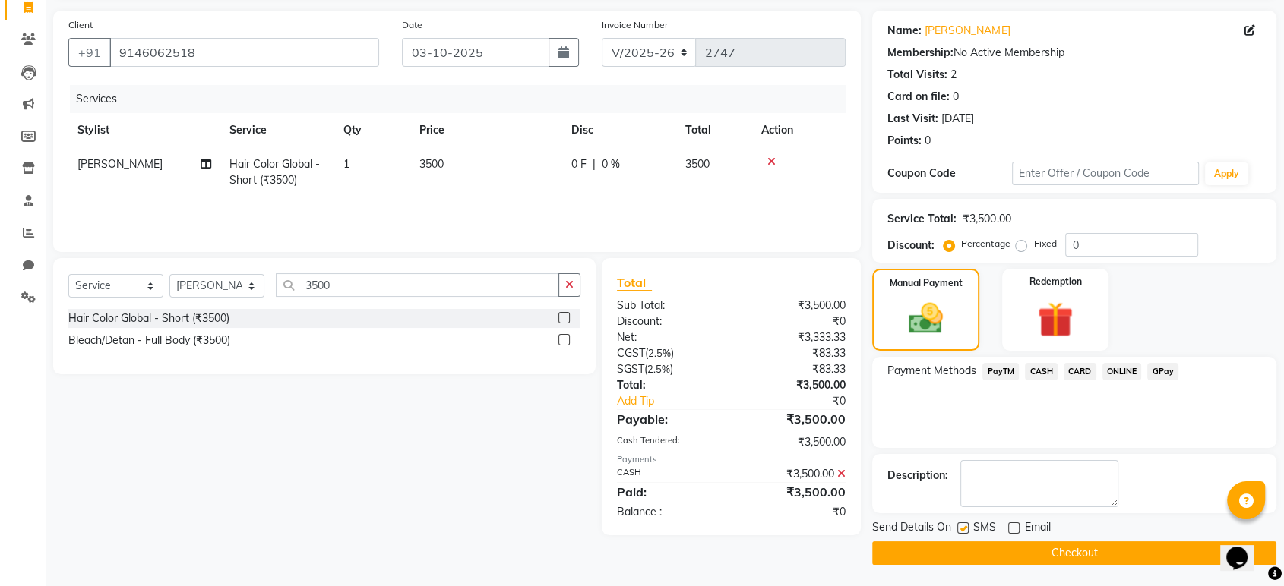
checkbox input "false"
click at [997, 549] on button "Checkout" at bounding box center [1074, 554] width 404 height 24
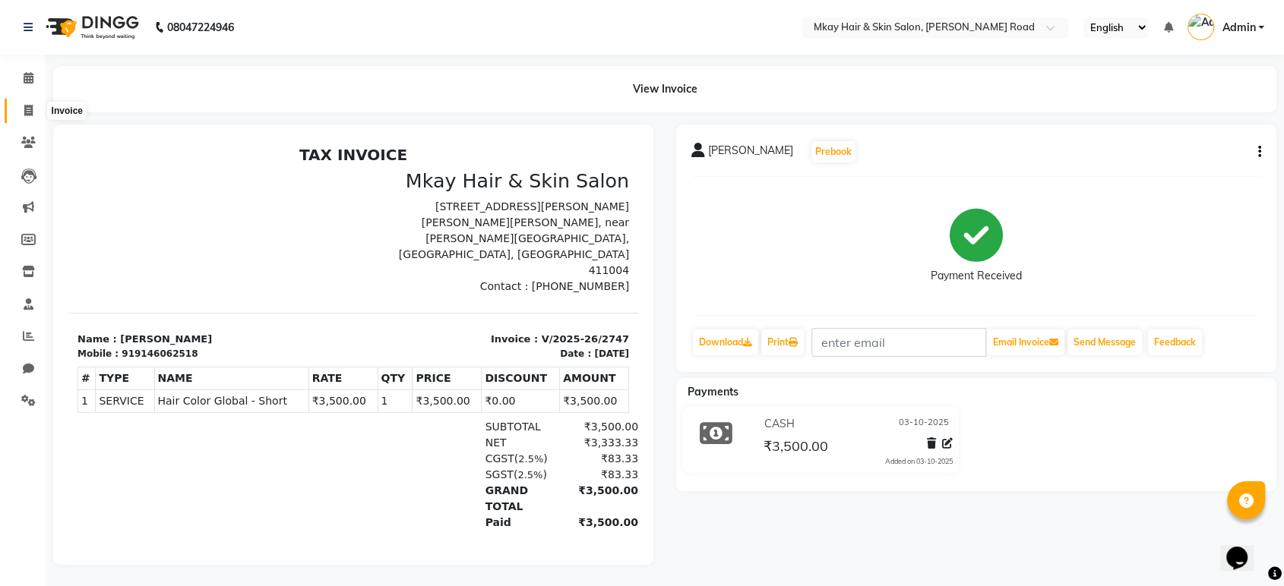
click at [34, 110] on span at bounding box center [28, 111] width 27 height 17
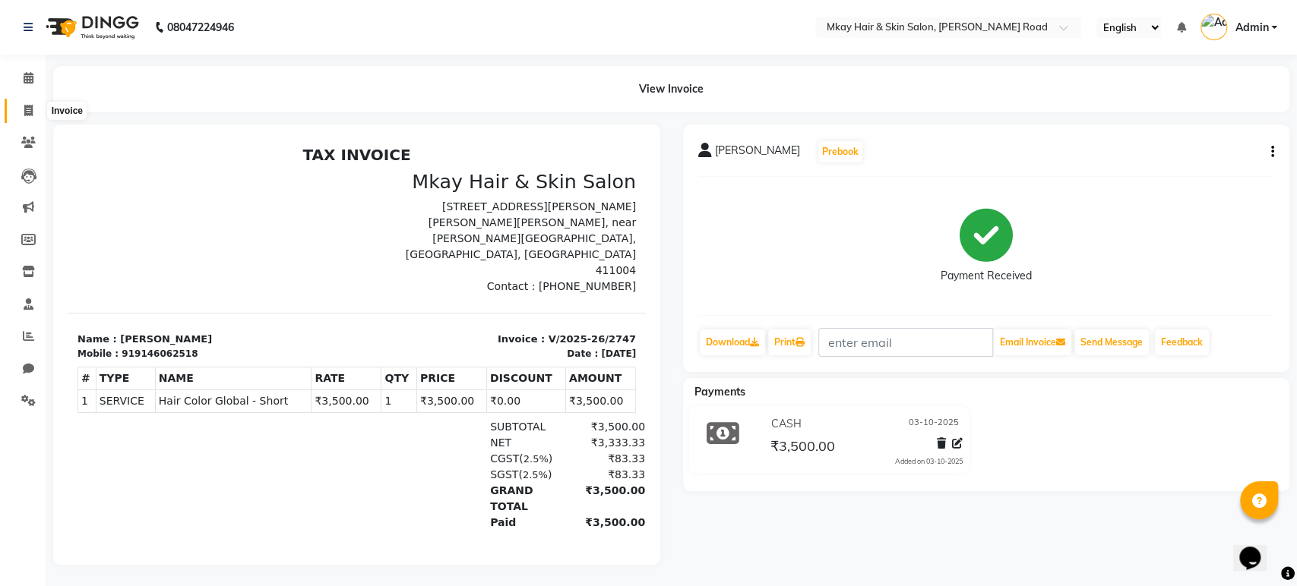
select select "5258"
select select "service"
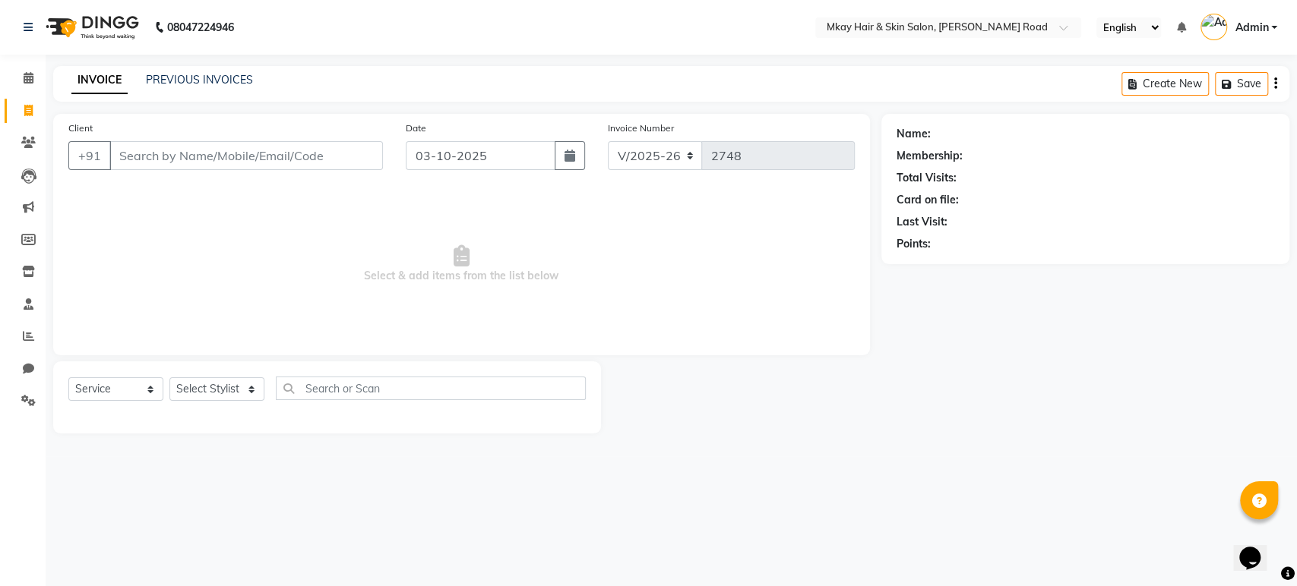
click at [153, 148] on input "Client" at bounding box center [245, 155] width 273 height 29
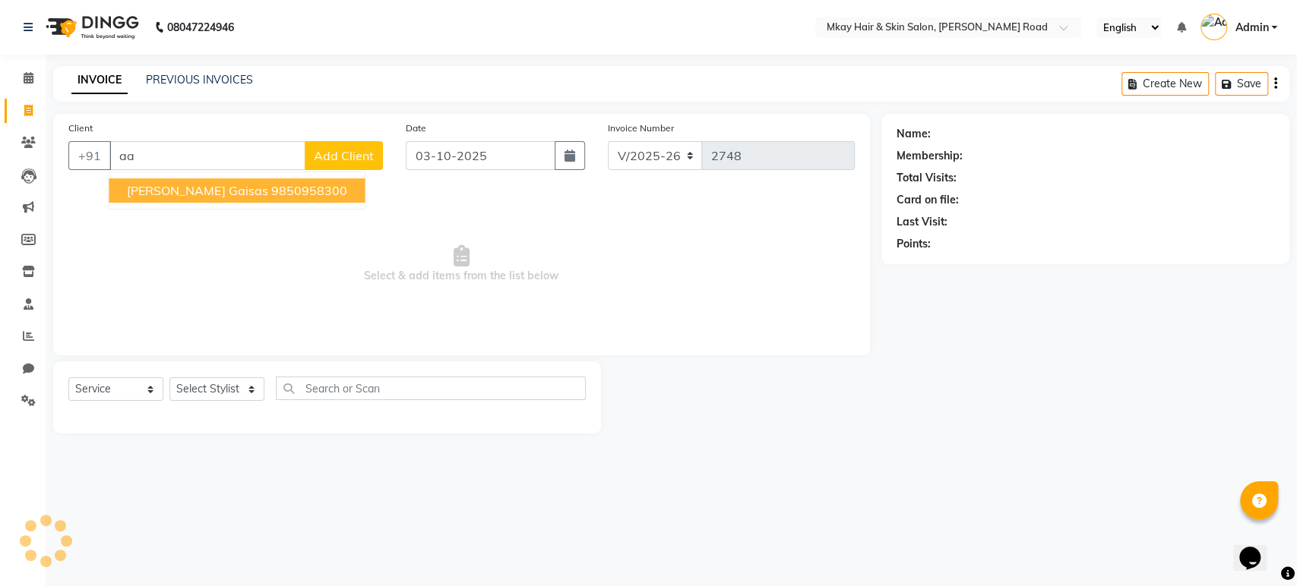
type input "a"
click at [207, 187] on span "ashwini tirdikar" at bounding box center [173, 190] width 93 height 15
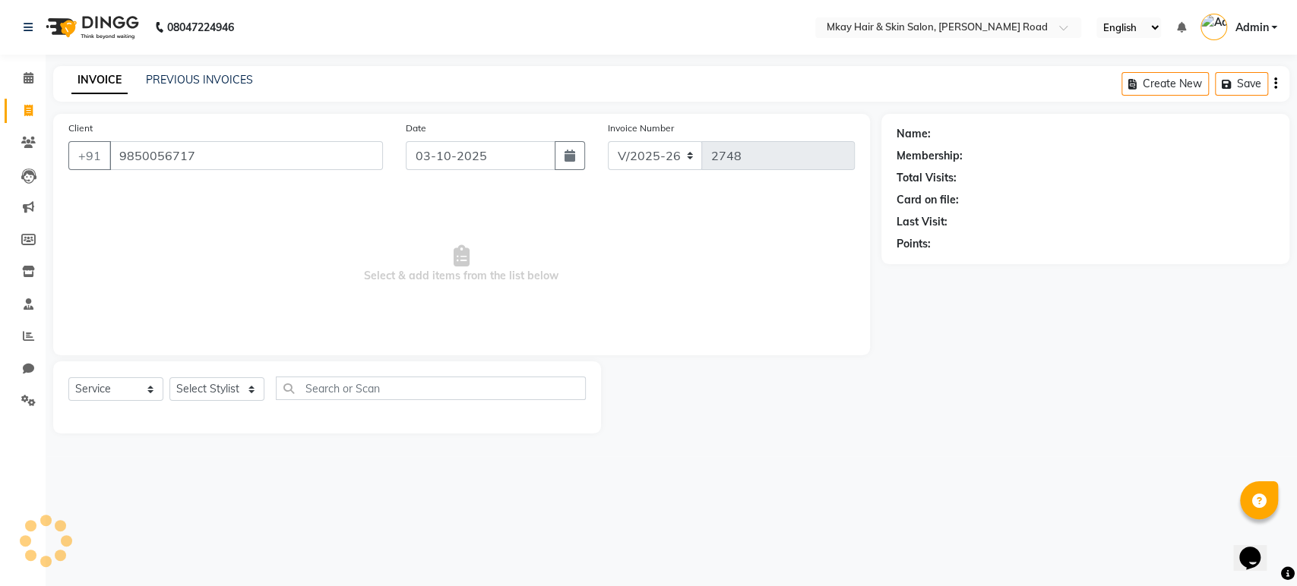
type input "9850056717"
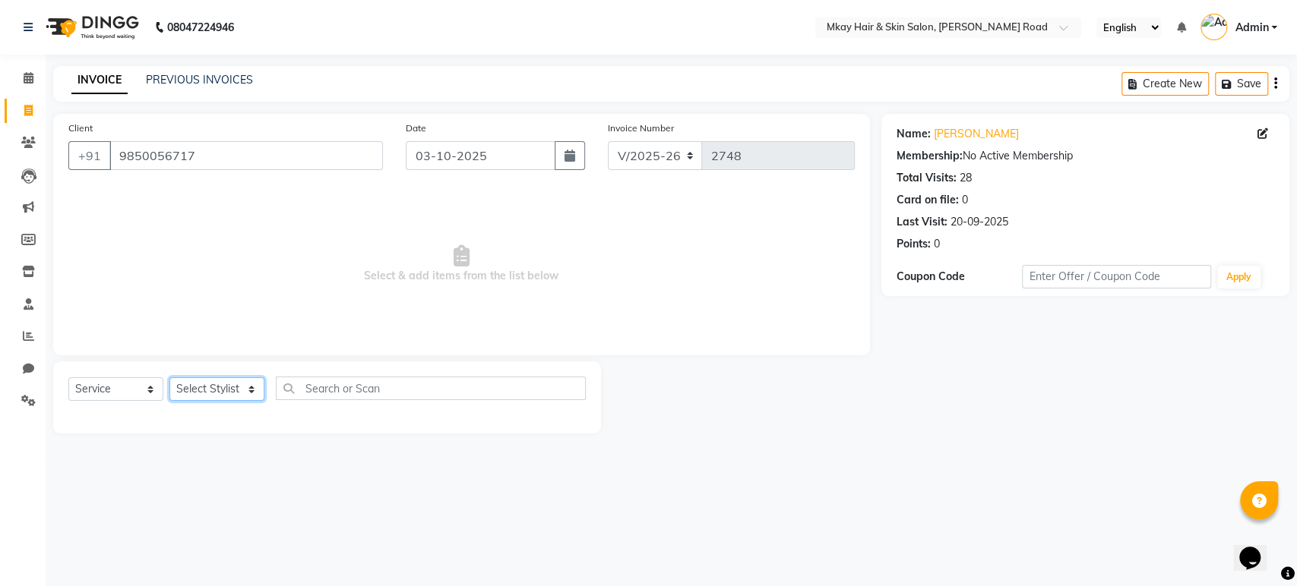
click at [210, 394] on select "Select Stylist [PERSON_NAME] Isha [PERSON_NAME] [PERSON_NAME] Shyam [PERSON_NAM…" at bounding box center [216, 390] width 95 height 24
select select "38226"
click at [169, 378] on select "Select Stylist [PERSON_NAME] Isha [PERSON_NAME] [PERSON_NAME] Shyam [PERSON_NAM…" at bounding box center [216, 390] width 95 height 24
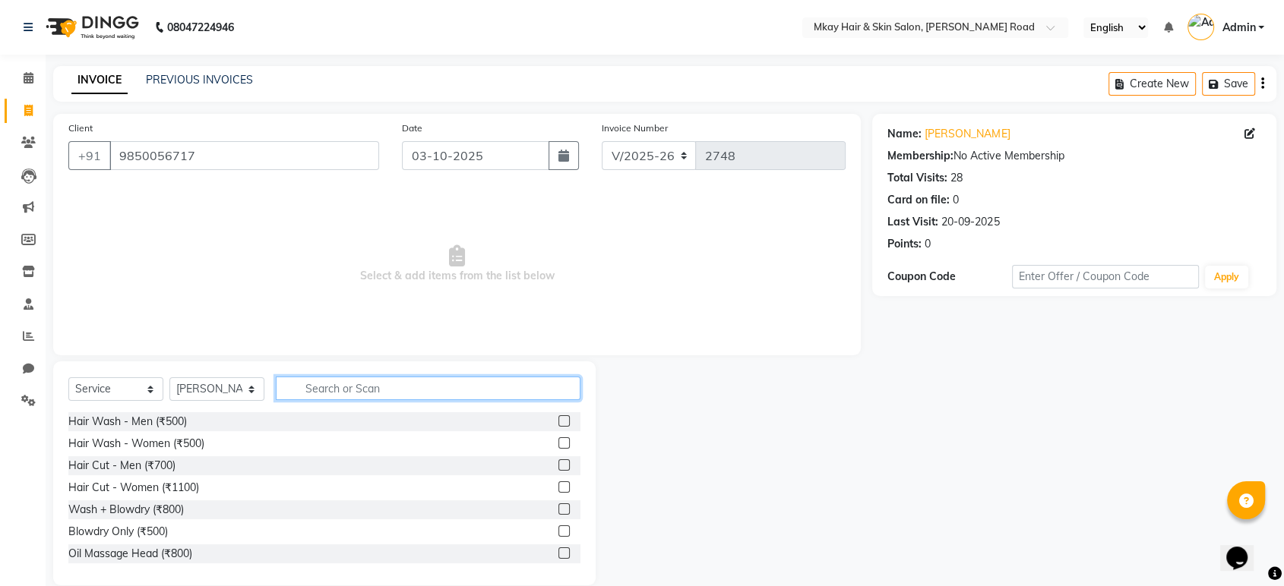
click at [335, 393] on input "text" at bounding box center [428, 389] width 305 height 24
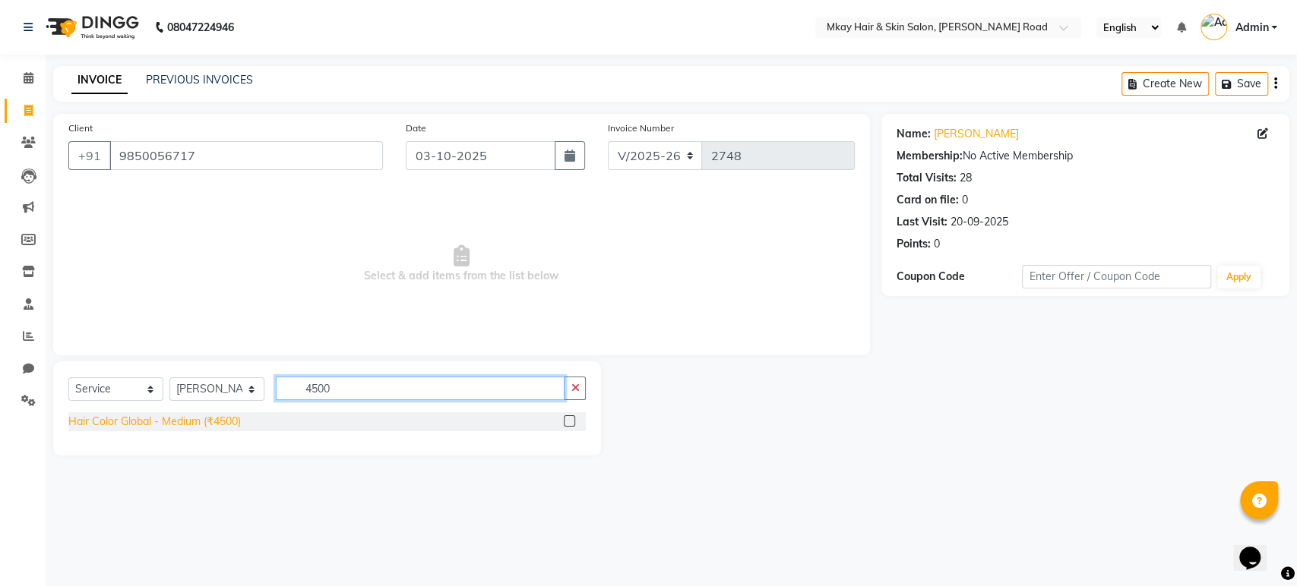
type input "4500"
click at [167, 423] on div "Hair Color Global - Medium (₹4500)" at bounding box center [154, 422] width 172 height 16
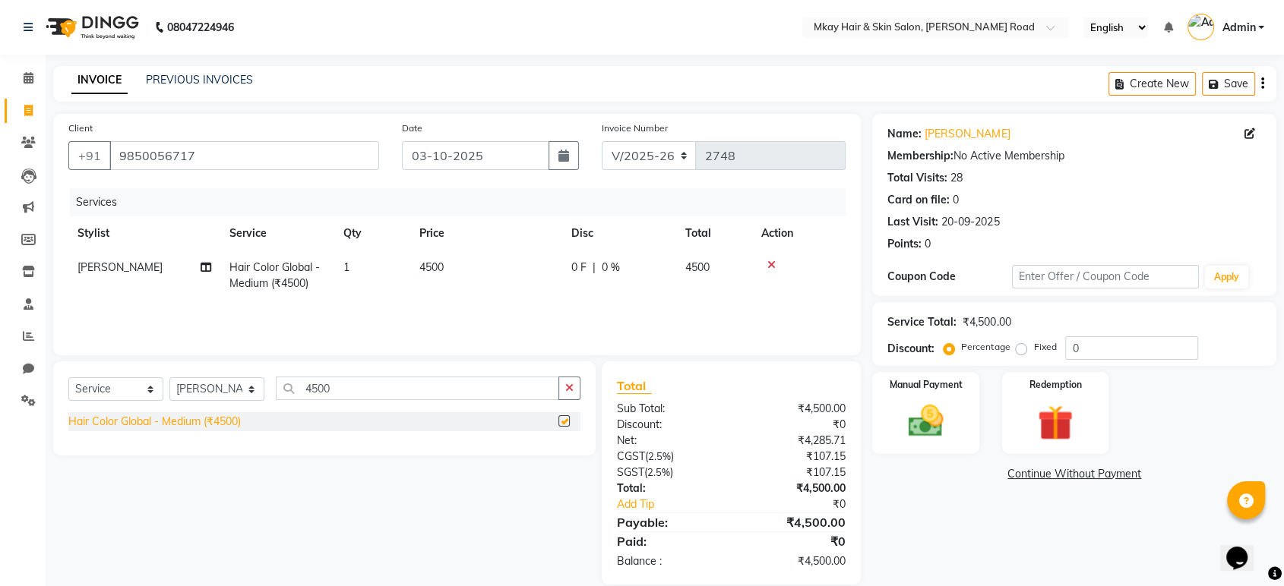
checkbox input "false"
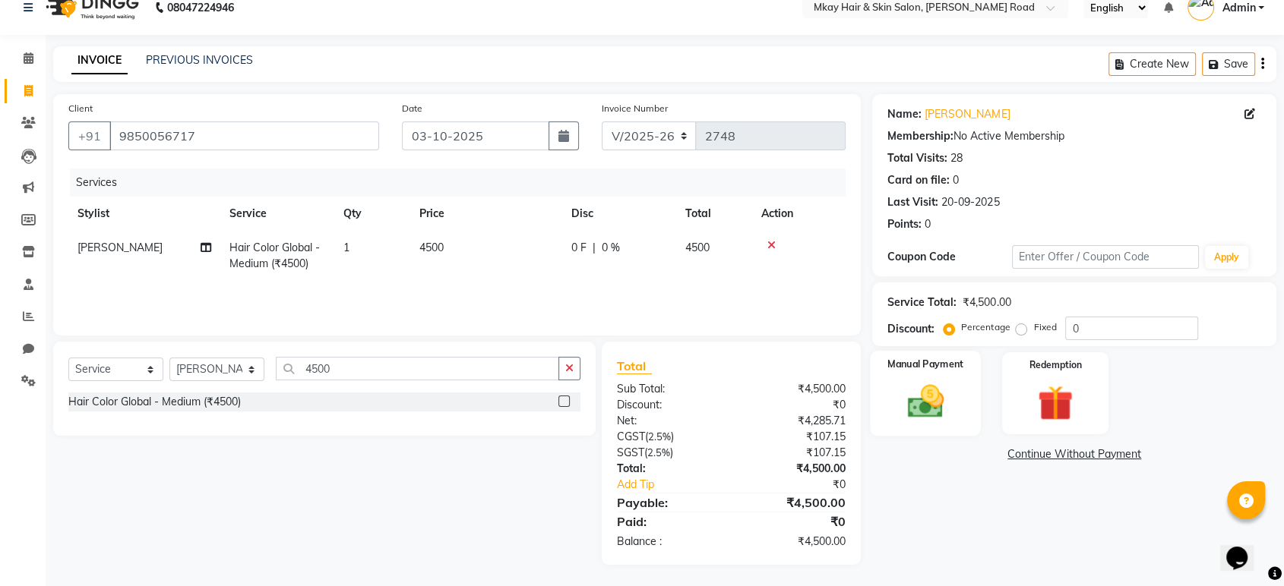
click at [893, 390] on div "Manual Payment" at bounding box center [926, 393] width 111 height 85
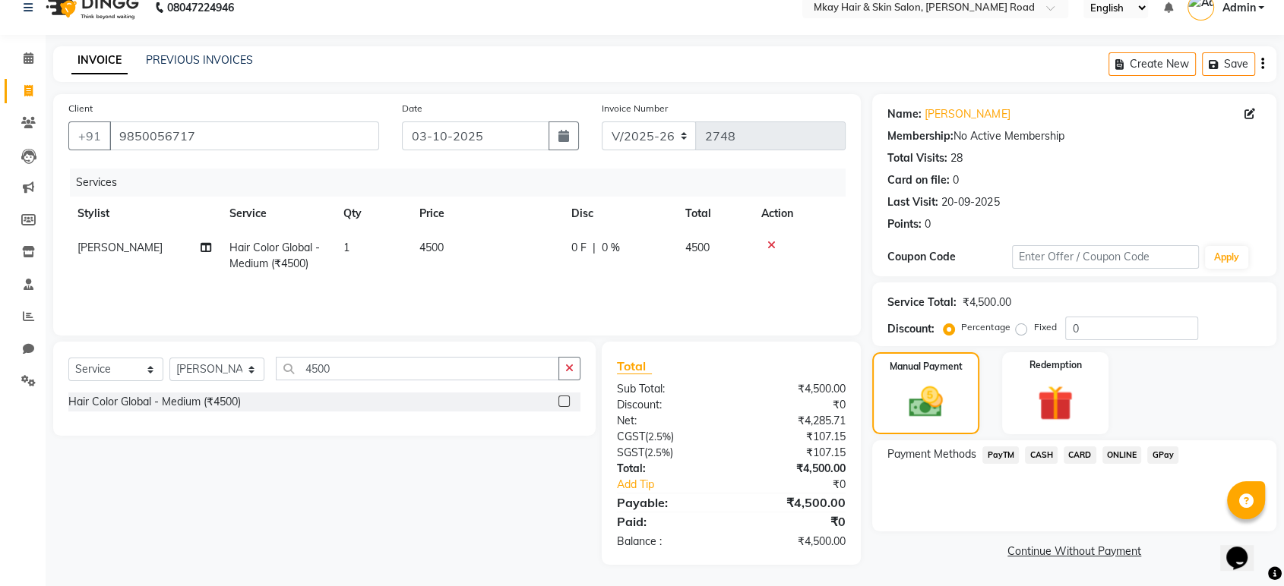
click at [1032, 451] on span "CASH" at bounding box center [1041, 455] width 33 height 17
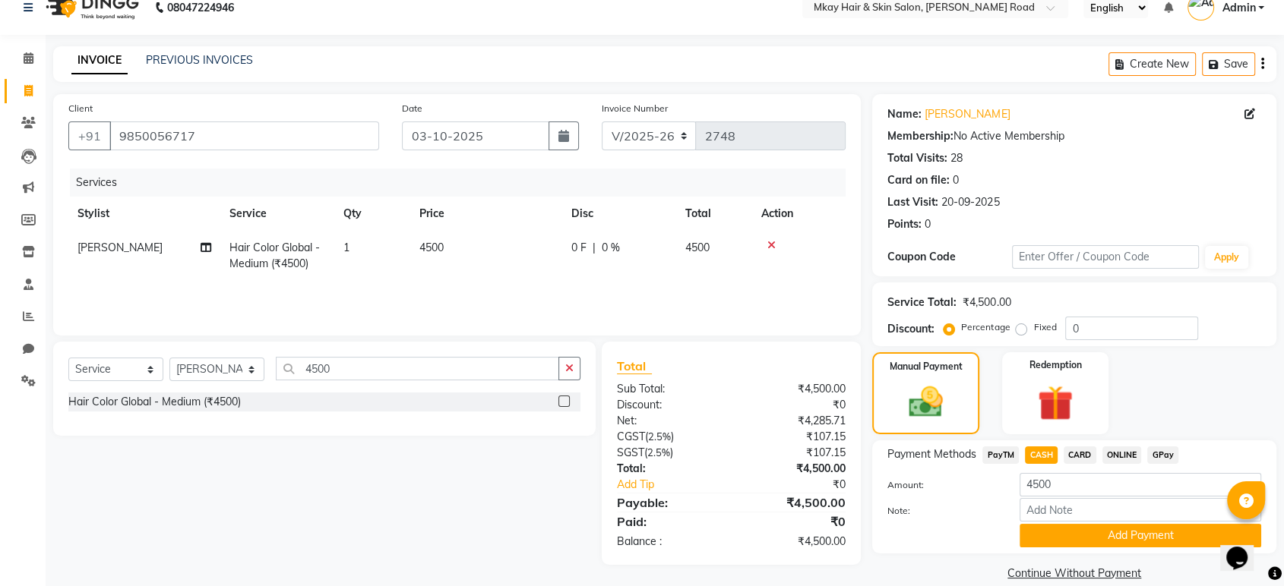
scroll to position [40, 0]
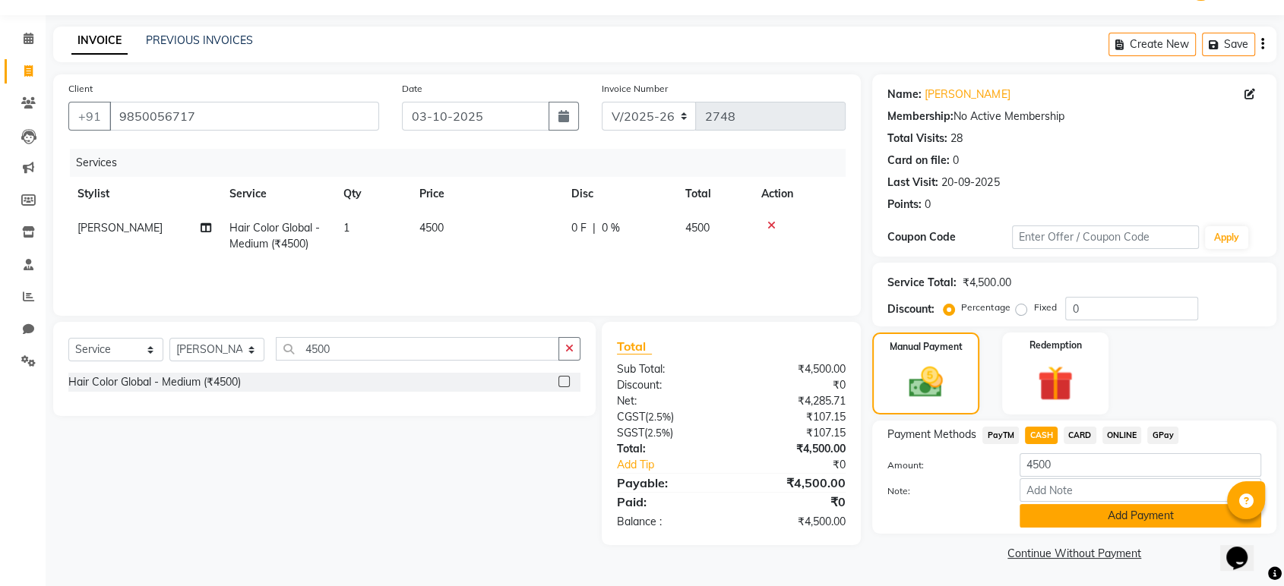
click at [1064, 511] on button "Add Payment" at bounding box center [1141, 516] width 242 height 24
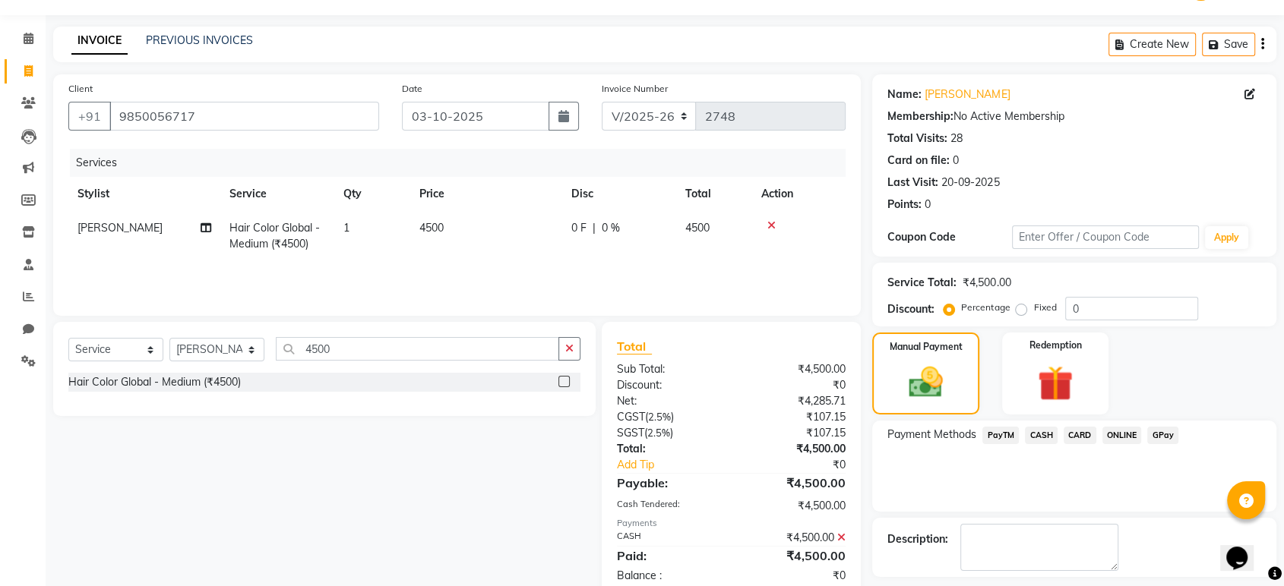
scroll to position [103, 0]
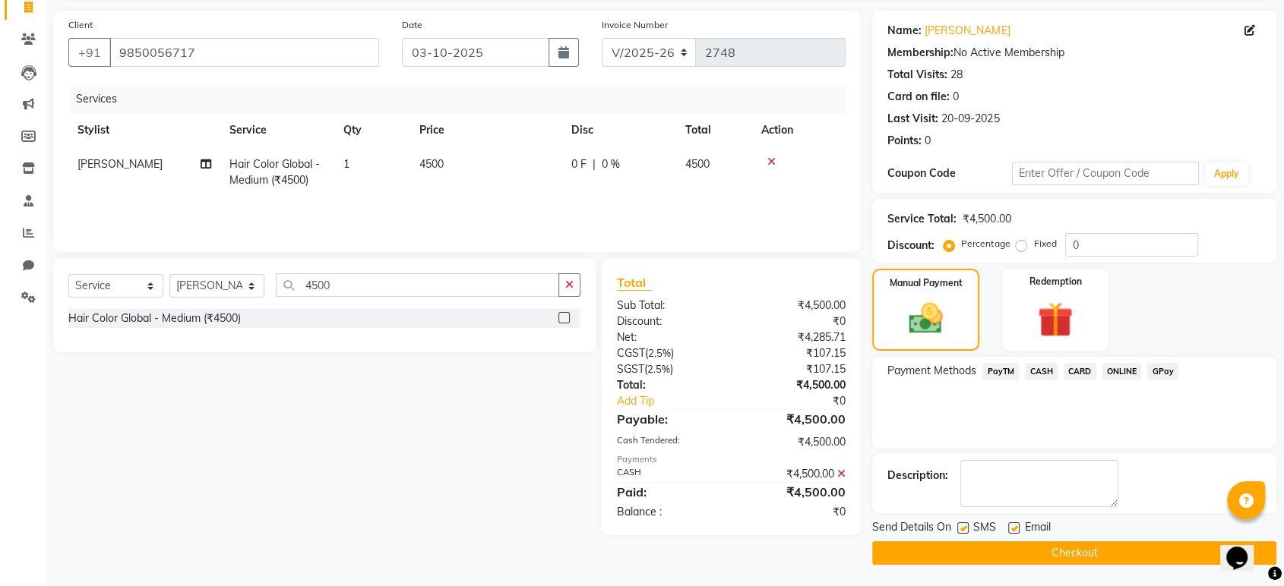
click at [1013, 526] on label at bounding box center [1013, 528] width 11 height 11
click at [1013, 526] on input "checkbox" at bounding box center [1013, 529] width 10 height 10
checkbox input "false"
click at [966, 527] on label at bounding box center [962, 528] width 11 height 11
click at [966, 527] on input "checkbox" at bounding box center [962, 529] width 10 height 10
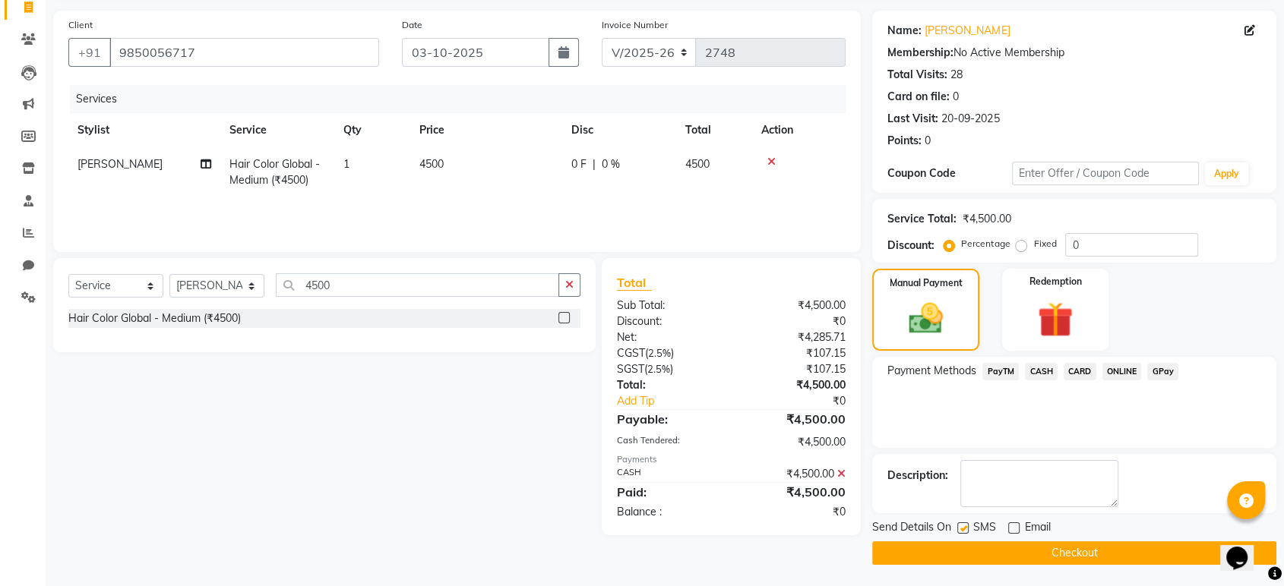
checkbox input "false"
click at [974, 551] on button "Checkout" at bounding box center [1074, 554] width 404 height 24
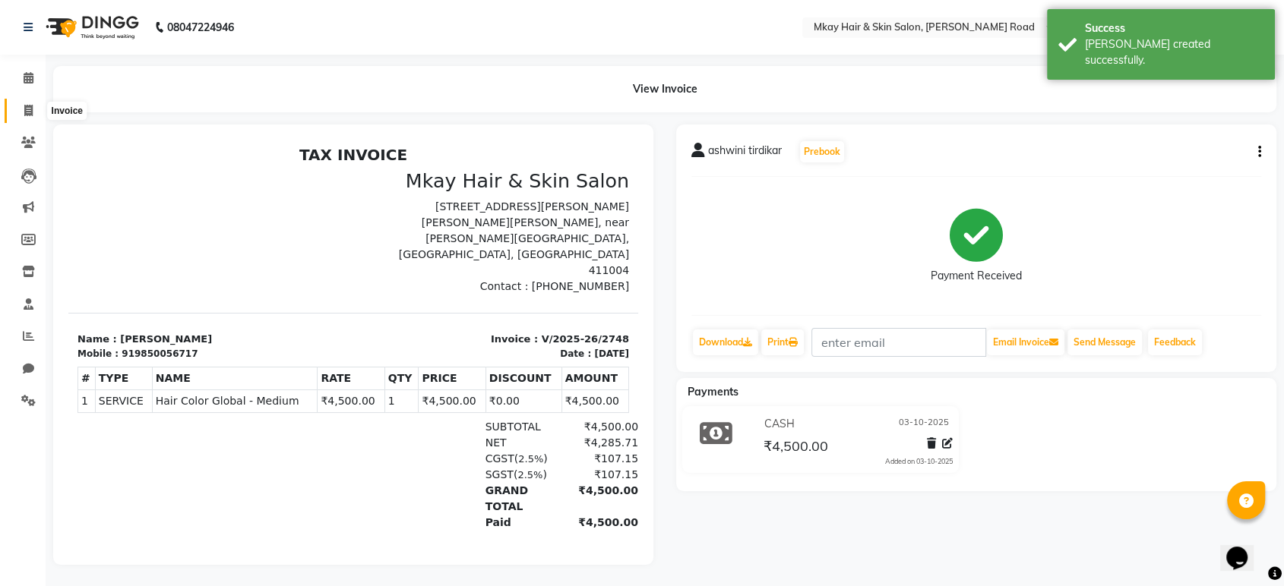
click at [29, 115] on icon at bounding box center [28, 110] width 8 height 11
select select "service"
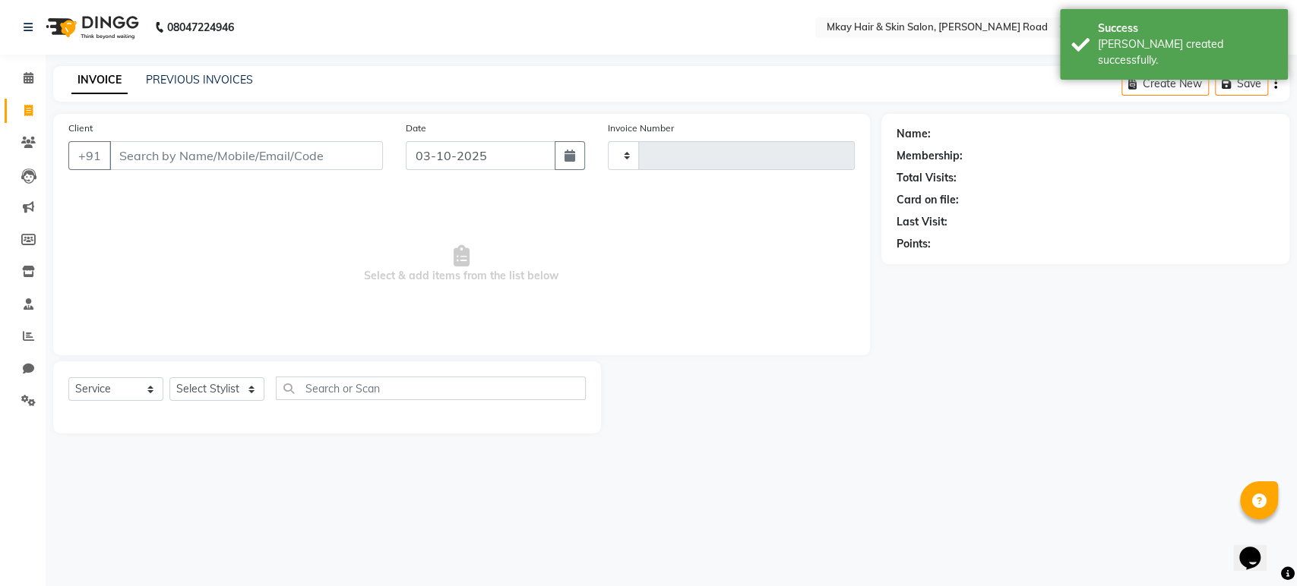
type input "2749"
select select "5258"
click at [153, 152] on input "Client" at bounding box center [245, 155] width 273 height 29
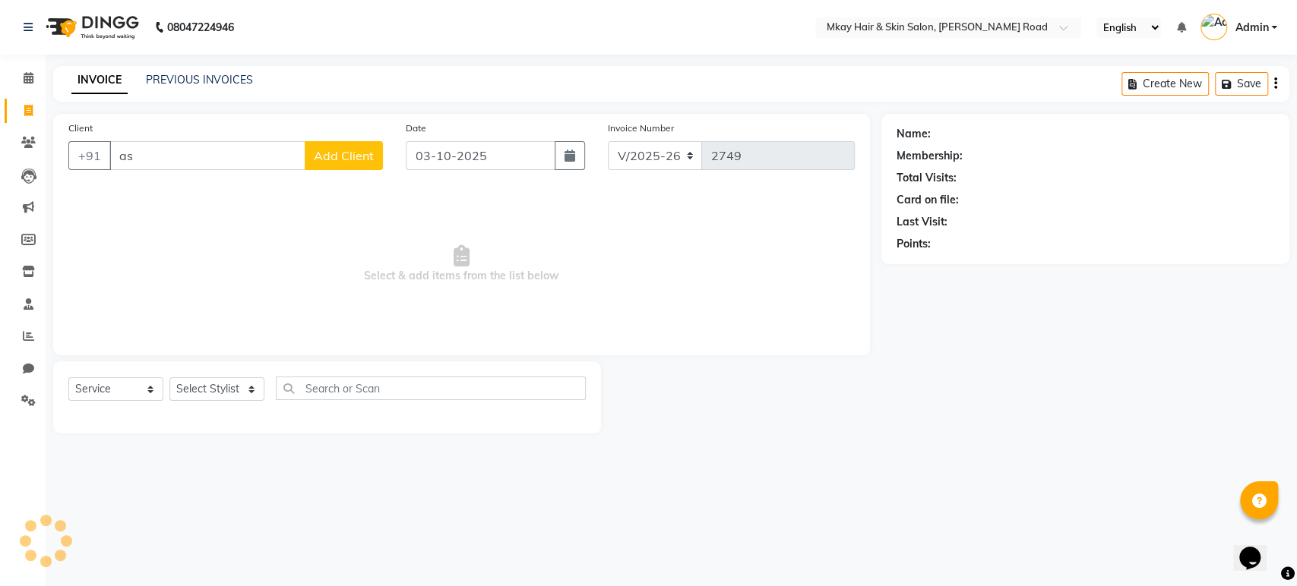
type input "a"
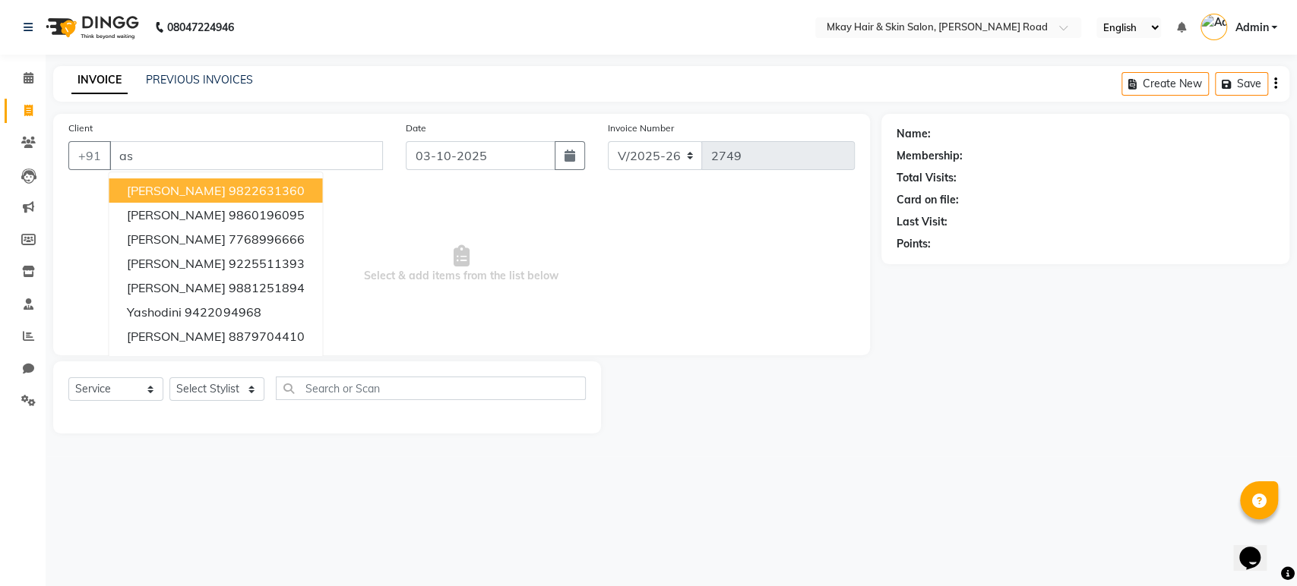
type input "a"
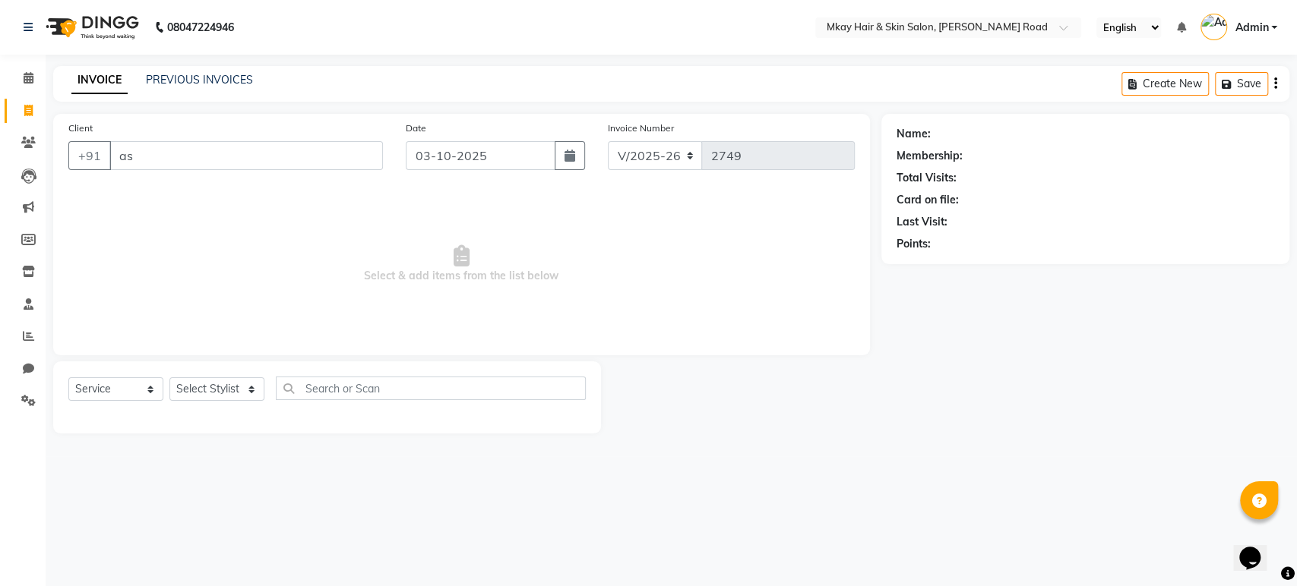
type input "a"
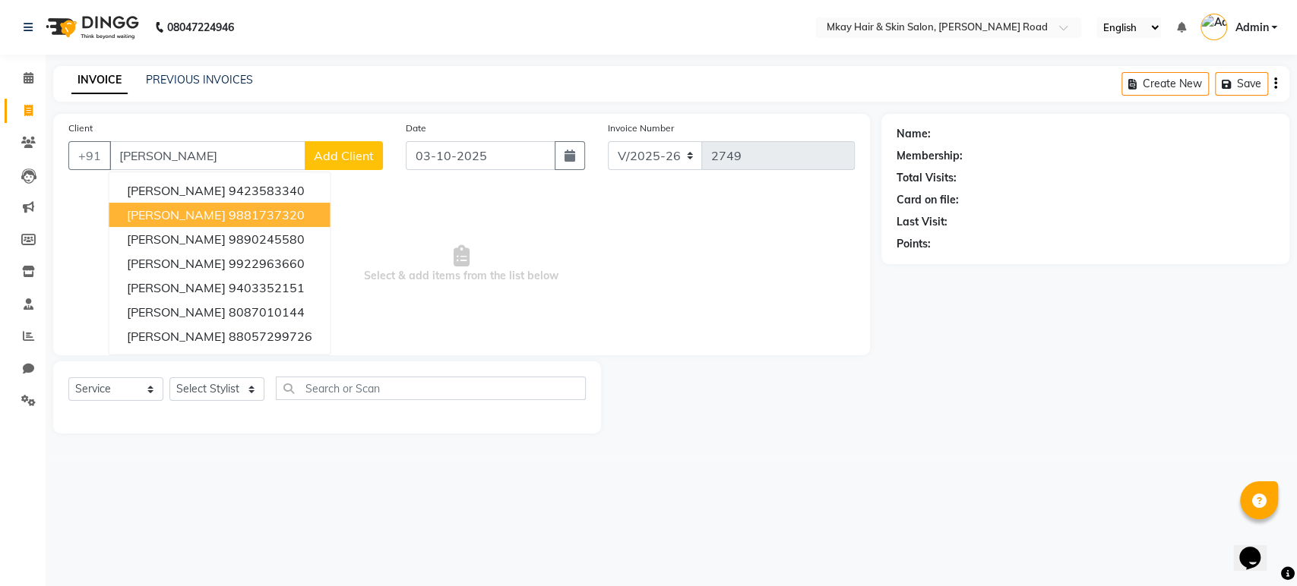
click at [182, 213] on span "[PERSON_NAME]" at bounding box center [176, 214] width 98 height 15
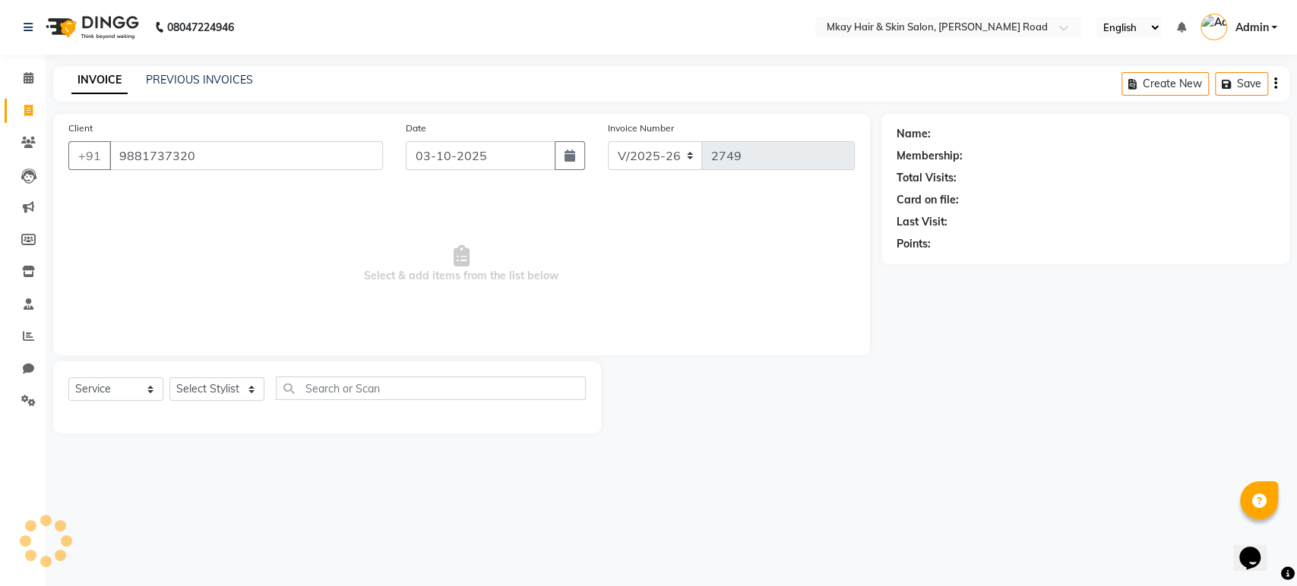
type input "9881737320"
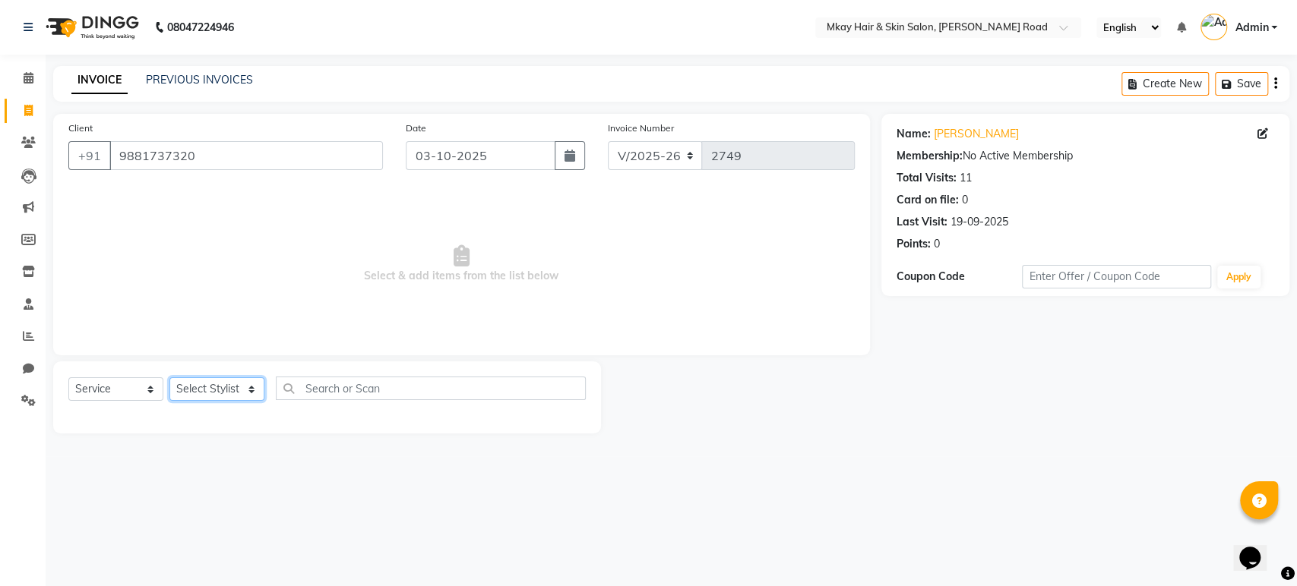
click at [195, 381] on select "Select Stylist [PERSON_NAME] Isha [PERSON_NAME] [PERSON_NAME] Shyam [PERSON_NAM…" at bounding box center [216, 390] width 95 height 24
select select "38227"
click at [169, 378] on select "Select Stylist [PERSON_NAME] Isha [PERSON_NAME] [PERSON_NAME] Shyam [PERSON_NAM…" at bounding box center [216, 390] width 95 height 24
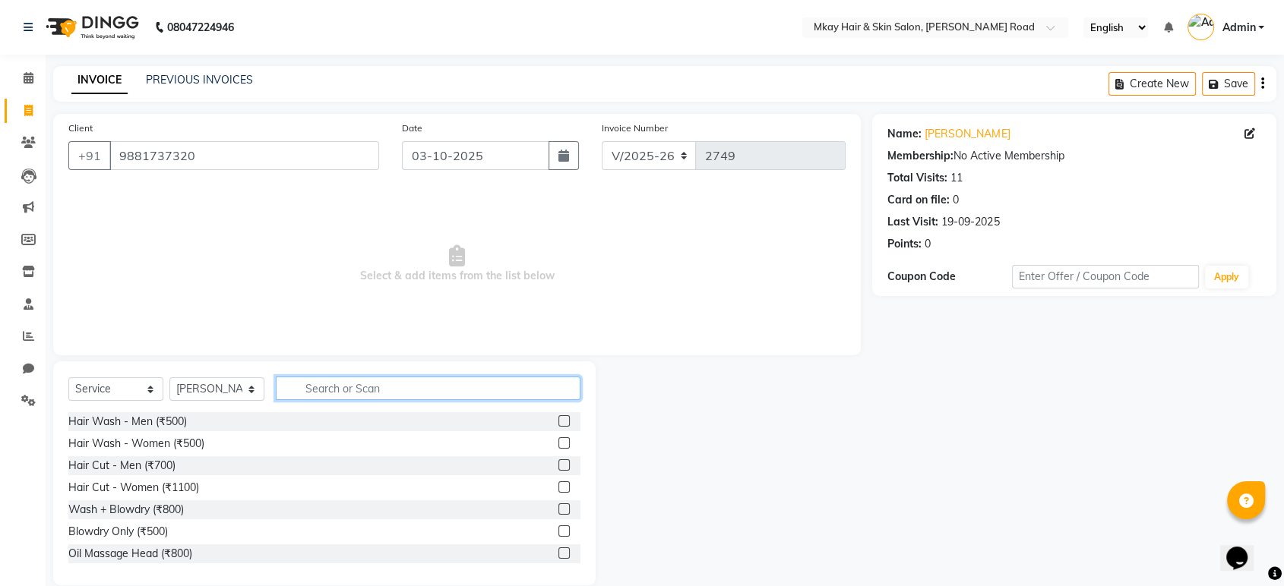
click at [321, 389] on input "text" at bounding box center [428, 389] width 305 height 24
click at [316, 384] on input "text" at bounding box center [428, 389] width 305 height 24
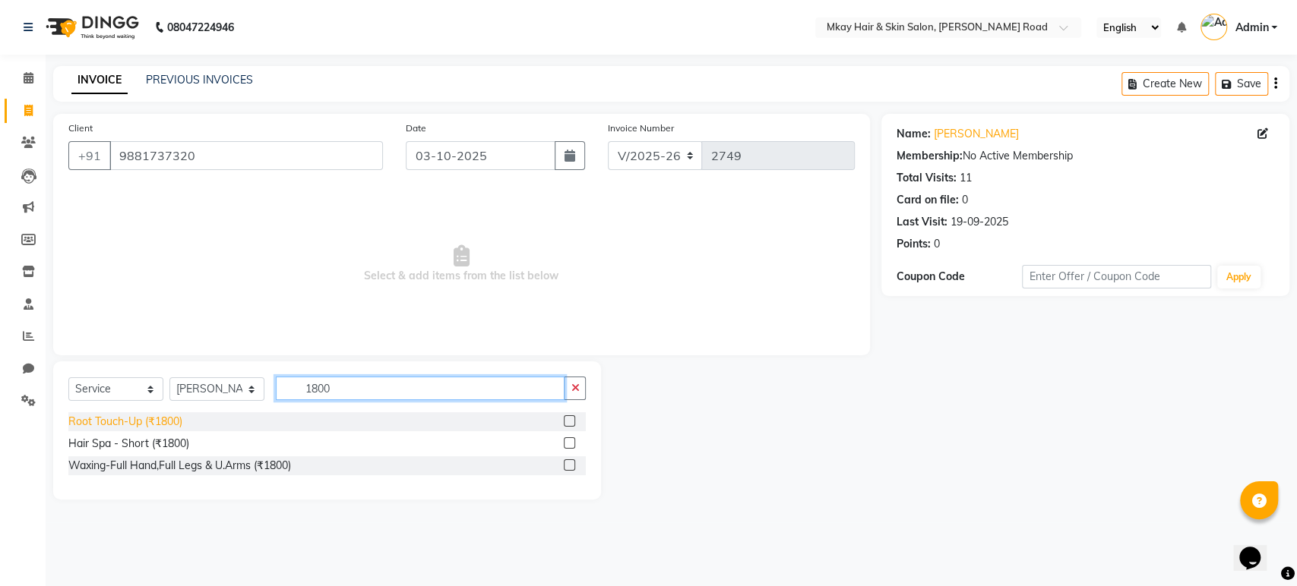
type input "1800"
click at [149, 422] on div "Root Touch-Up (₹1800)" at bounding box center [125, 422] width 114 height 16
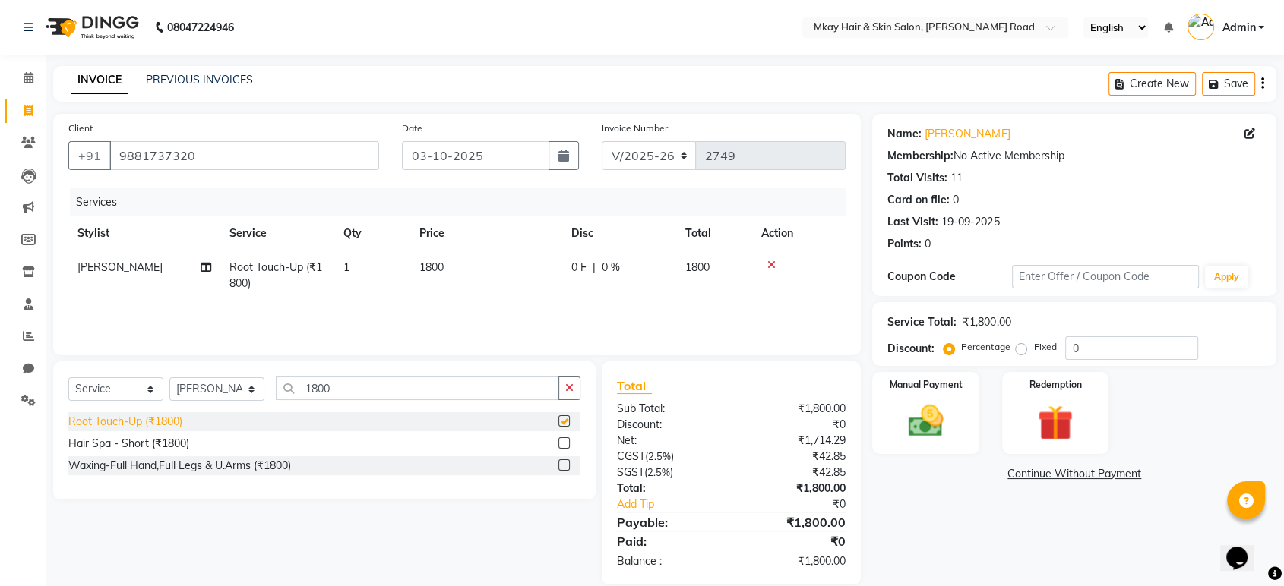
checkbox input "false"
click at [349, 393] on input "1800" at bounding box center [417, 389] width 283 height 24
type input "1"
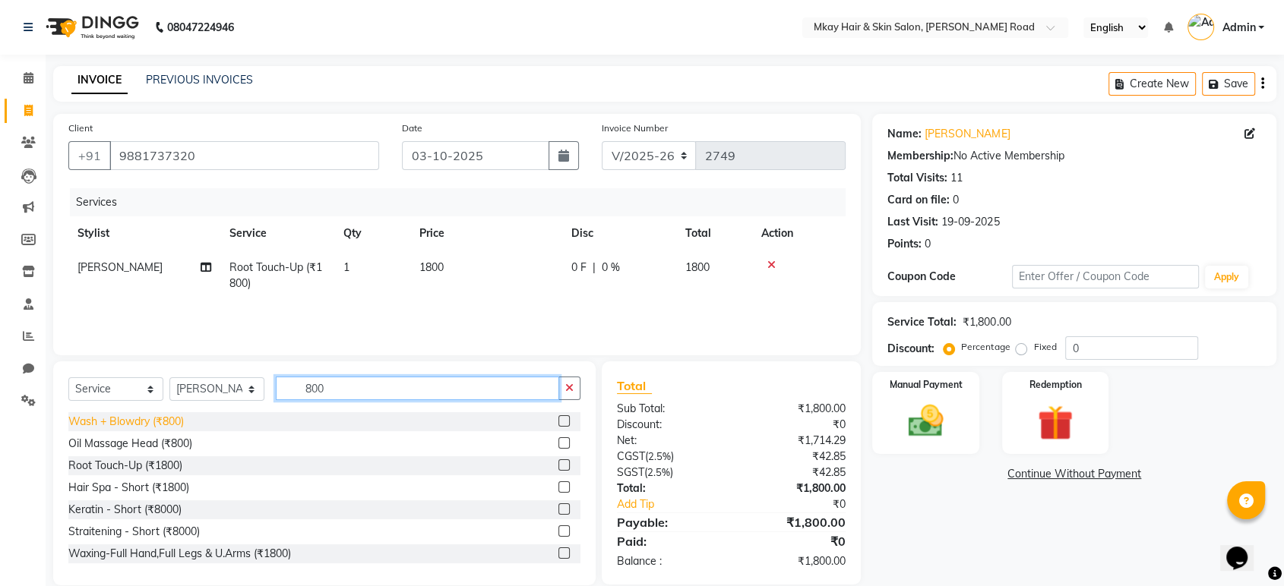
type input "800"
click at [139, 419] on div "Wash + Blowdry (₹800)" at bounding box center [125, 422] width 115 height 16
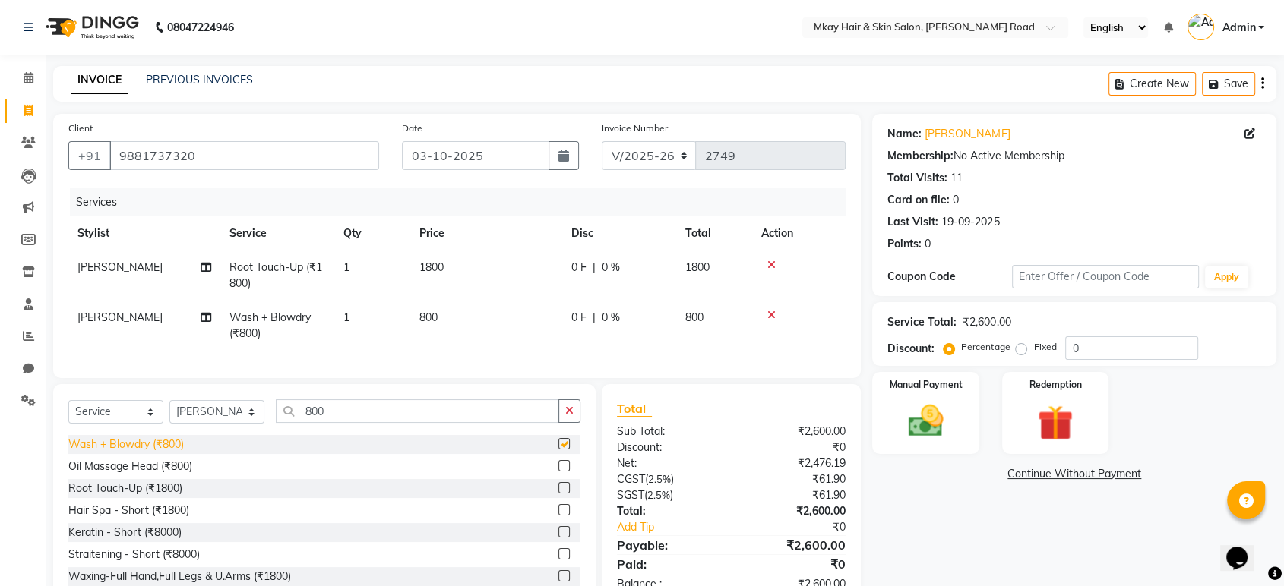
checkbox input "false"
click at [770, 310] on icon at bounding box center [771, 315] width 8 height 11
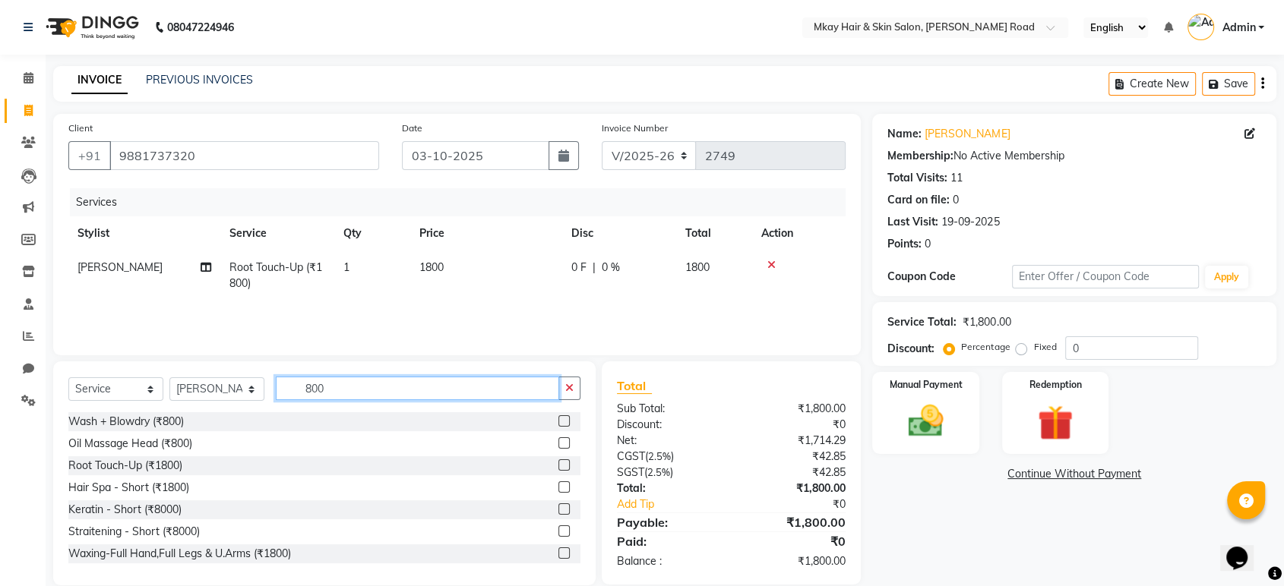
click at [465, 381] on input "800" at bounding box center [417, 389] width 283 height 24
type input "8"
type input "500"
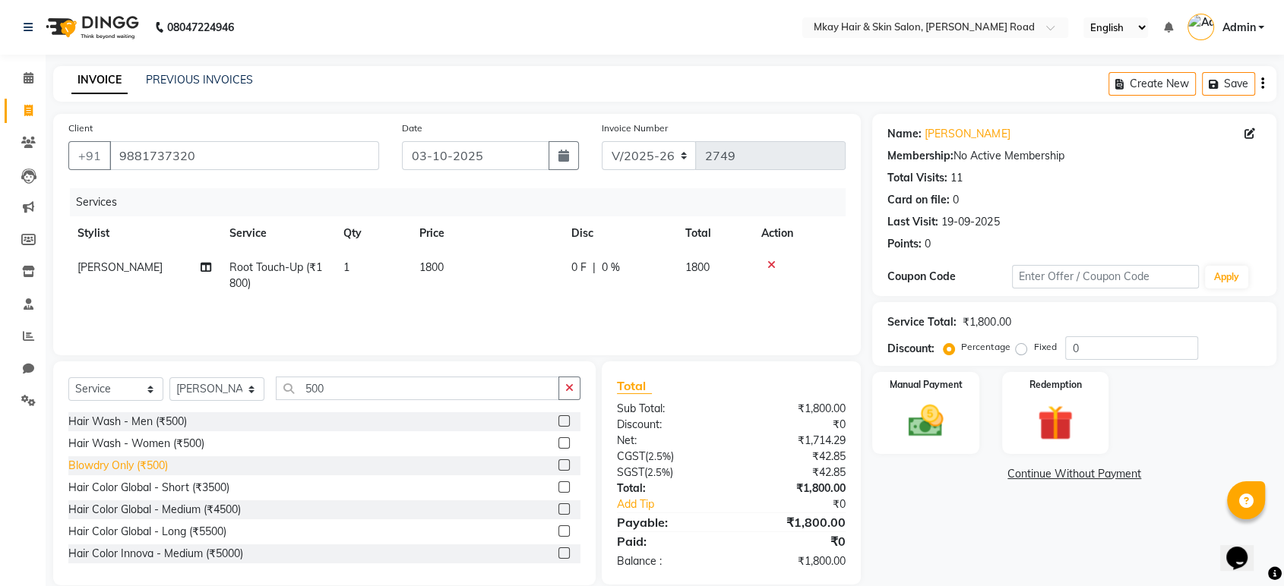
click at [152, 466] on div "Blowdry Only (₹500)" at bounding box center [118, 466] width 100 height 16
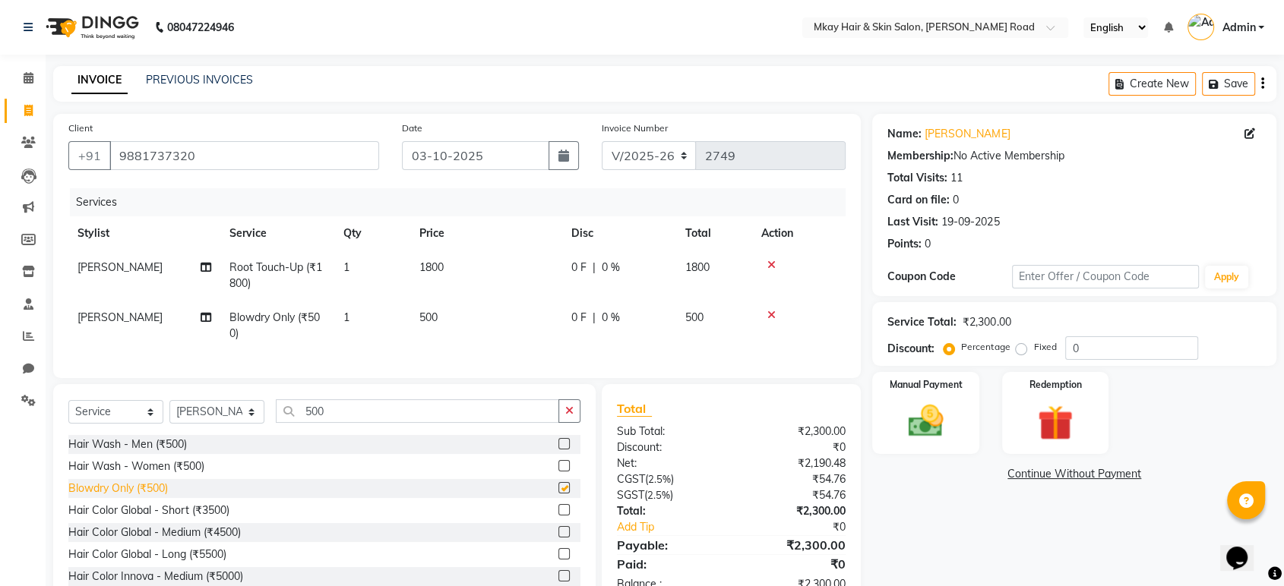
checkbox input "false"
click at [210, 422] on select "Select Stylist [PERSON_NAME] Isha [PERSON_NAME] [PERSON_NAME] Shyam [PERSON_NAM…" at bounding box center [216, 412] width 95 height 24
select select "38229"
click at [169, 413] on select "Select Stylist [PERSON_NAME] Isha [PERSON_NAME] [PERSON_NAME] Shyam [PERSON_NAM…" at bounding box center [216, 412] width 95 height 24
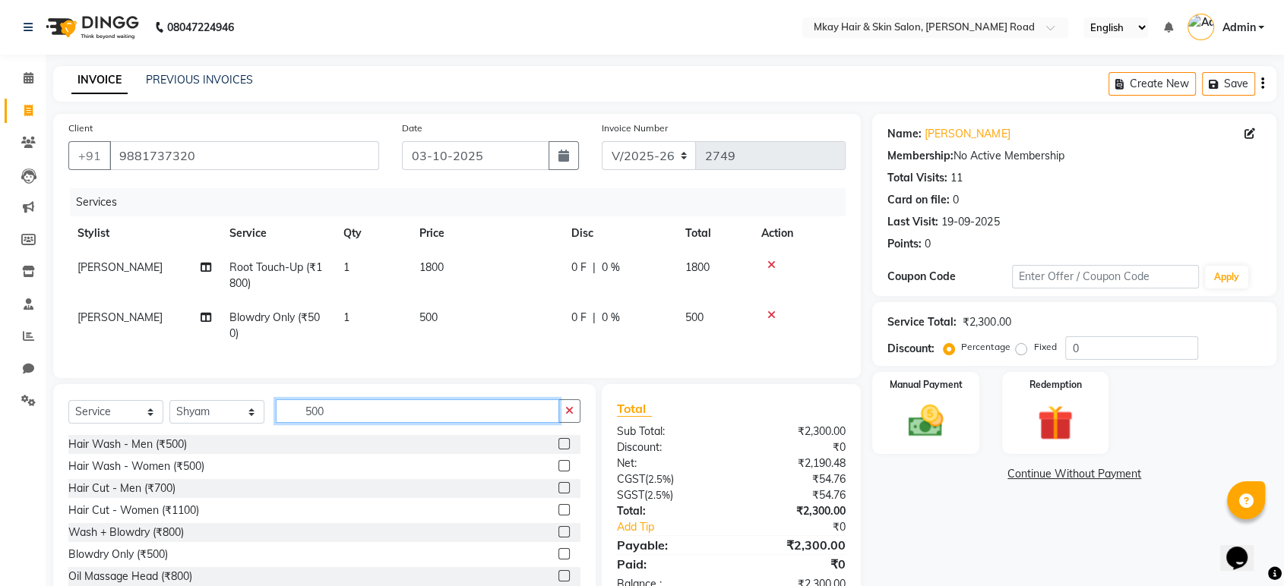
click at [340, 423] on input "500" at bounding box center [417, 412] width 283 height 24
type input "5"
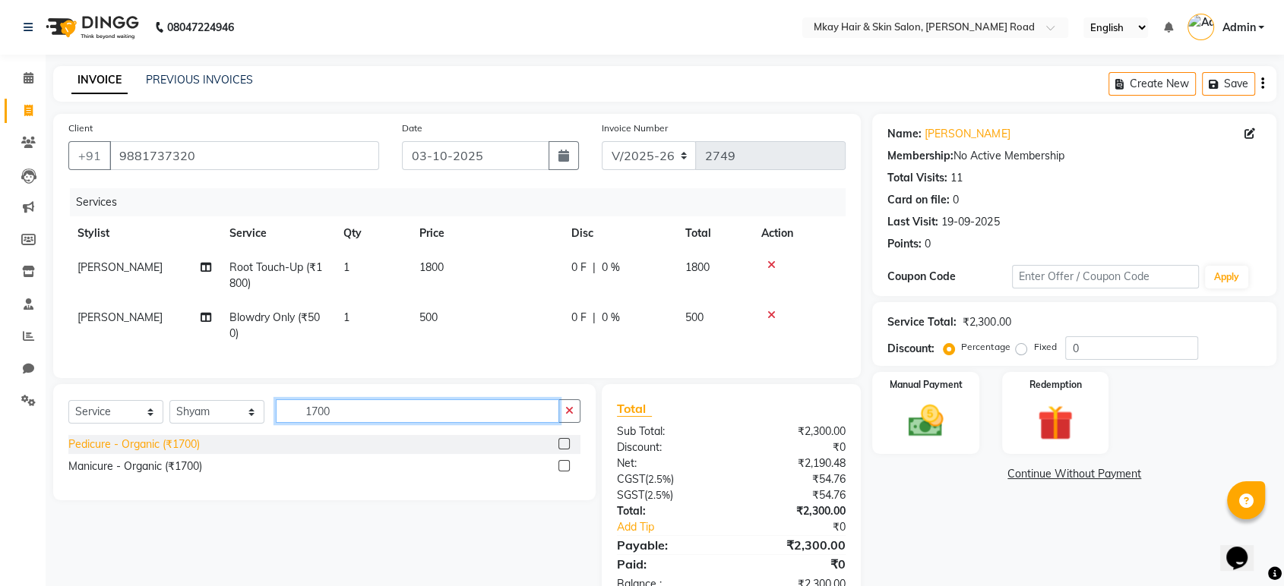
type input "1700"
click at [163, 453] on div "Pedicure - Organic (₹1700)" at bounding box center [133, 445] width 131 height 16
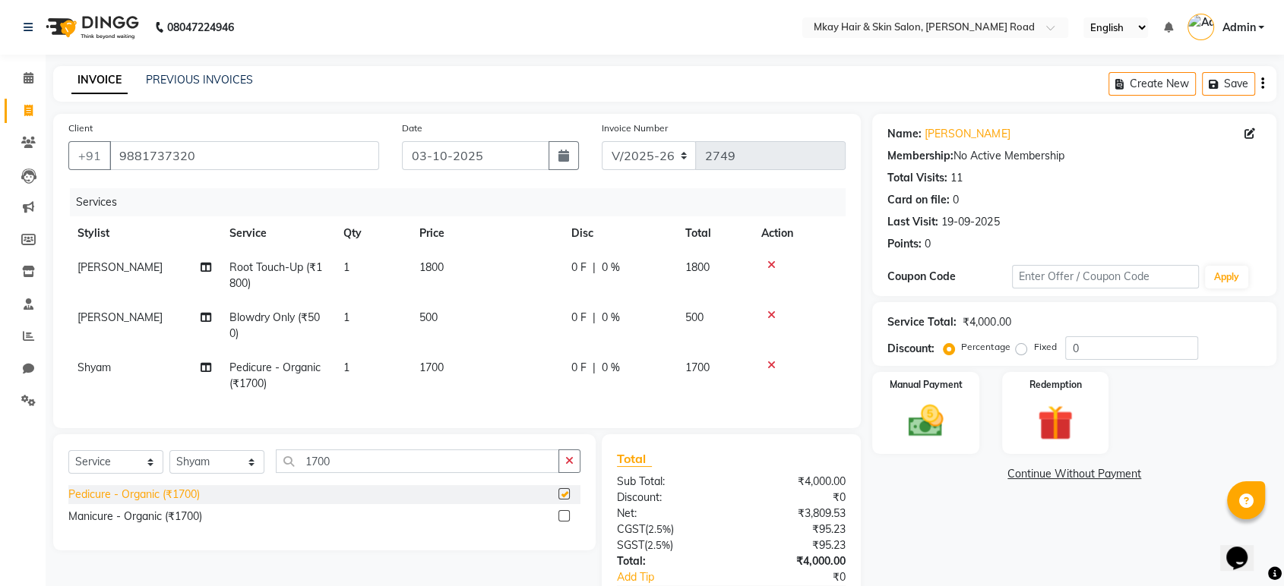
checkbox input "false"
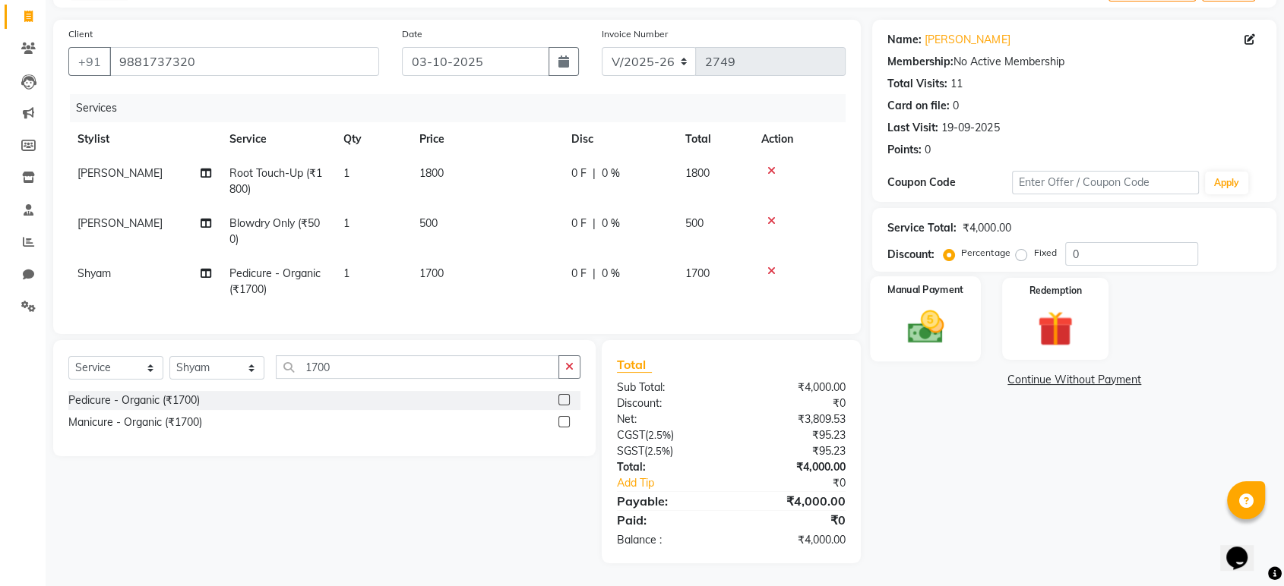
click at [925, 293] on div "Manual Payment" at bounding box center [926, 319] width 111 height 85
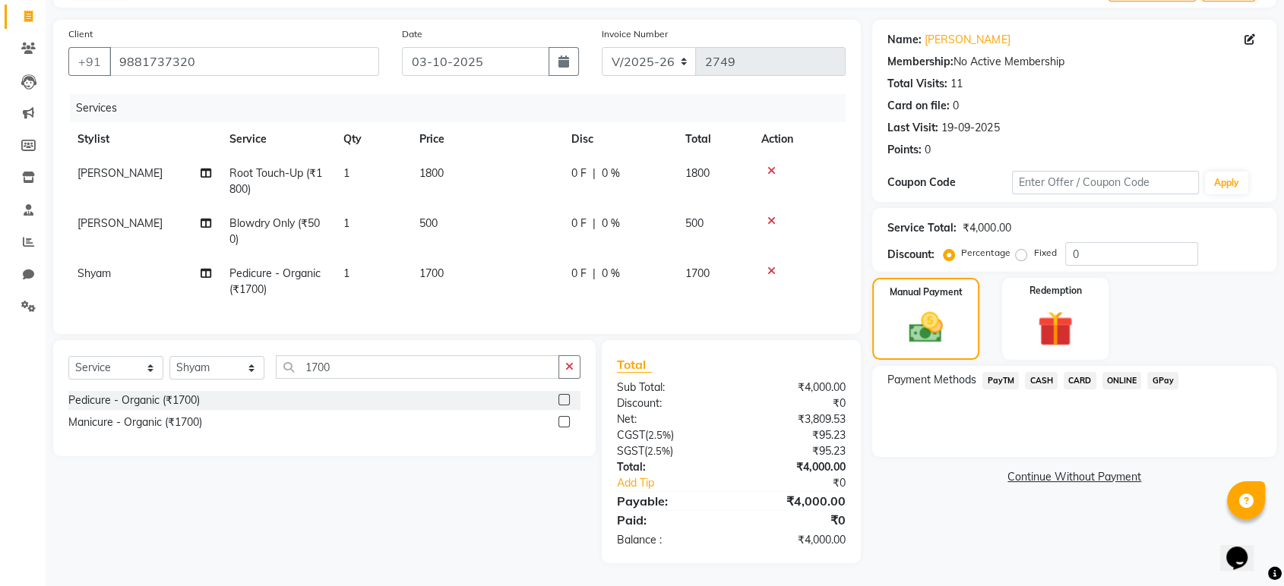
click at [1039, 372] on span "CASH" at bounding box center [1041, 380] width 33 height 17
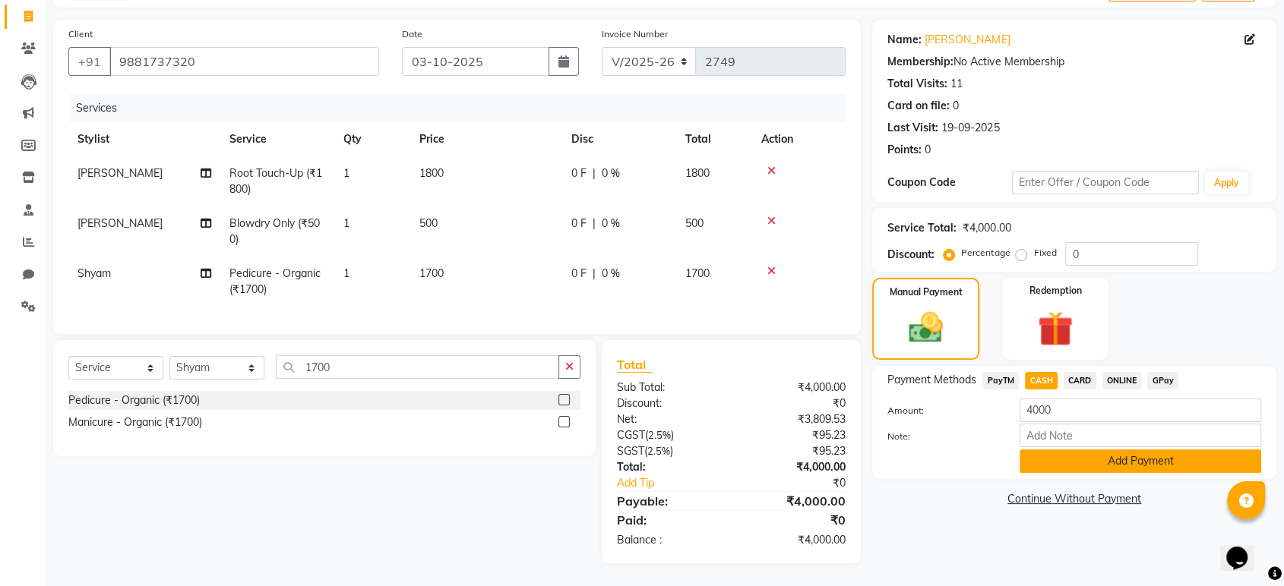
click at [1066, 454] on button "Add Payment" at bounding box center [1141, 462] width 242 height 24
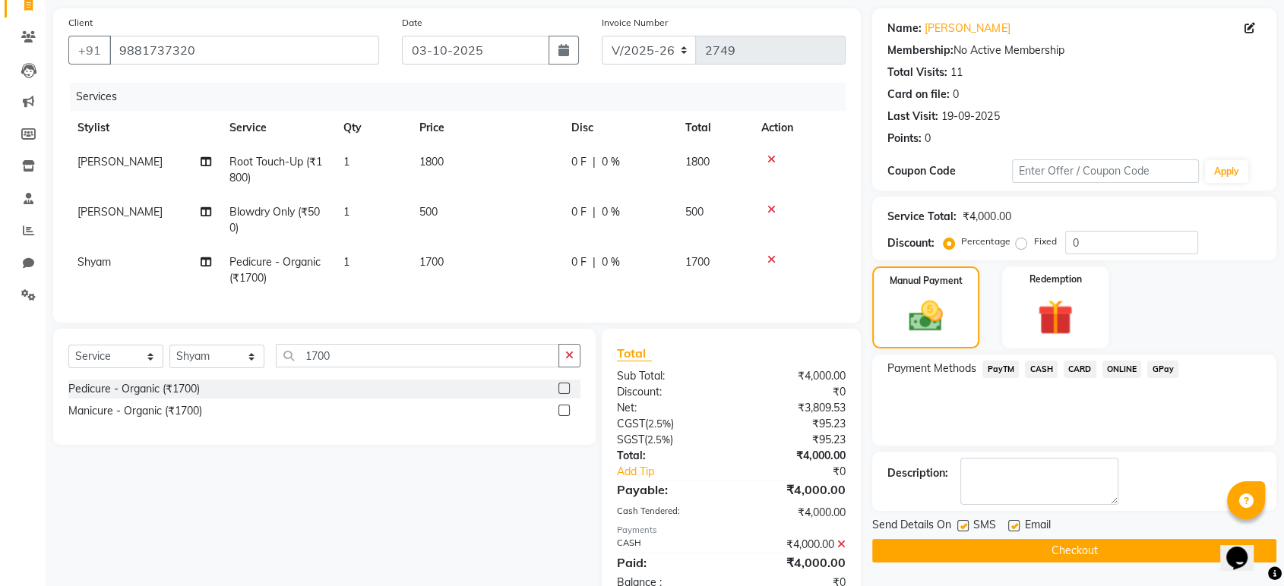
scroll to position [160, 0]
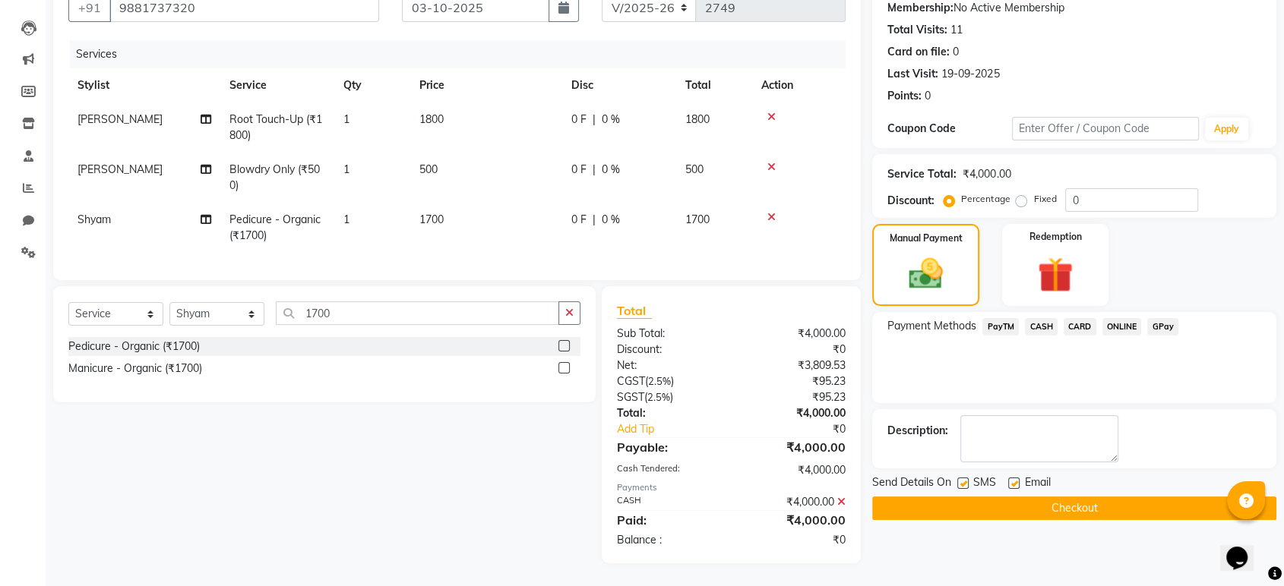
click at [1013, 478] on label at bounding box center [1013, 483] width 11 height 11
click at [1013, 479] on input "checkbox" at bounding box center [1013, 484] width 10 height 10
checkbox input "false"
click at [966, 478] on label at bounding box center [962, 483] width 11 height 11
click at [966, 479] on input "checkbox" at bounding box center [962, 484] width 10 height 10
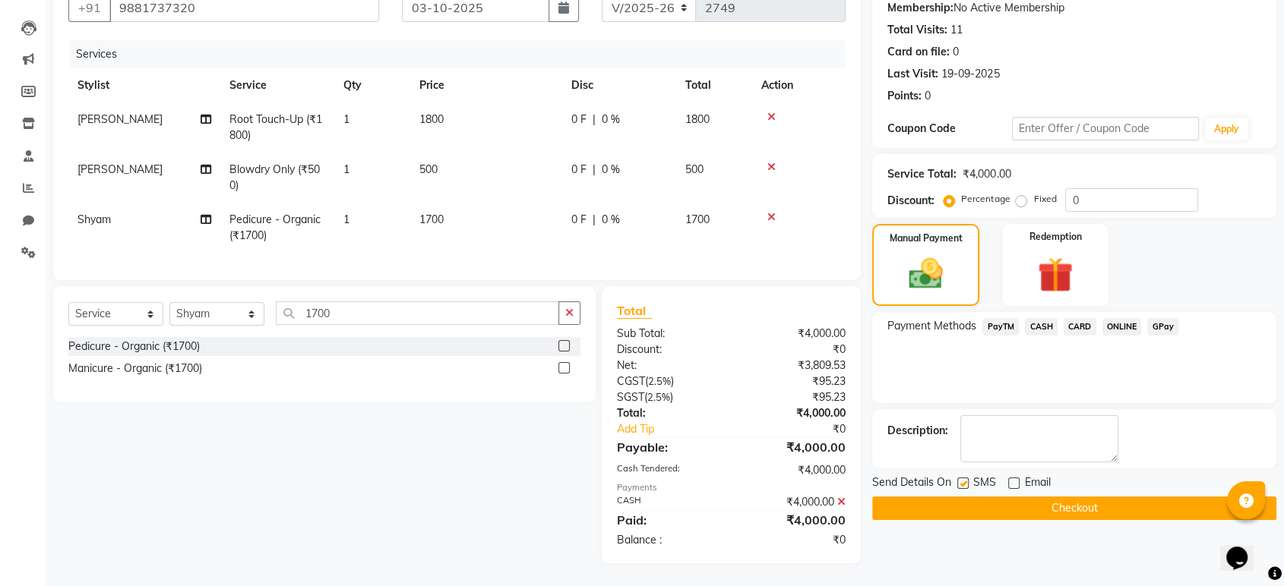
checkbox input "false"
click at [983, 497] on button "Checkout" at bounding box center [1074, 509] width 404 height 24
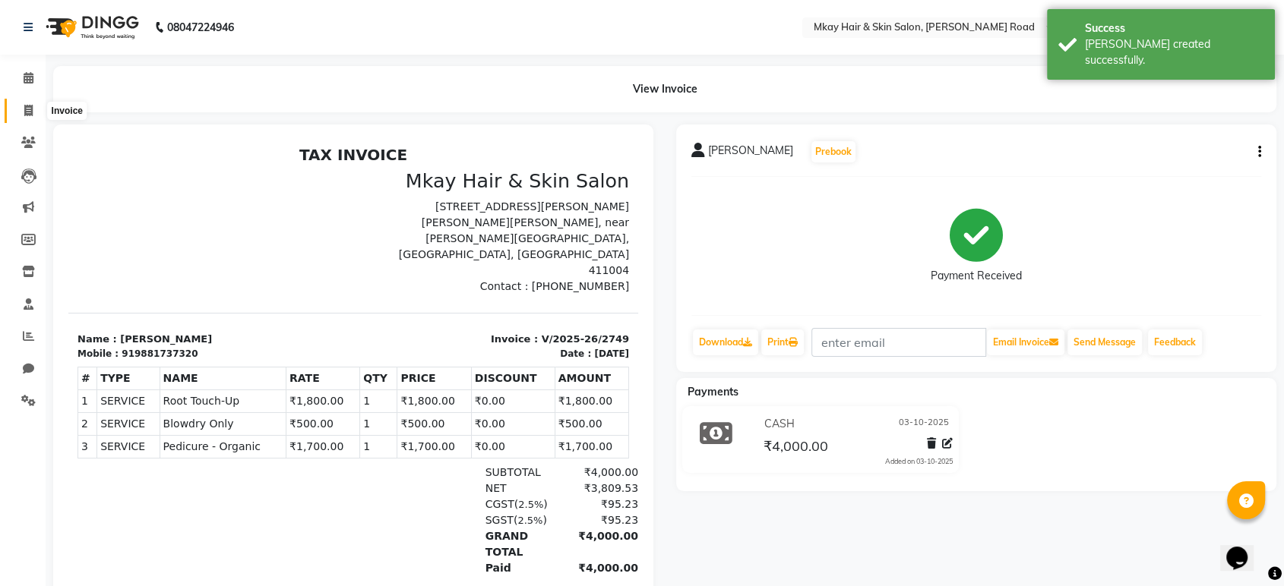
click at [24, 111] on icon at bounding box center [28, 110] width 8 height 11
select select "service"
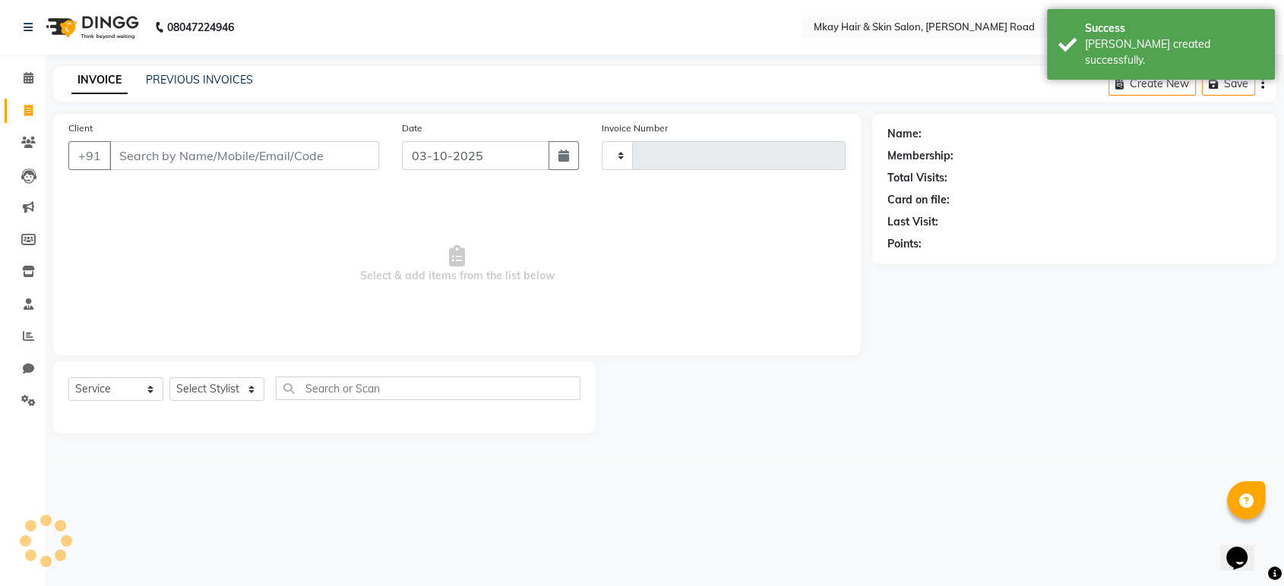
type input "2750"
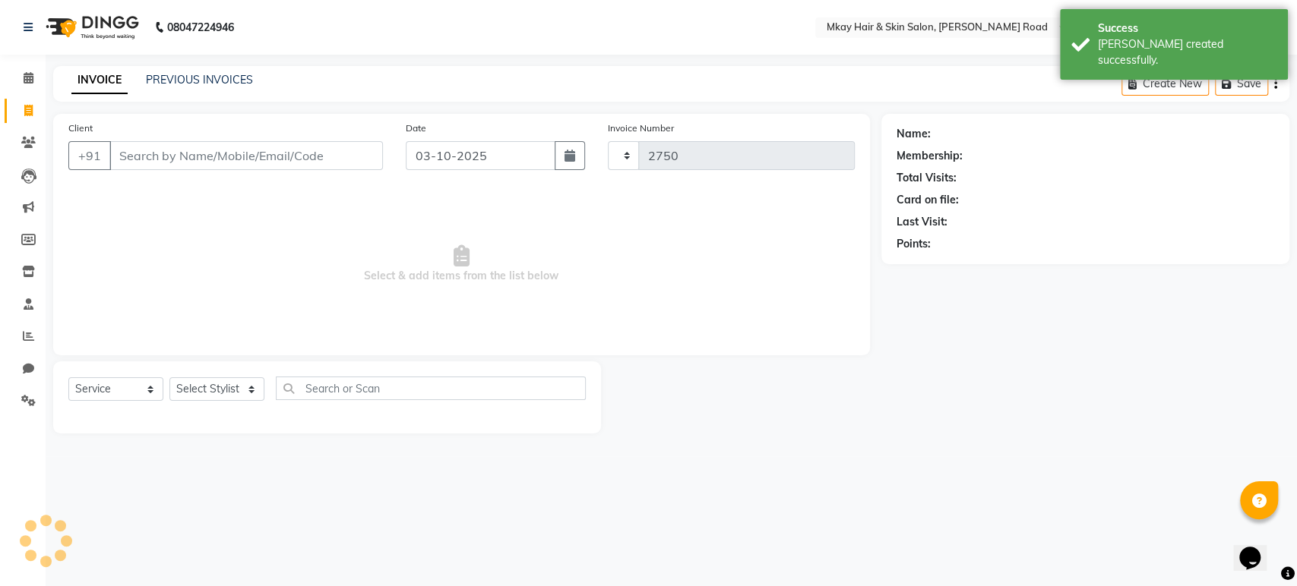
select select "5258"
click at [204, 150] on input "Client" at bounding box center [245, 155] width 273 height 29
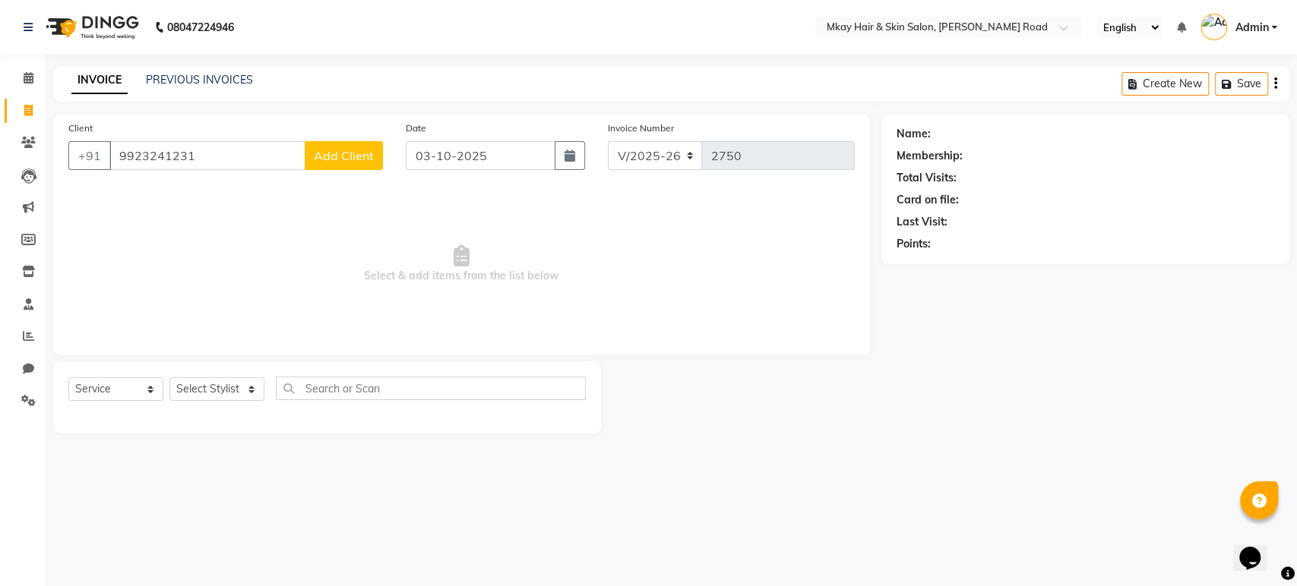
type input "9923241231"
click at [330, 153] on span "Add Client" at bounding box center [344, 155] width 60 height 15
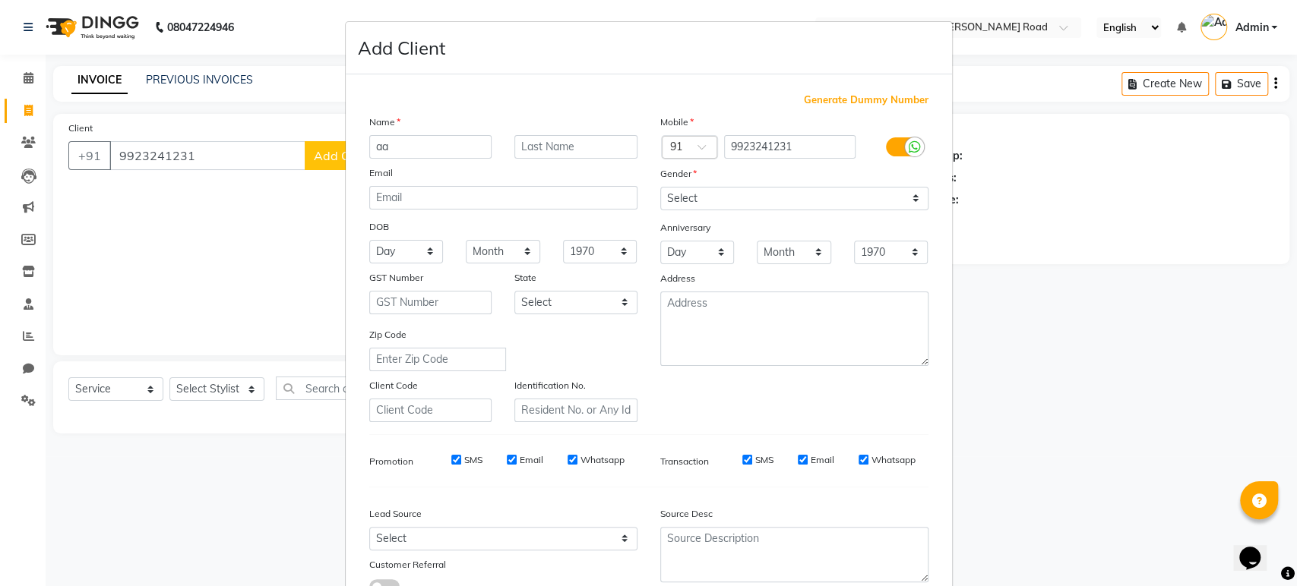
type input "a"
type input "[PERSON_NAME]"
click at [546, 148] on input "text" at bounding box center [575, 147] width 123 height 24
type input "[PERSON_NAME]"
click at [685, 189] on select "Select [DEMOGRAPHIC_DATA] [DEMOGRAPHIC_DATA] Other Prefer Not To Say" at bounding box center [794, 199] width 268 height 24
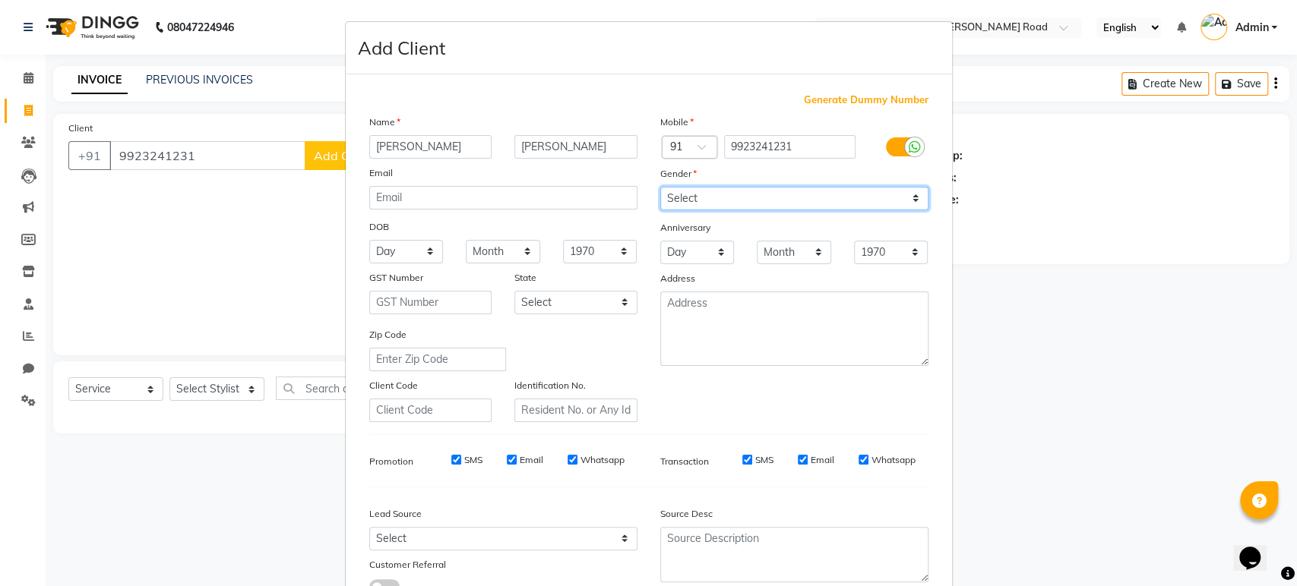
select select "[DEMOGRAPHIC_DATA]"
click at [660, 187] on select "Select [DEMOGRAPHIC_DATA] [DEMOGRAPHIC_DATA] Other Prefer Not To Say" at bounding box center [794, 199] width 268 height 24
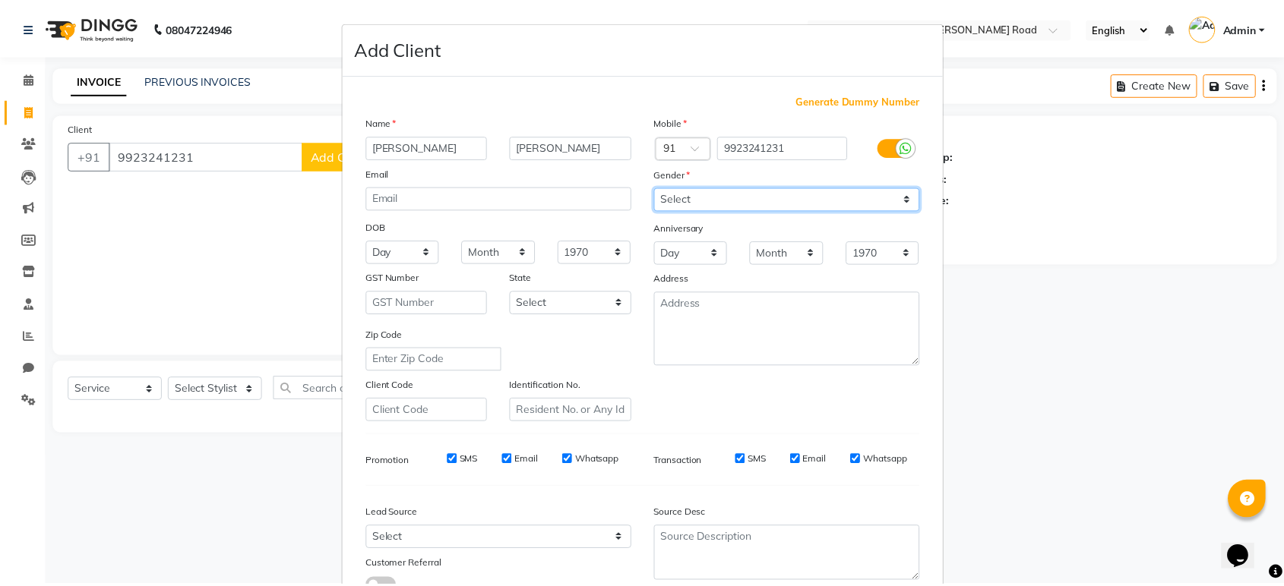
scroll to position [111, 0]
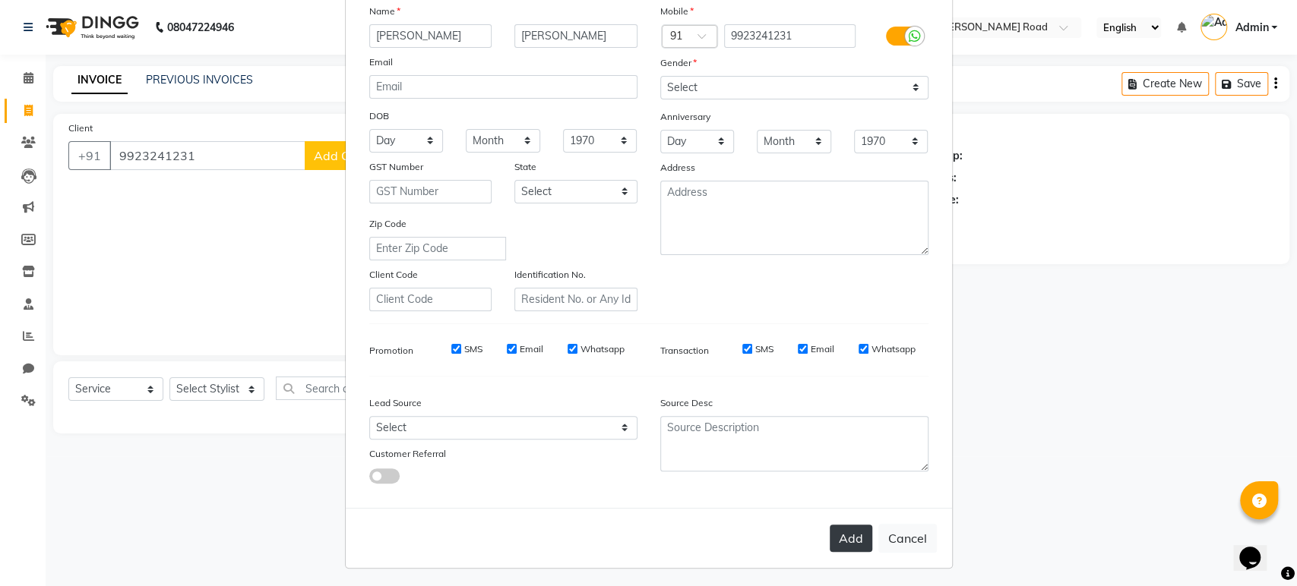
click at [841, 533] on button "Add" at bounding box center [851, 538] width 43 height 27
select select
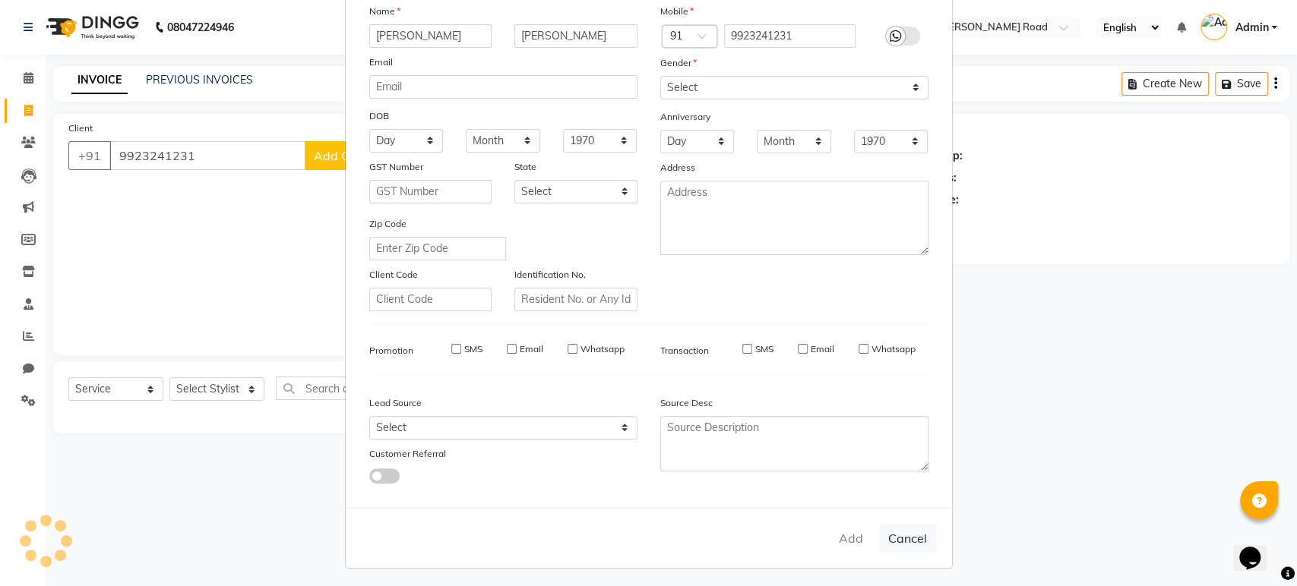
select select
checkbox input "false"
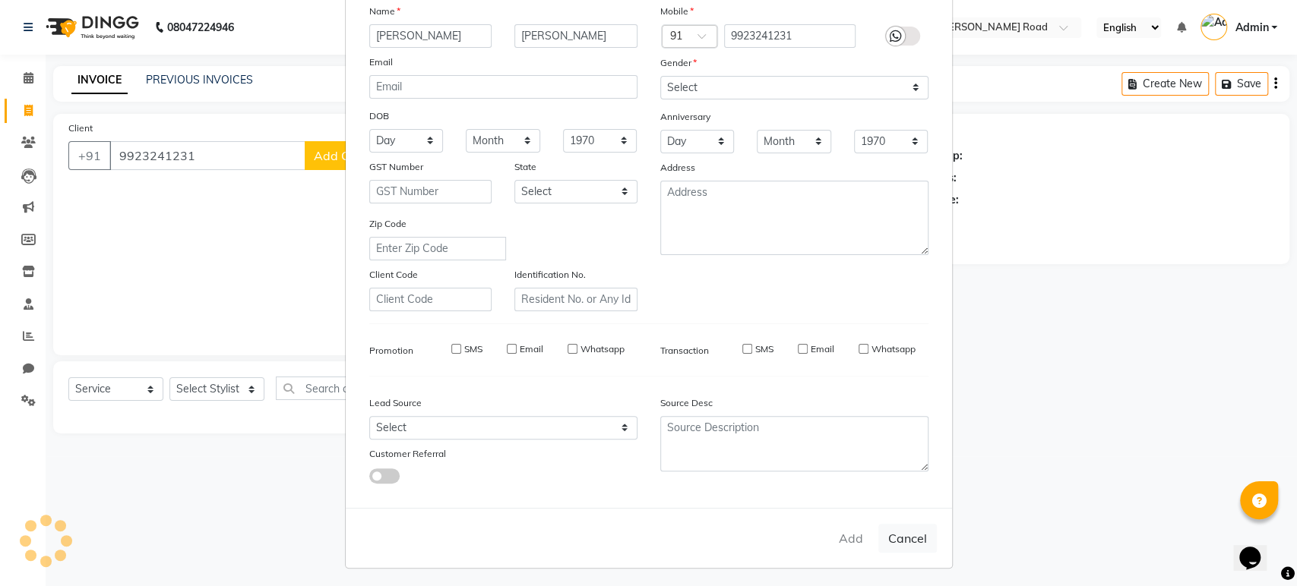
checkbox input "false"
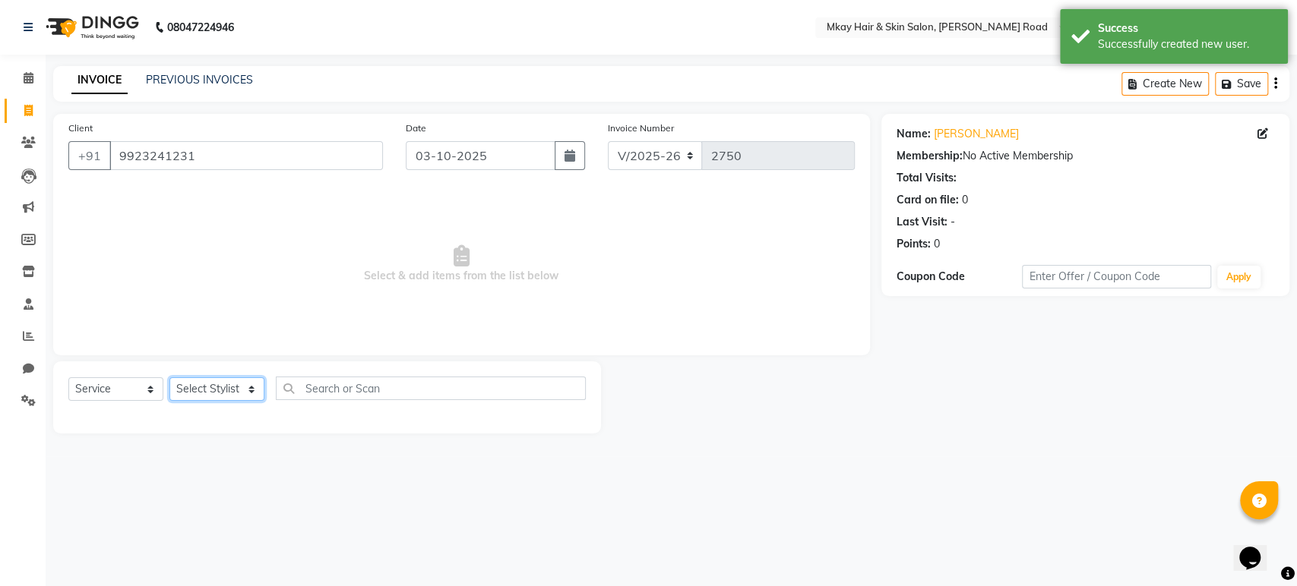
click at [194, 389] on select "Select Stylist [PERSON_NAME] Isha [PERSON_NAME] [PERSON_NAME] Shyam [PERSON_NAM…" at bounding box center [216, 390] width 95 height 24
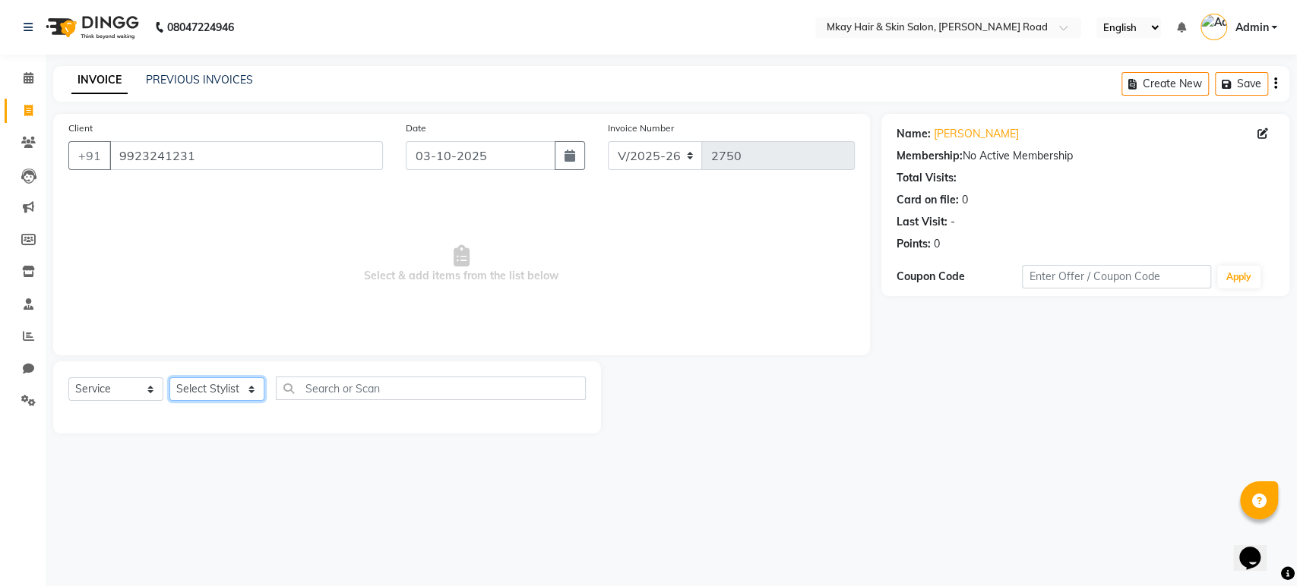
select select "38226"
click at [169, 378] on select "Select Stylist [PERSON_NAME] Isha [PERSON_NAME] [PERSON_NAME] Shyam [PERSON_NAM…" at bounding box center [216, 390] width 95 height 24
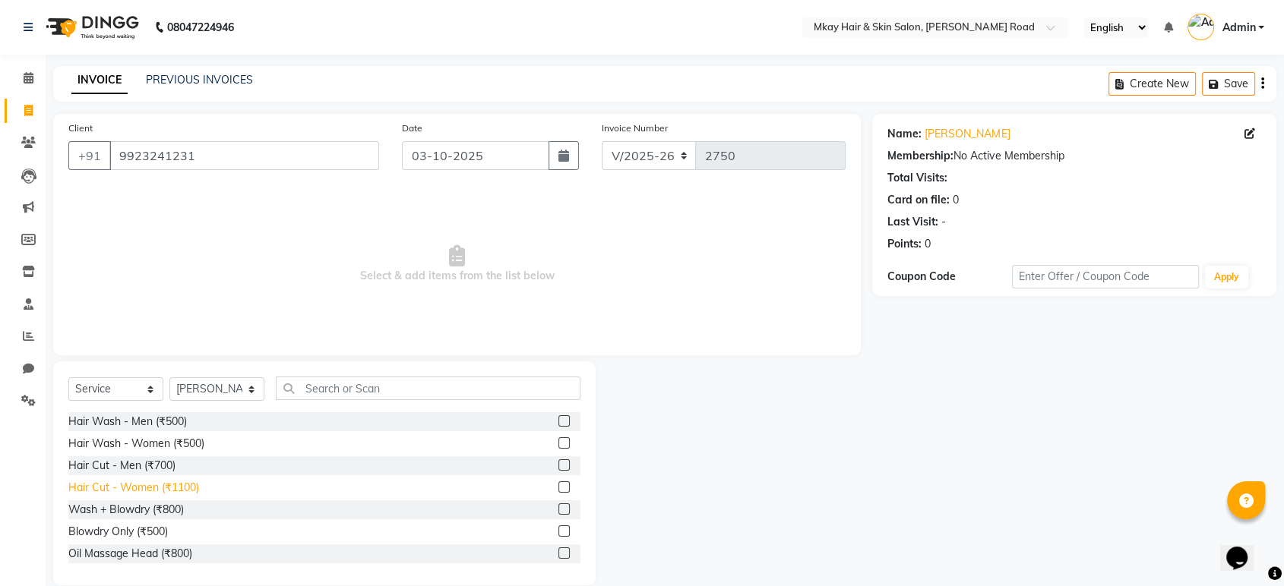
click at [141, 485] on div "Hair Cut - Women (₹1100)" at bounding box center [133, 488] width 131 height 16
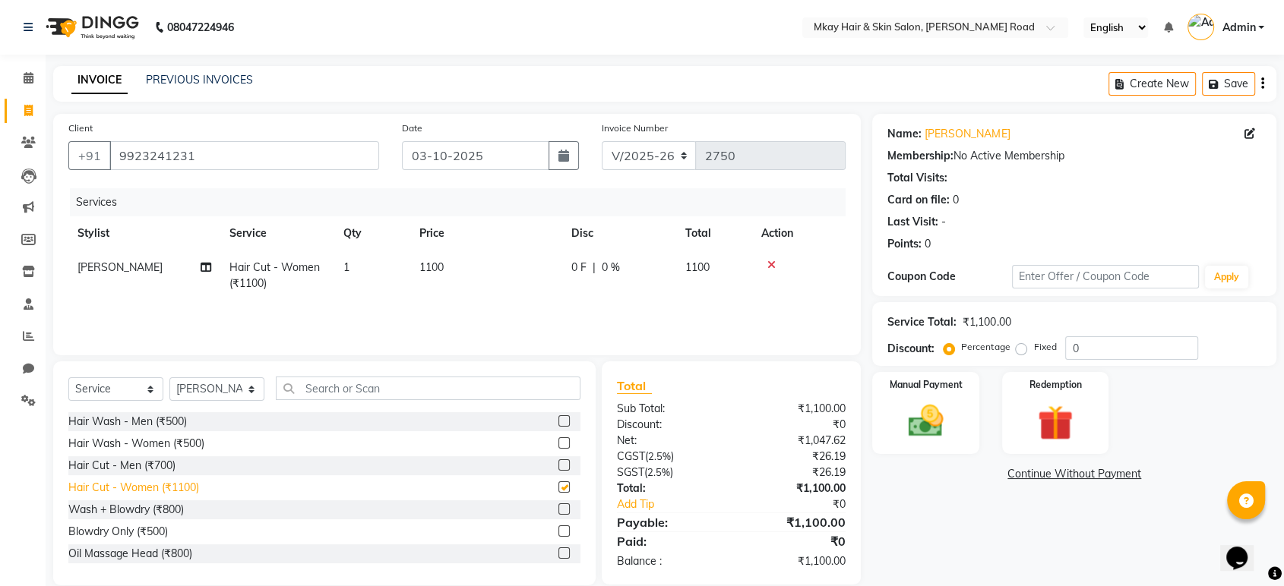
checkbox input "false"
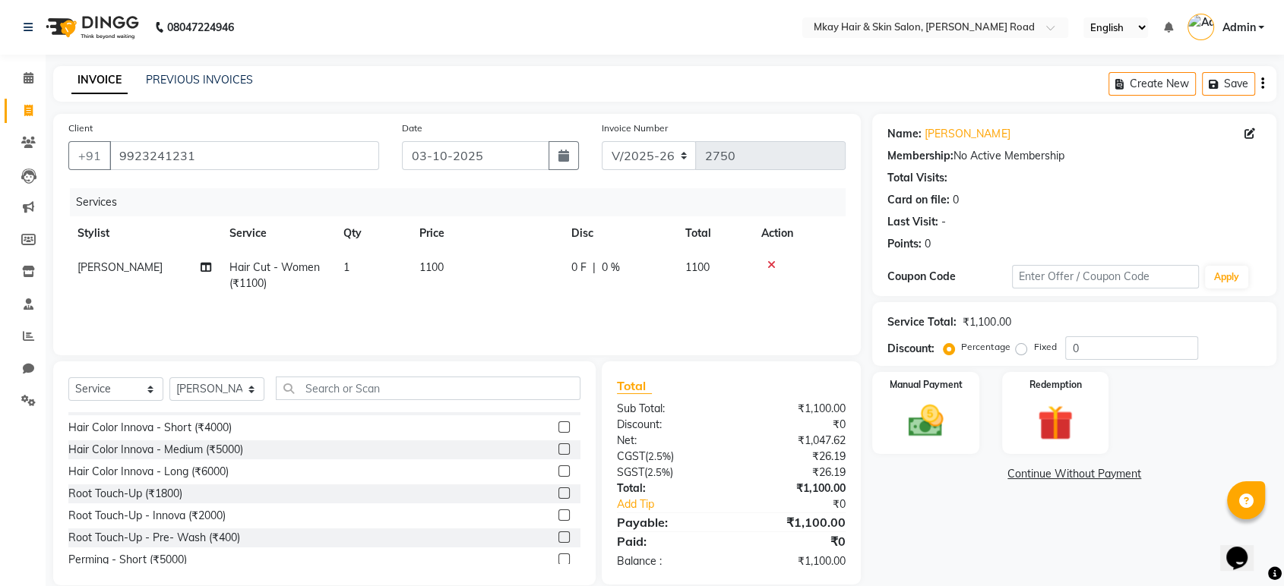
scroll to position [0, 0]
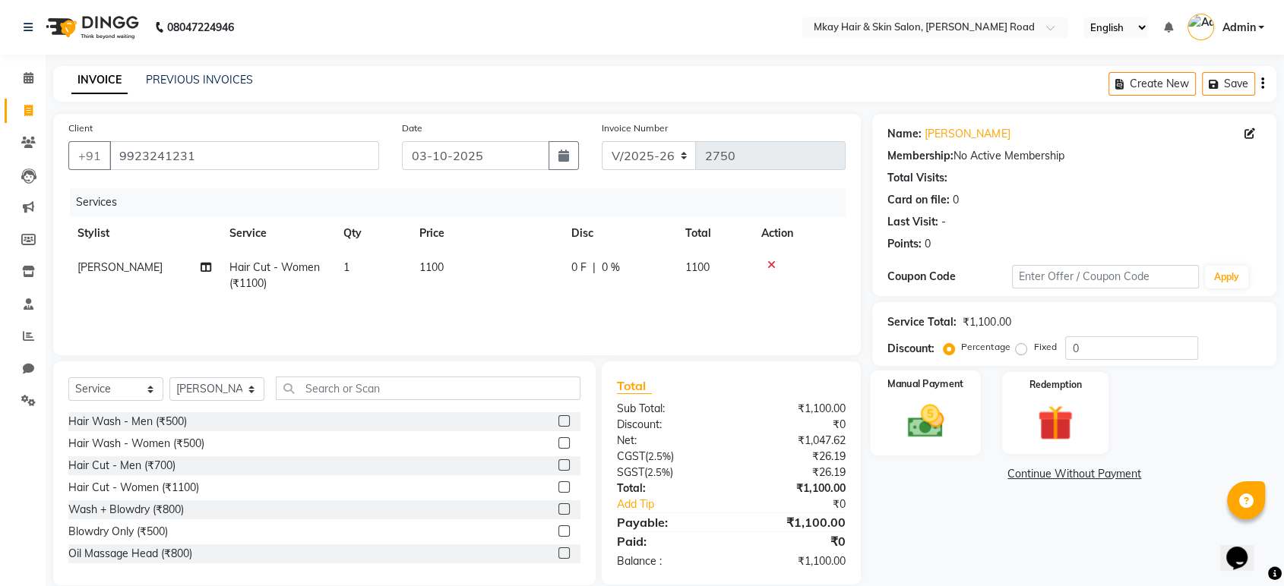
click at [906, 407] on img at bounding box center [925, 421] width 59 height 43
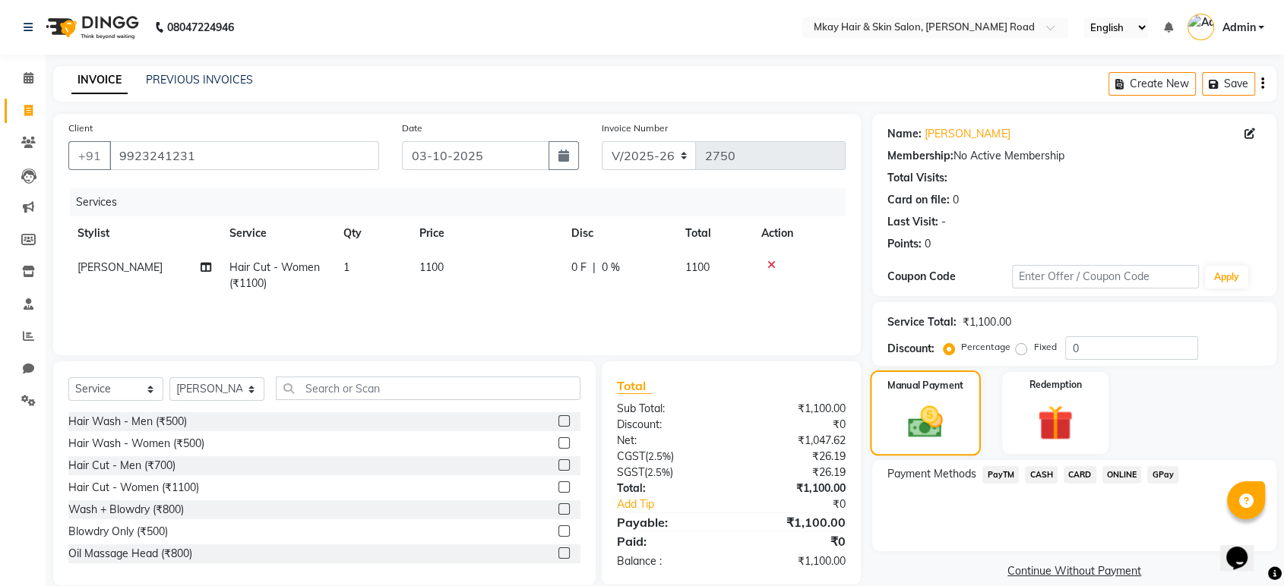
scroll to position [21, 0]
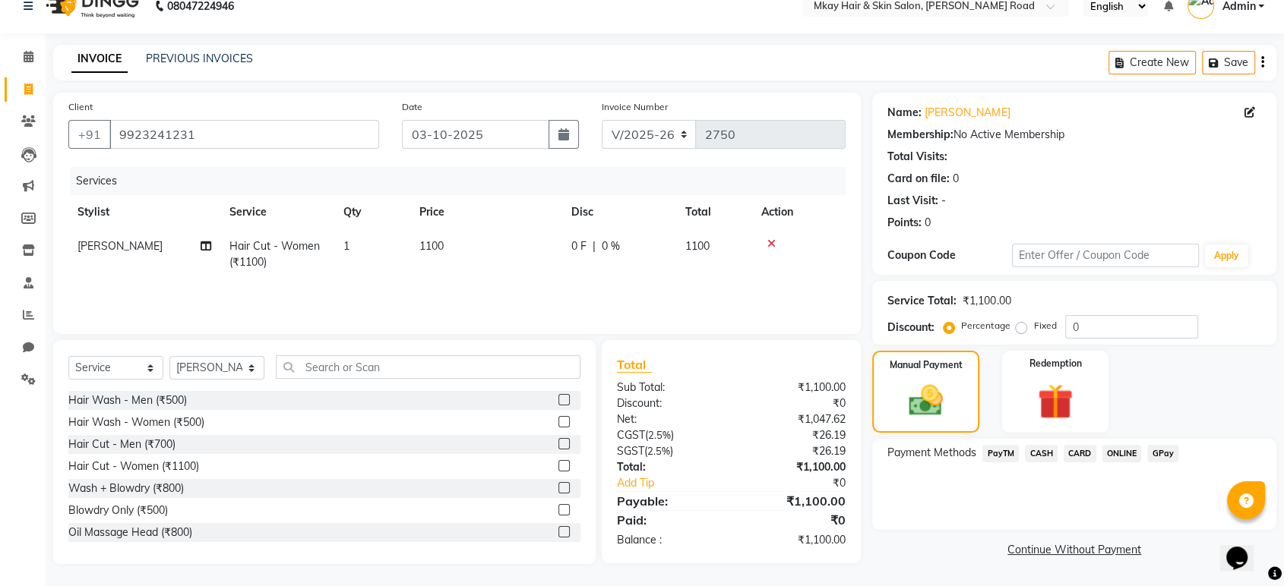
click at [1033, 447] on span "CASH" at bounding box center [1041, 453] width 33 height 17
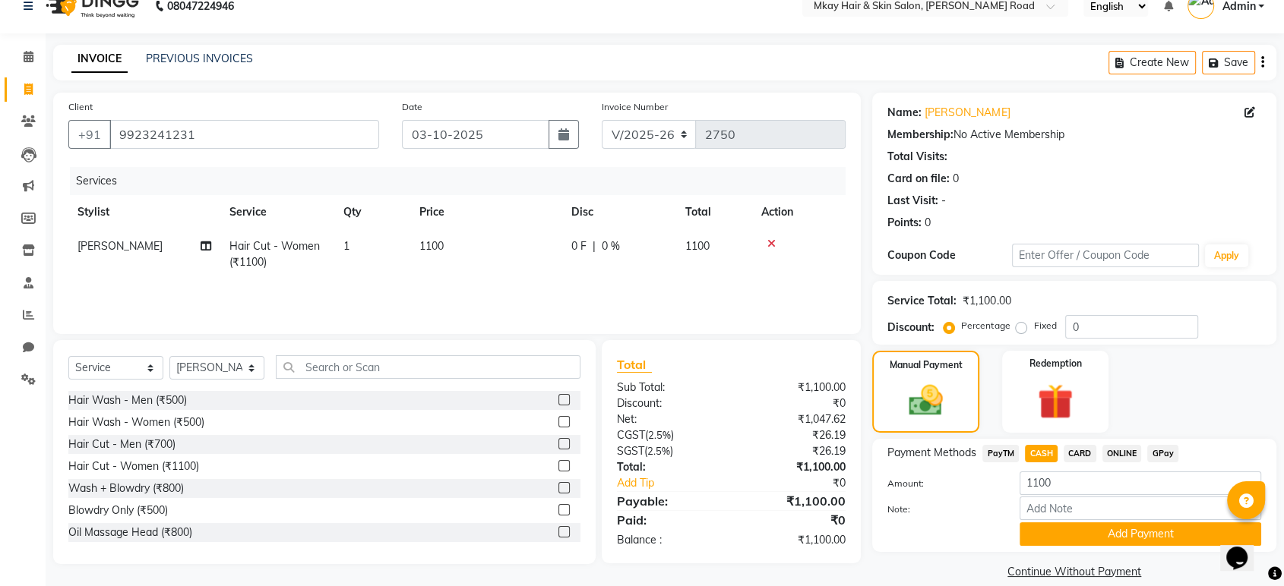
scroll to position [40, 0]
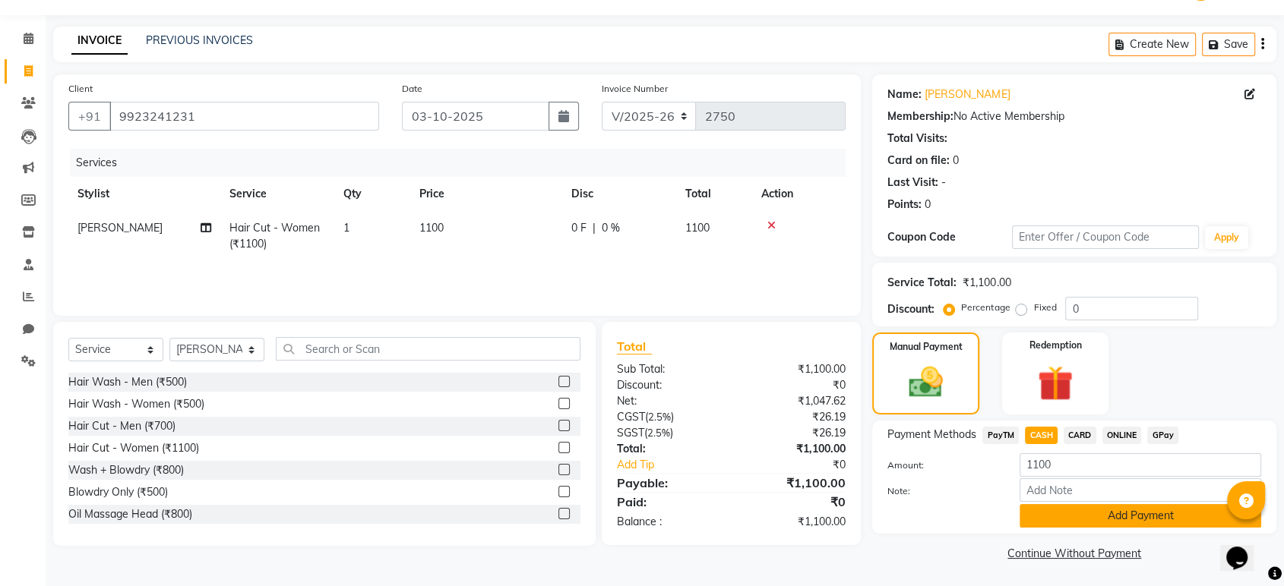
click at [1047, 514] on button "Add Payment" at bounding box center [1141, 516] width 242 height 24
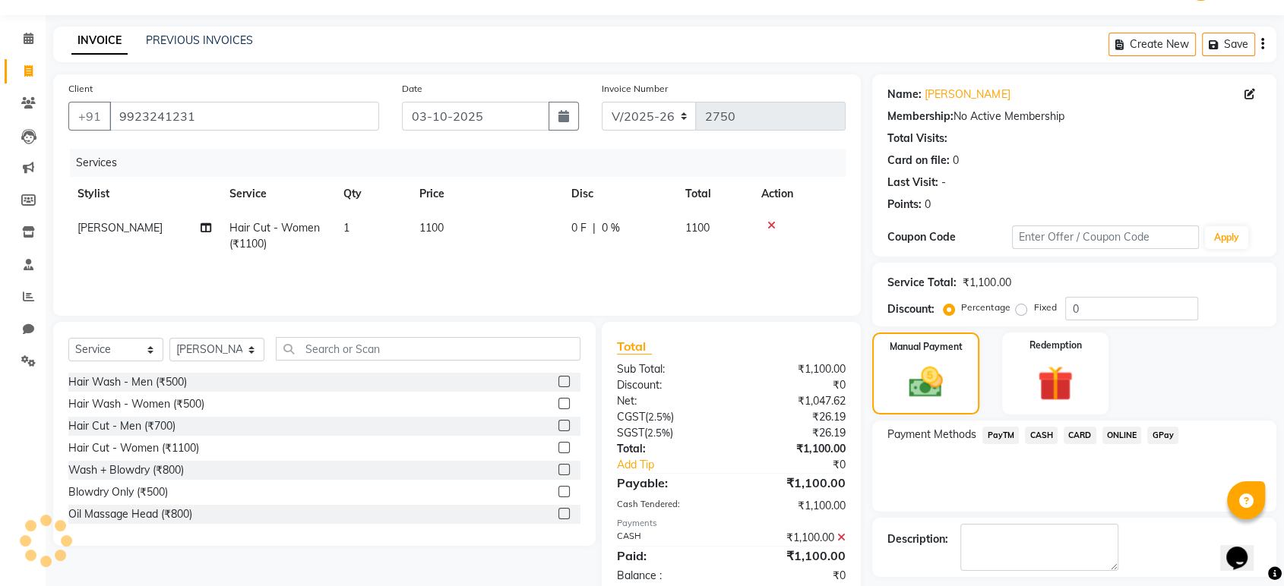
scroll to position [103, 0]
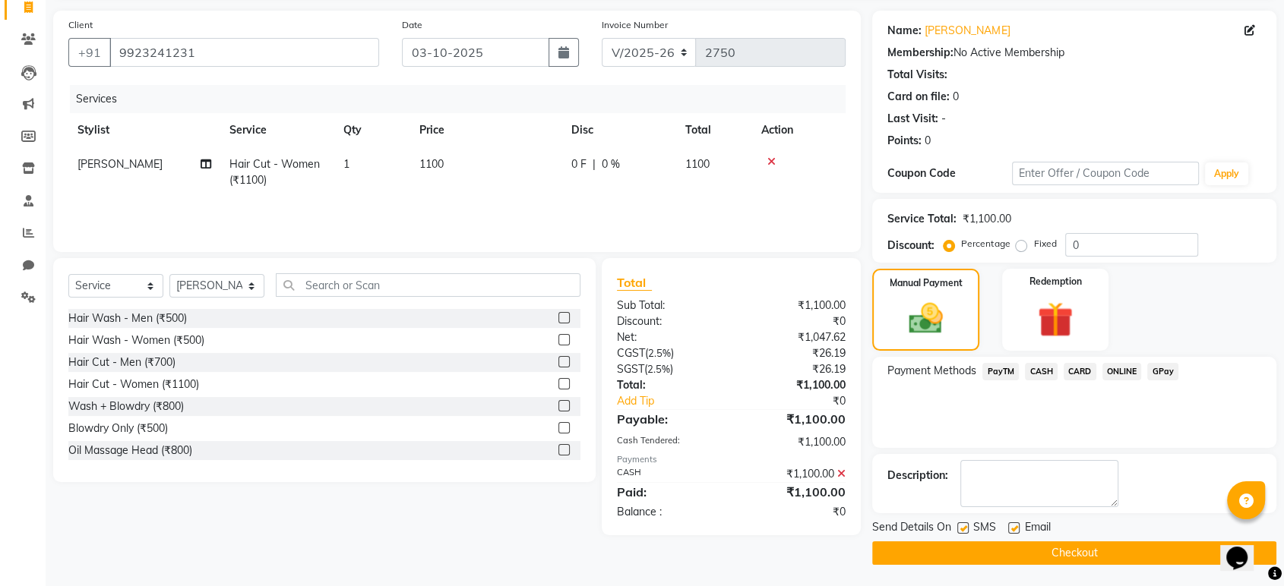
click at [1013, 530] on label at bounding box center [1013, 528] width 11 height 11
click at [1013, 530] on input "checkbox" at bounding box center [1013, 529] width 10 height 10
checkbox input "false"
click at [962, 529] on label at bounding box center [962, 528] width 11 height 11
click at [962, 529] on input "checkbox" at bounding box center [962, 529] width 10 height 10
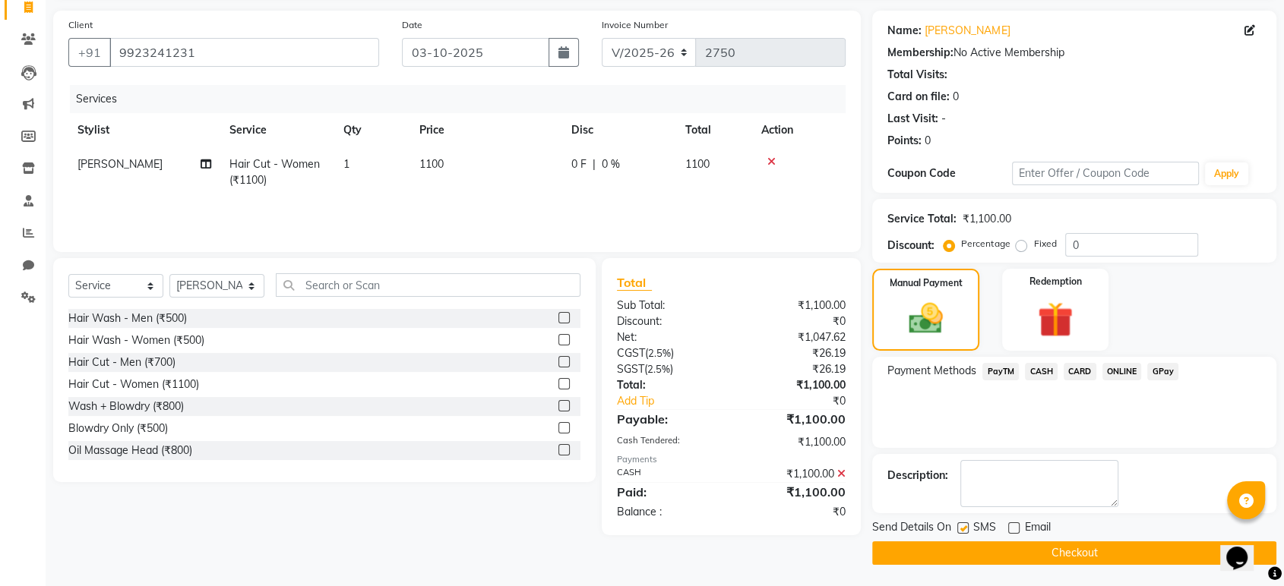
checkbox input "false"
click at [966, 557] on button "Checkout" at bounding box center [1074, 554] width 404 height 24
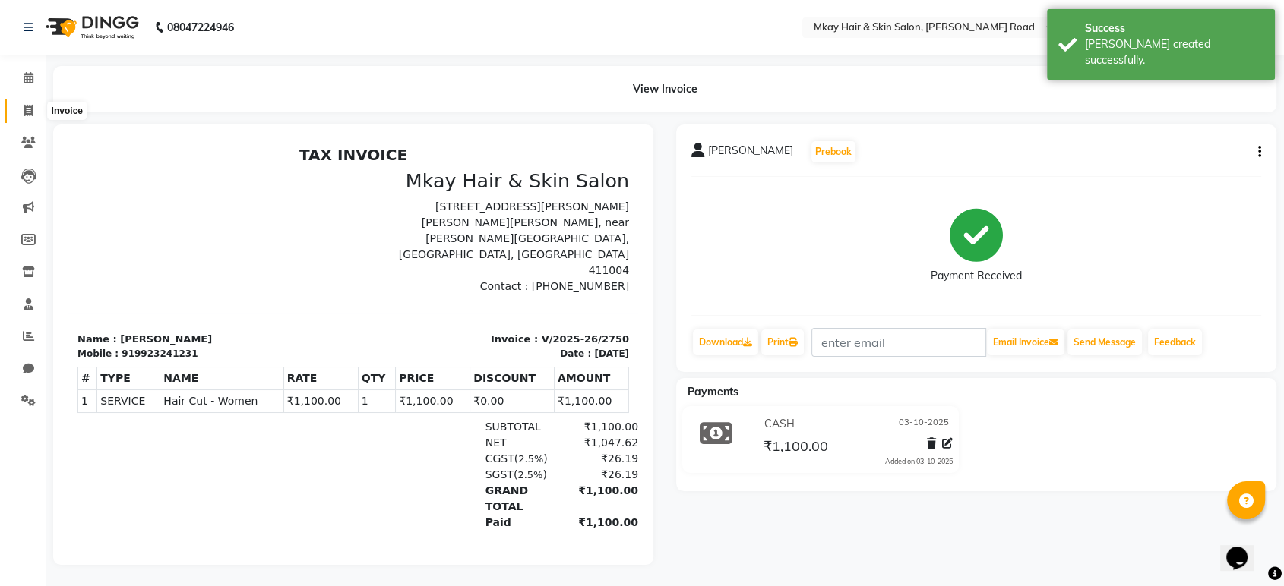
click at [24, 114] on icon at bounding box center [28, 110] width 8 height 11
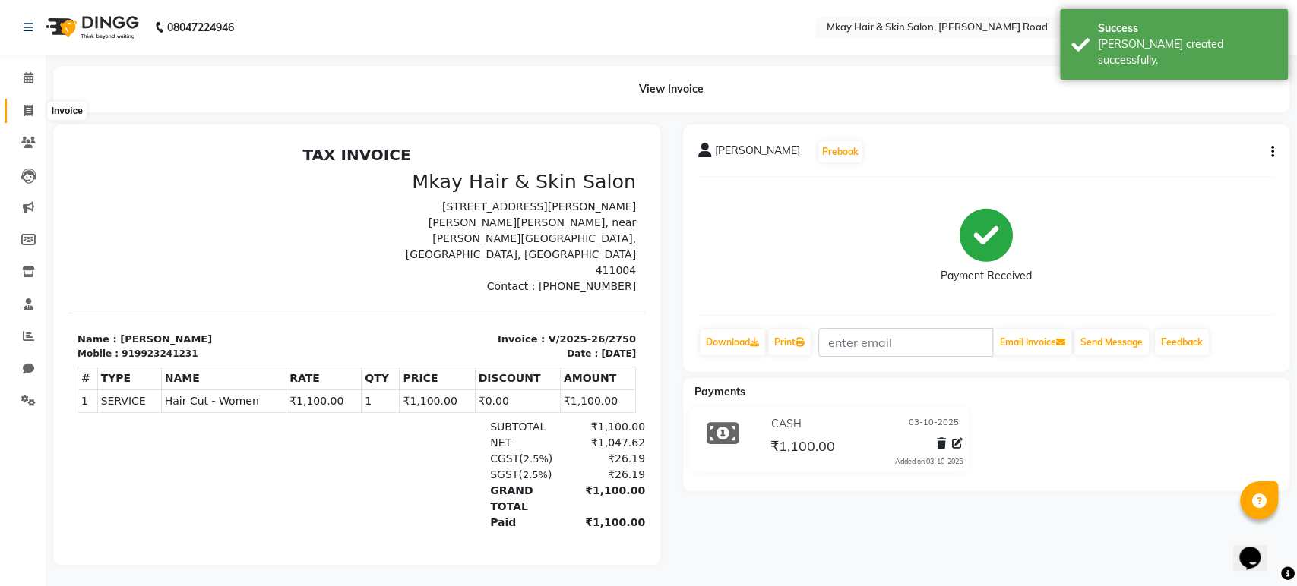
select select "5258"
select select "service"
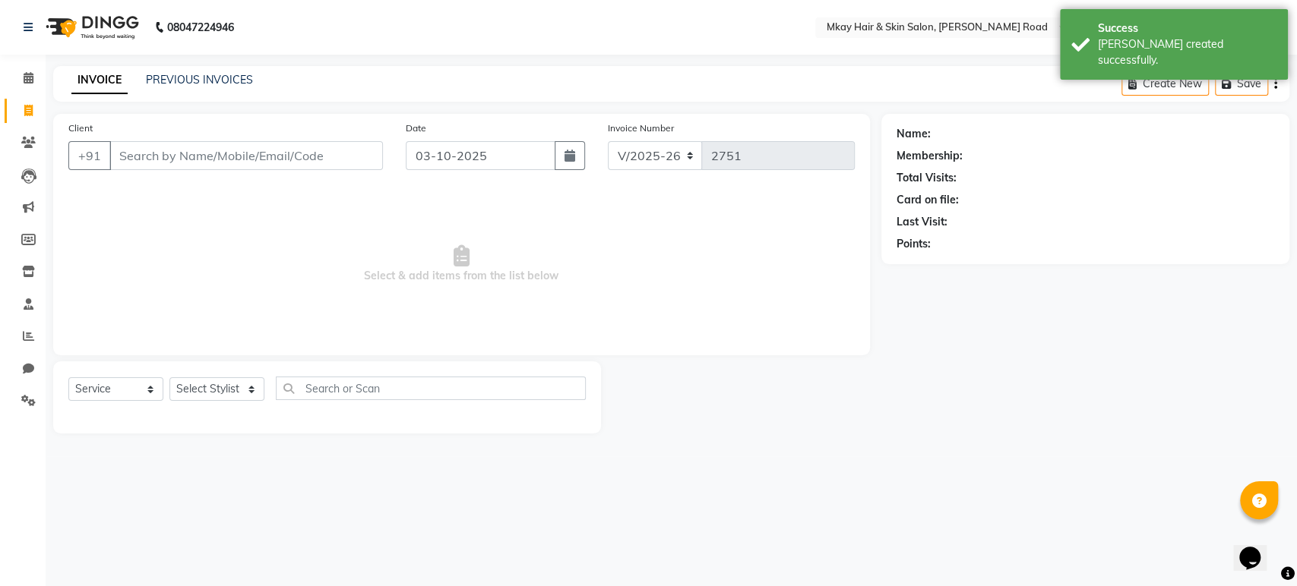
click at [122, 144] on input "Client" at bounding box center [245, 155] width 273 height 29
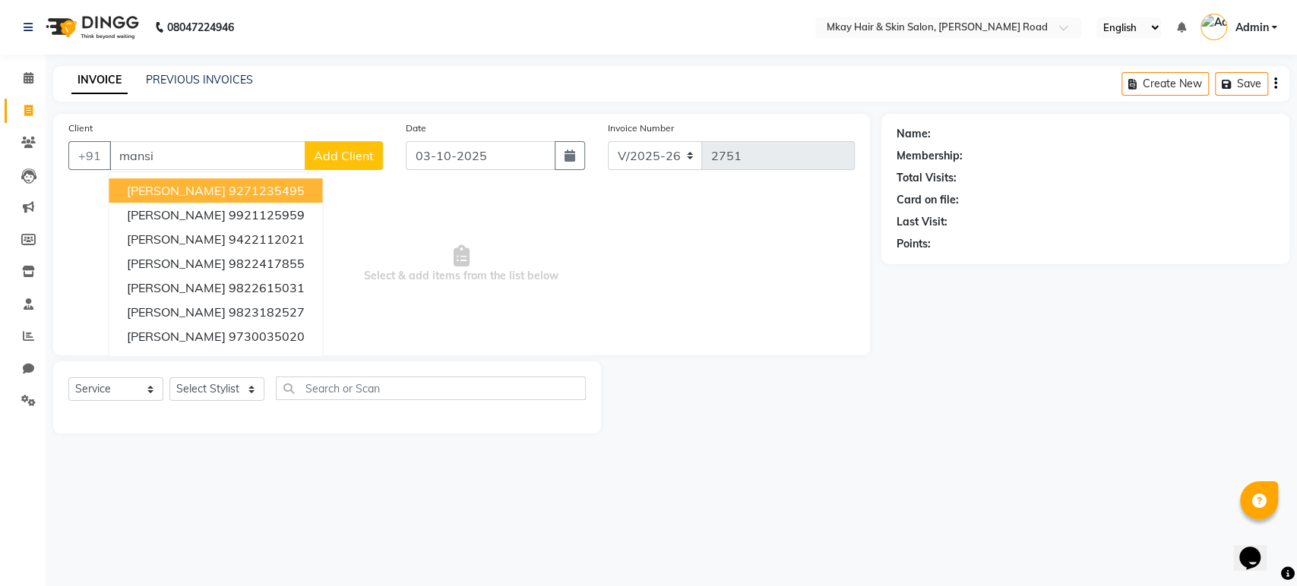
click at [192, 142] on input "mansi" at bounding box center [207, 155] width 196 height 29
type input "m"
click at [226, 149] on input "kulkarni" at bounding box center [207, 155] width 196 height 29
type input "k"
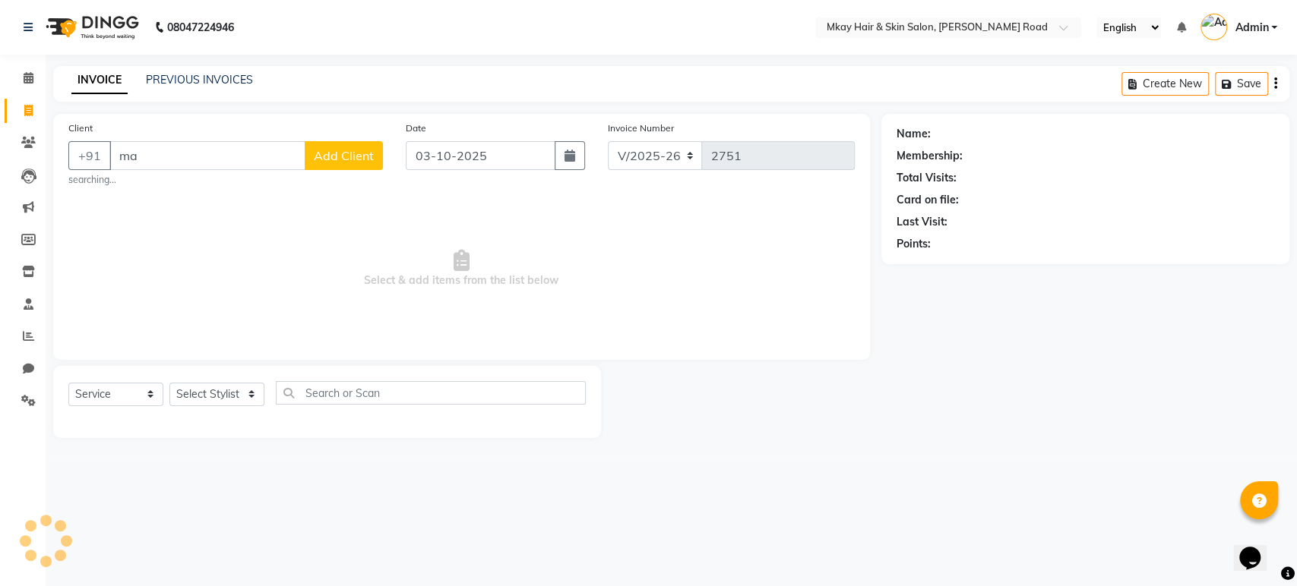
type input "m"
click at [172, 84] on link "PREVIOUS INVOICES" at bounding box center [199, 80] width 107 height 14
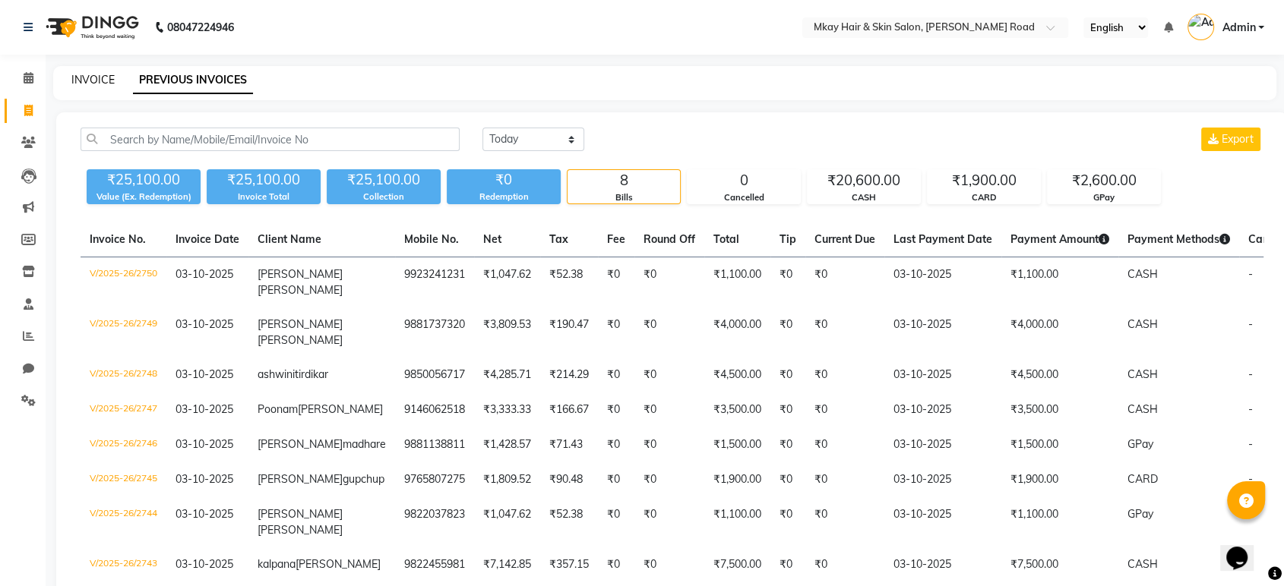
click at [76, 79] on link "INVOICE" at bounding box center [92, 80] width 43 height 14
select select "service"
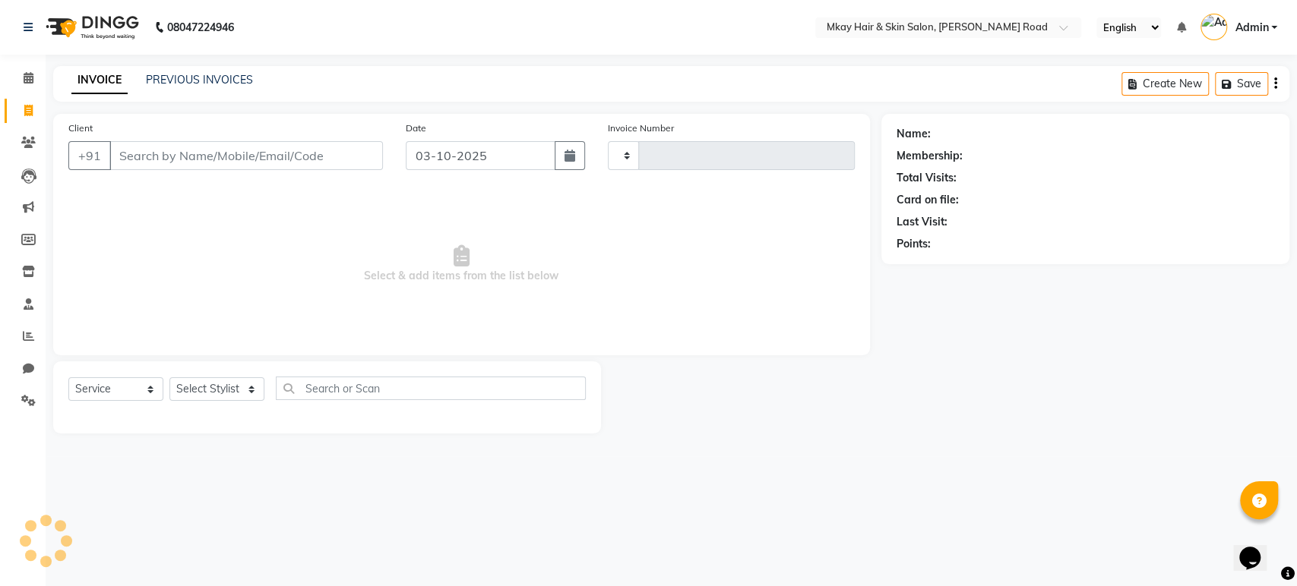
type input "2751"
select select "5258"
